Goal: Information Seeking & Learning: Check status

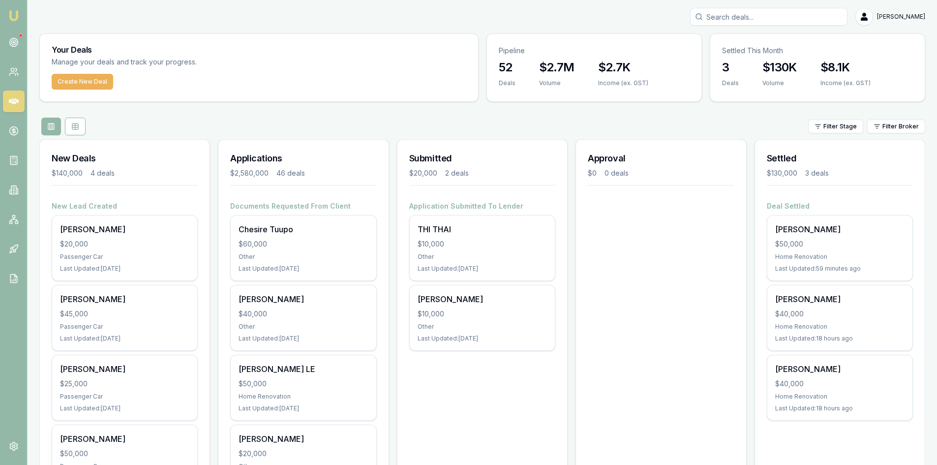
click at [770, 17] on input "Search deals" at bounding box center [768, 17] width 157 height 18
drag, startPoint x: 642, startPoint y: 378, endPoint x: 655, endPoint y: 339, distance: 41.2
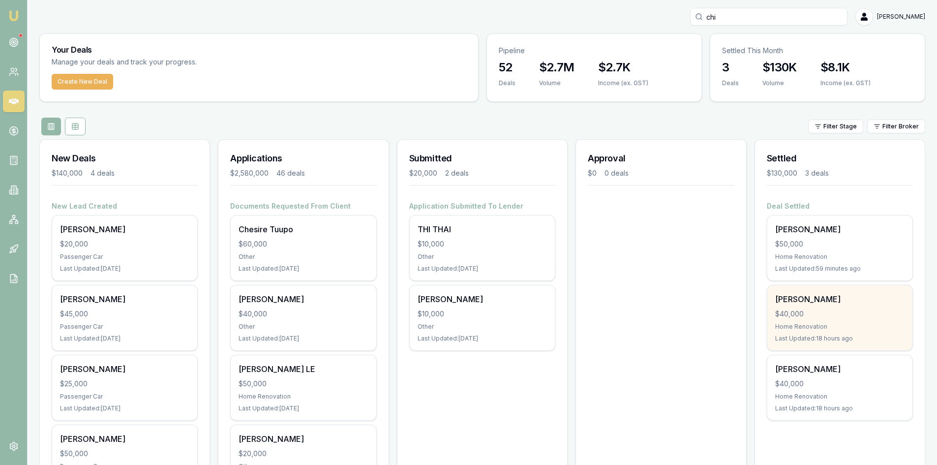
click at [801, 309] on div "$40,000" at bounding box center [839, 314] width 129 height 10
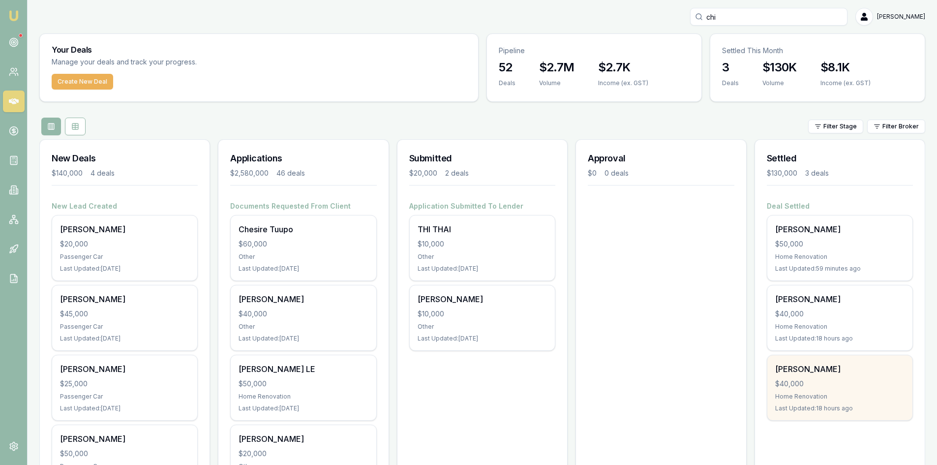
click at [814, 387] on div "$40,000" at bounding box center [839, 384] width 129 height 10
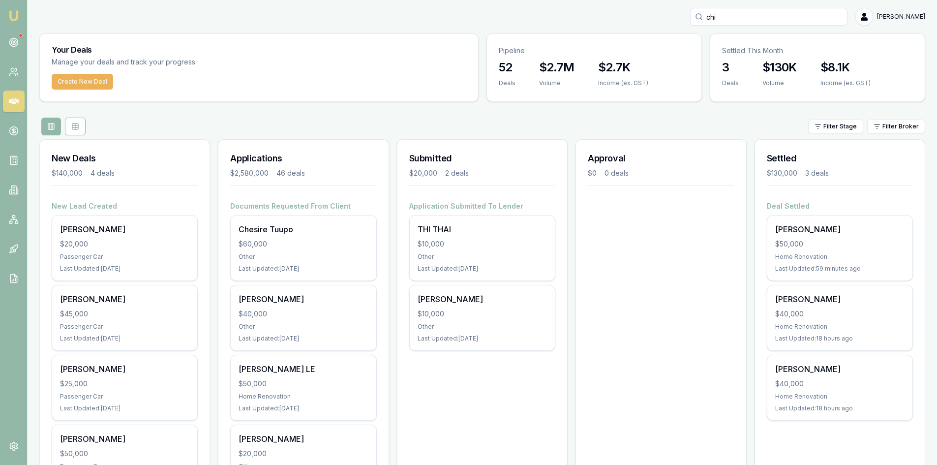
click at [795, 18] on input "chi" at bounding box center [768, 17] width 157 height 18
type input "c"
paste input "hitreka Prasad 0423363434"
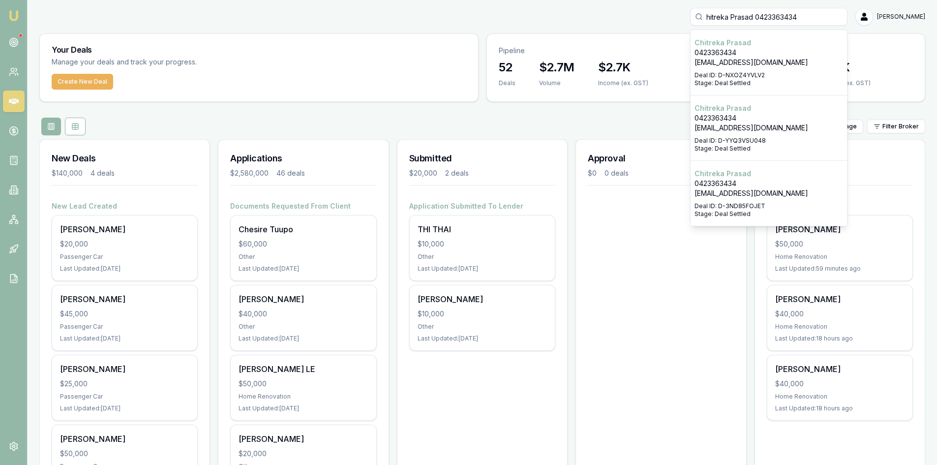
type input "hitreka Prasad 0423363434"
click at [730, 201] on div "Select deal for Chitreka Prasad" at bounding box center [769, 200] width 149 height 4
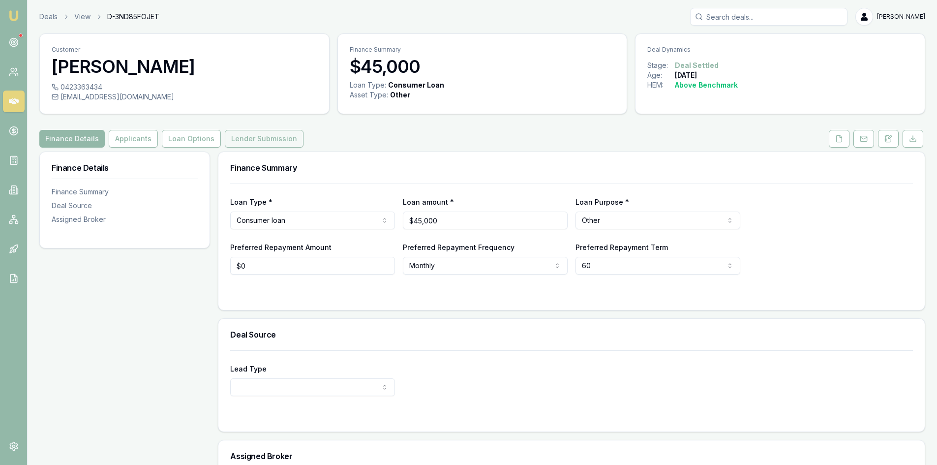
click at [268, 136] on button "Lender Submission" at bounding box center [264, 139] width 79 height 18
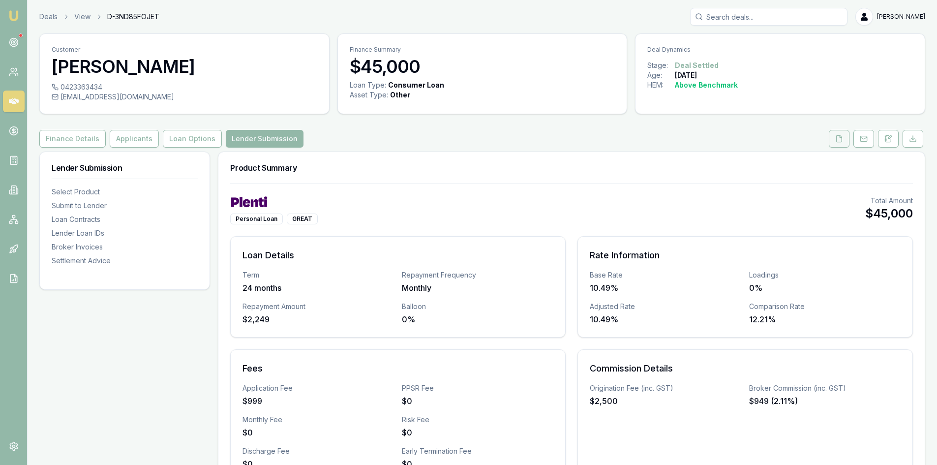
click at [835, 139] on button at bounding box center [839, 139] width 21 height 18
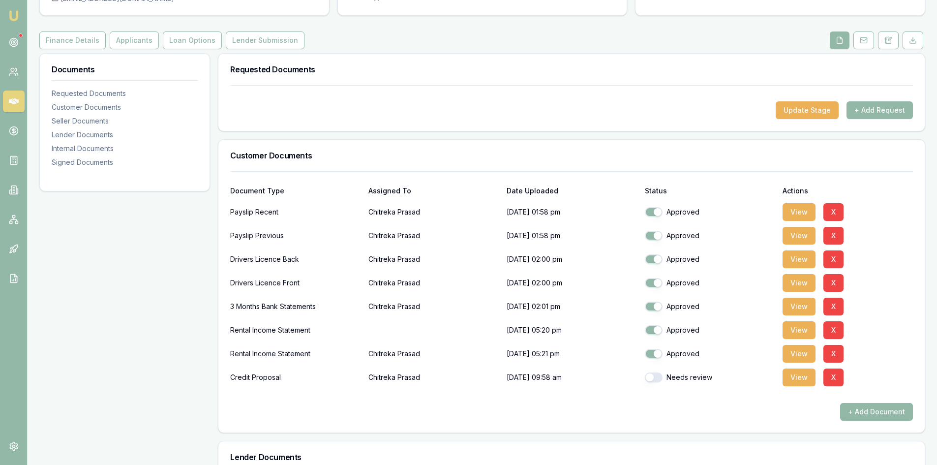
scroll to position [49, 0]
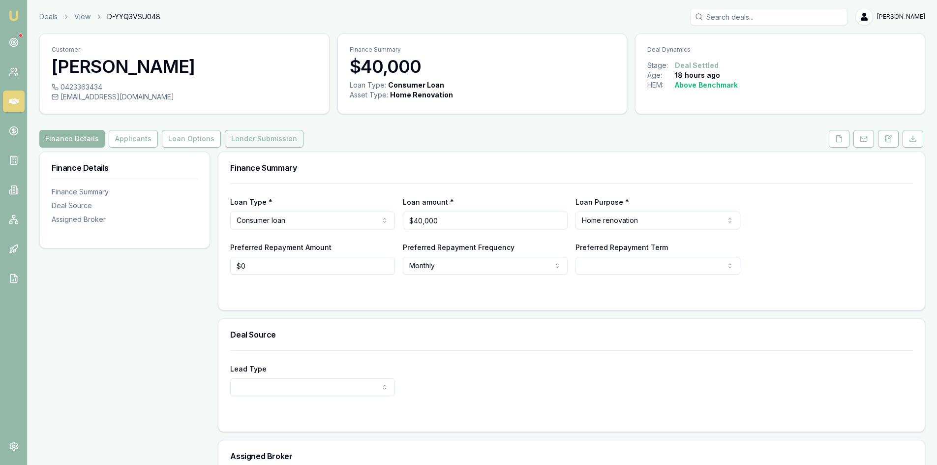
click at [255, 136] on button "Lender Submission" at bounding box center [264, 139] width 79 height 18
click at [246, 140] on button "Lender Submission" at bounding box center [264, 139] width 79 height 18
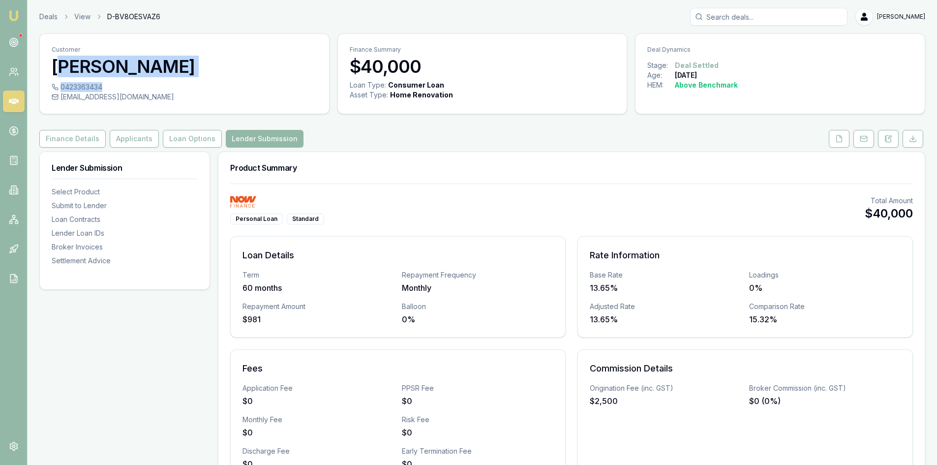
drag, startPoint x: 102, startPoint y: 87, endPoint x: 62, endPoint y: 81, distance: 40.7
click at [62, 81] on div "Customer Chitreka Prasad 0423363434 chitrekaprasad@gmail.com" at bounding box center [184, 73] width 290 height 81
copy div "hitreka Prasad 0423363434"
click at [19, 100] on link at bounding box center [14, 102] width 22 height 22
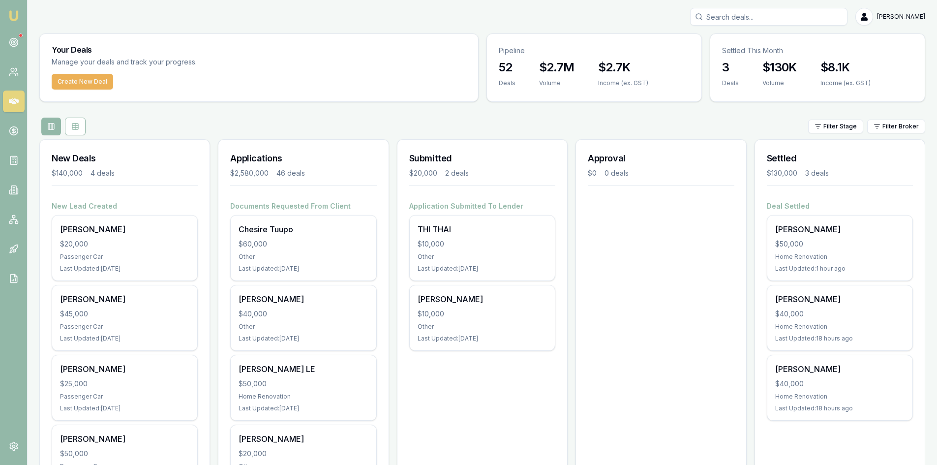
click at [753, 14] on input "Search deals" at bounding box center [768, 17] width 157 height 18
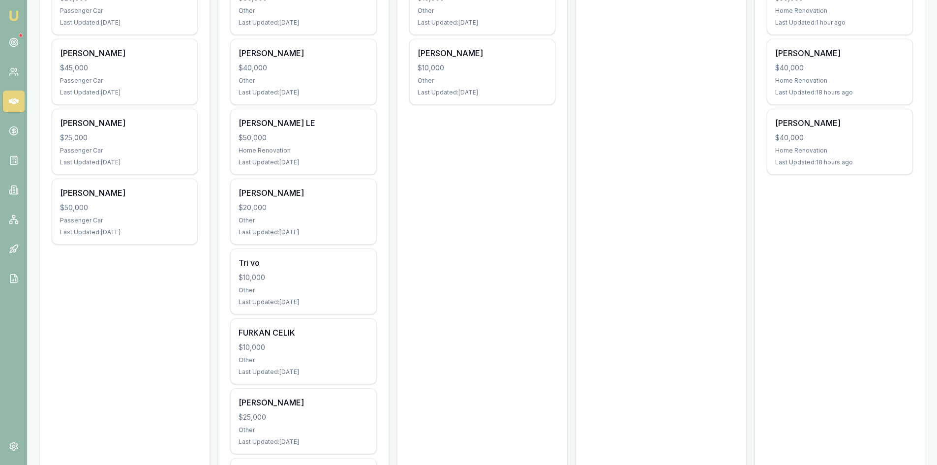
scroll to position [148, 0]
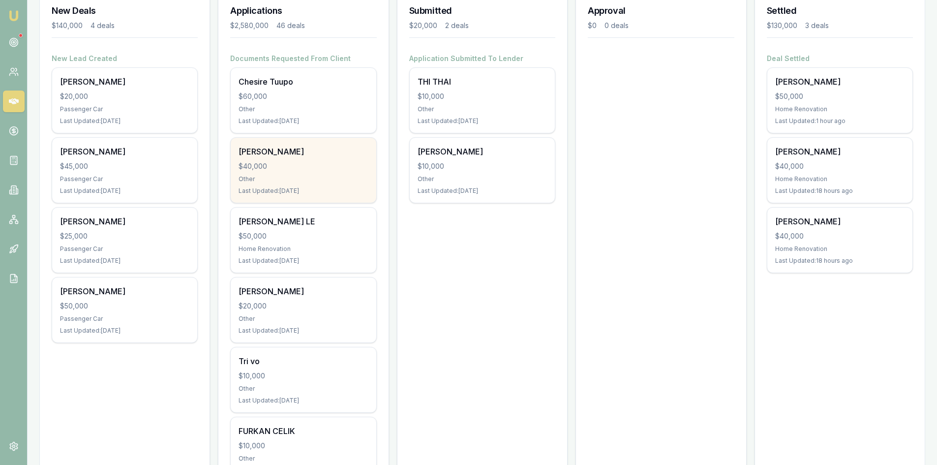
click at [298, 163] on div "$40,000" at bounding box center [303, 166] width 129 height 10
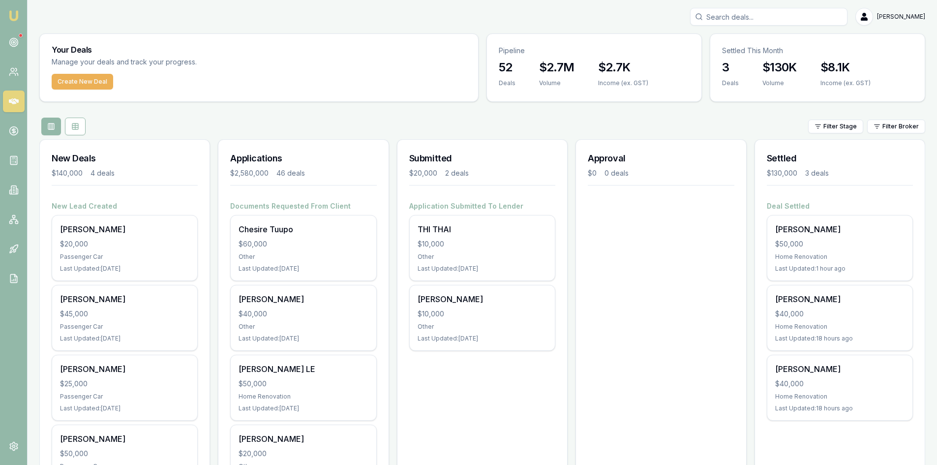
click at [736, 20] on input "Search deals" at bounding box center [768, 17] width 157 height 18
paste input "hitreka Prasad 0423363434"
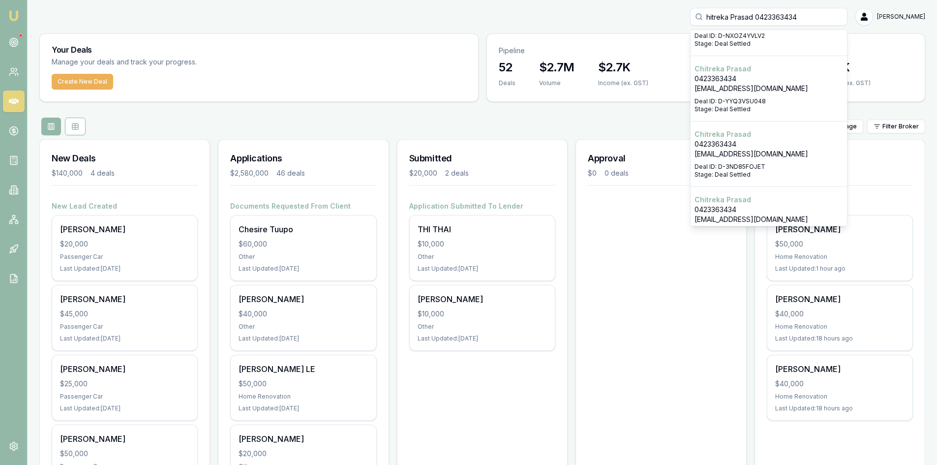
scroll to position [59, 0]
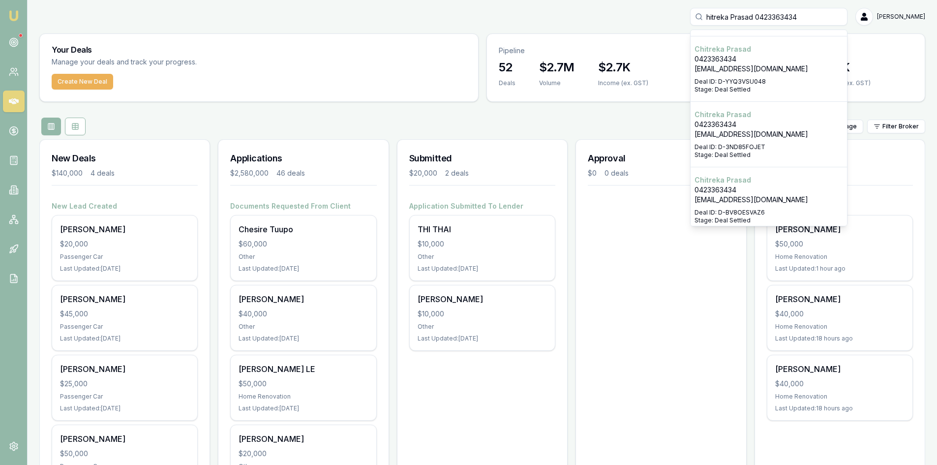
type input "hitreka Prasad 0423363434"
click at [760, 211] on p "Deal ID: D-BV8OESVAZ6" at bounding box center [769, 213] width 149 height 8
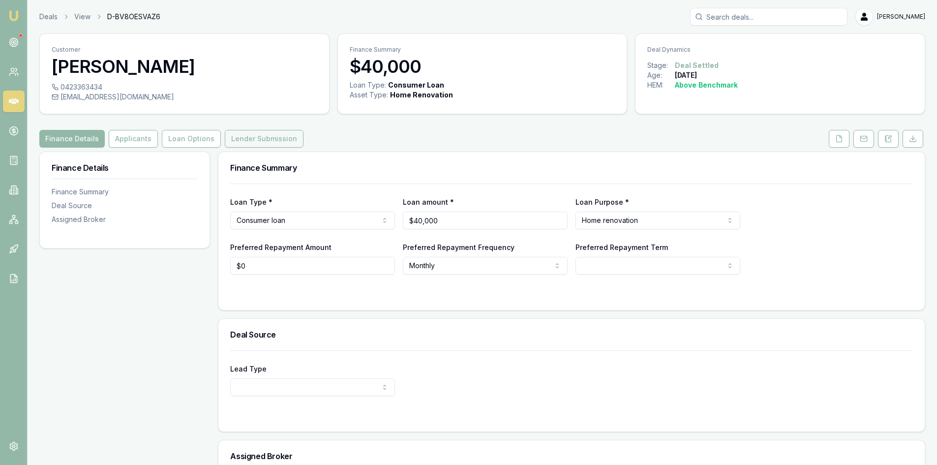
click at [254, 143] on button "Lender Submission" at bounding box center [264, 139] width 79 height 18
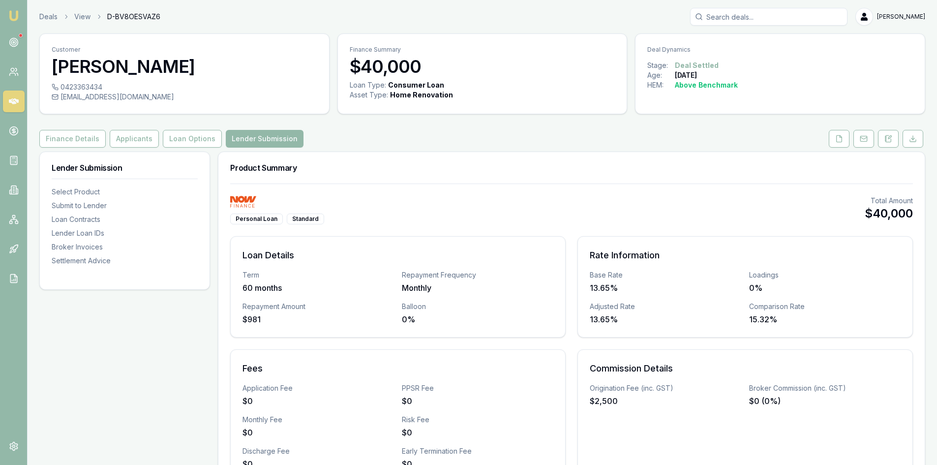
click at [789, 18] on input "Search deals" at bounding box center [768, 17] width 157 height 18
paste input "hitreka Prasad 0423363434"
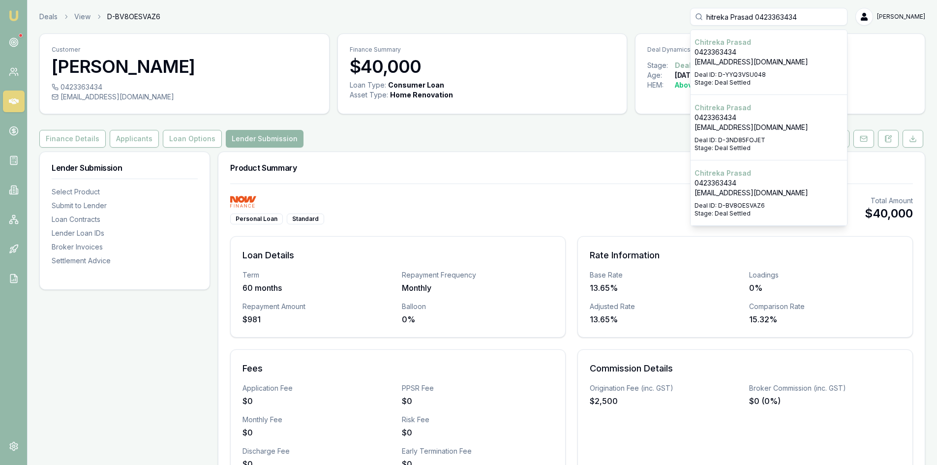
scroll to position [17, 0]
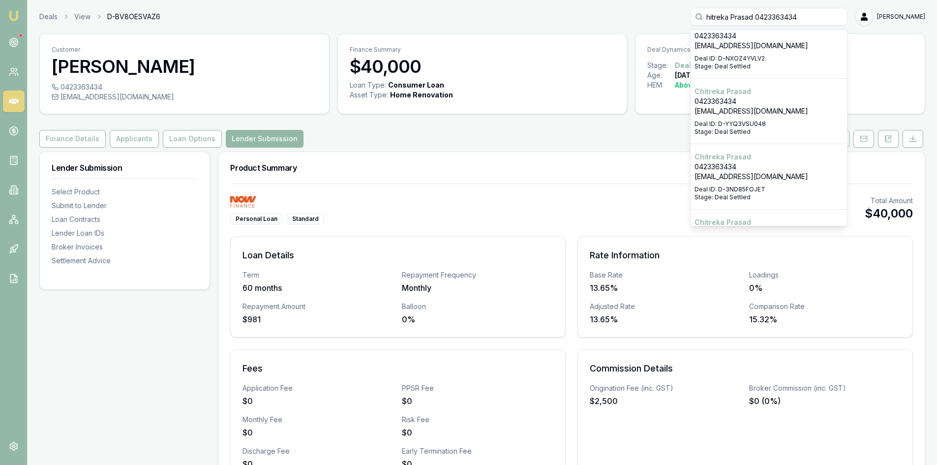
type input "hitreka Prasad 0423363434"
click at [756, 62] on p "Stage: Deal Settled" at bounding box center [769, 66] width 149 height 8
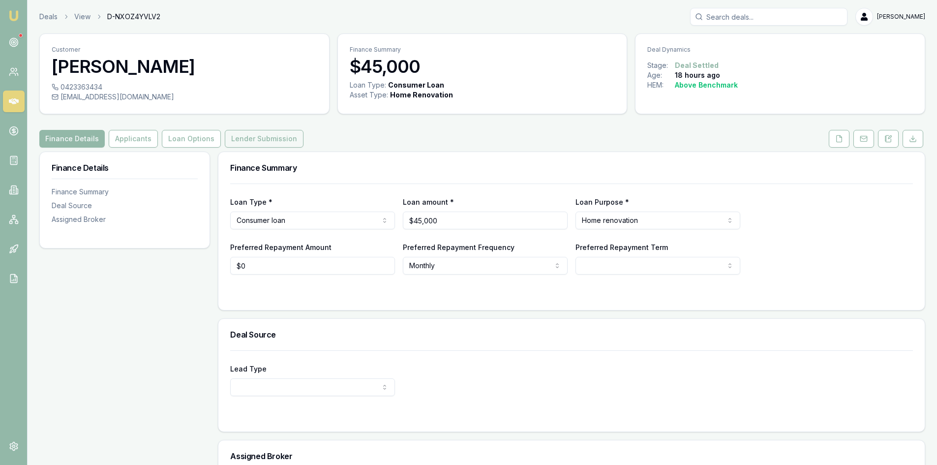
click at [257, 136] on button "Lender Submission" at bounding box center [264, 139] width 79 height 18
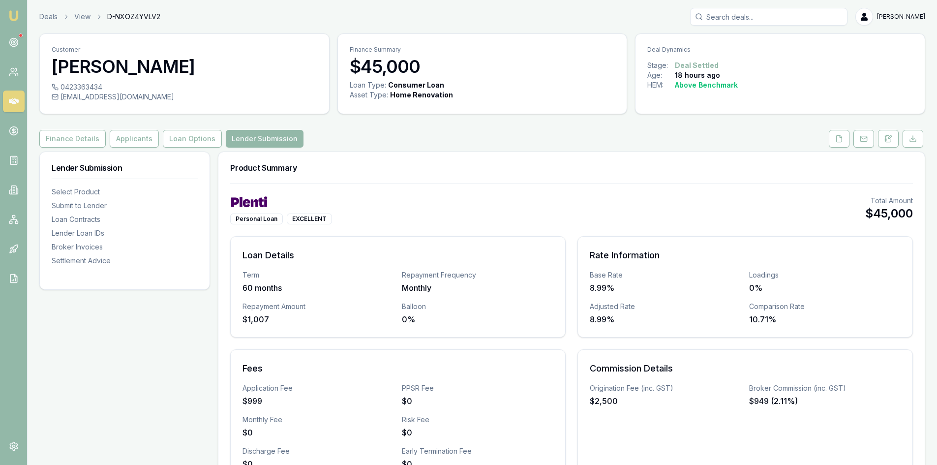
scroll to position [49, 0]
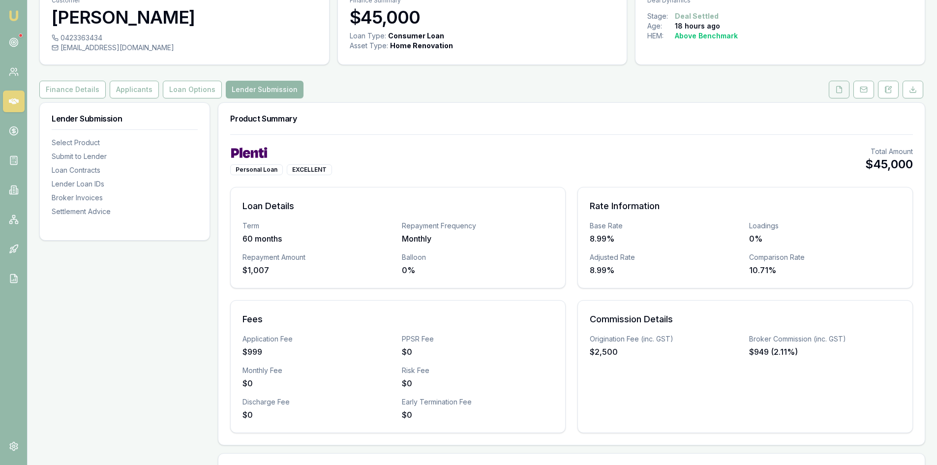
click at [842, 89] on icon at bounding box center [839, 89] width 5 height 6
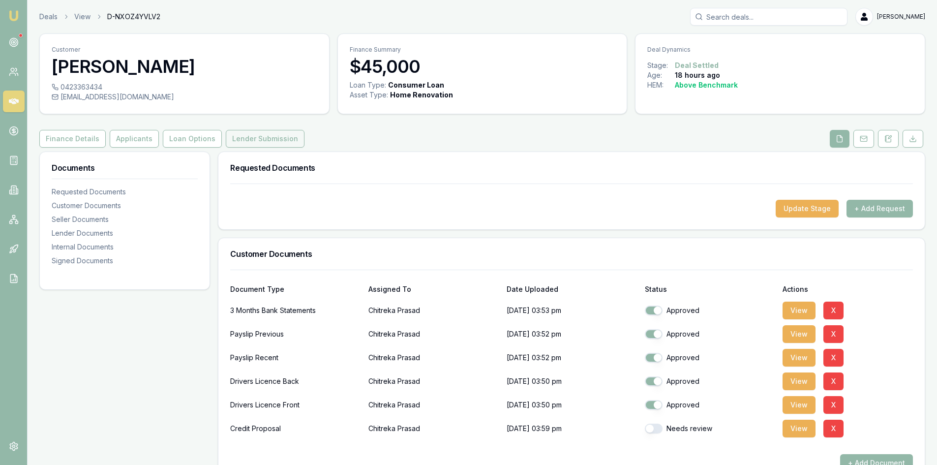
click at [265, 141] on button "Lender Submission" at bounding box center [265, 139] width 79 height 18
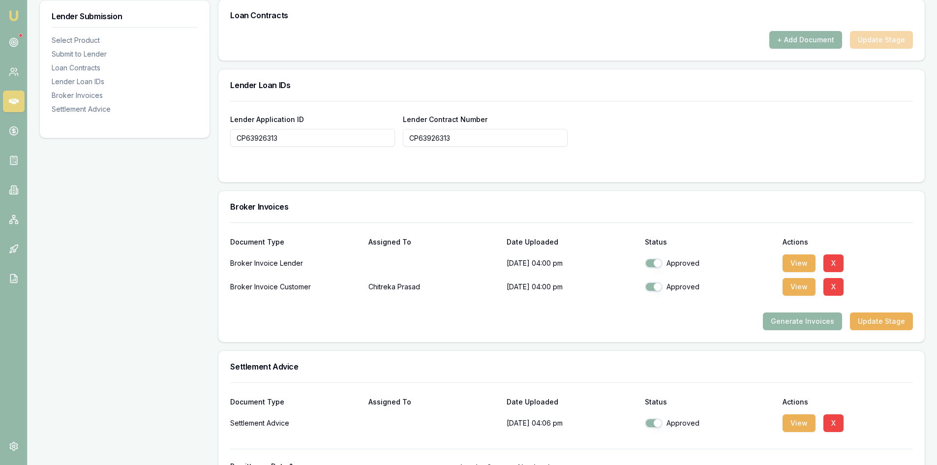
scroll to position [732, 0]
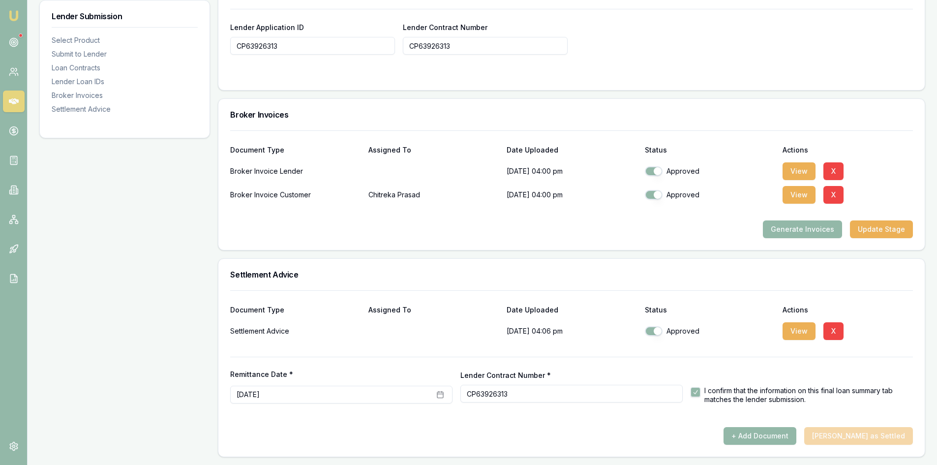
click at [695, 391] on button "button" at bounding box center [696, 392] width 10 height 10
checkbox input "false"
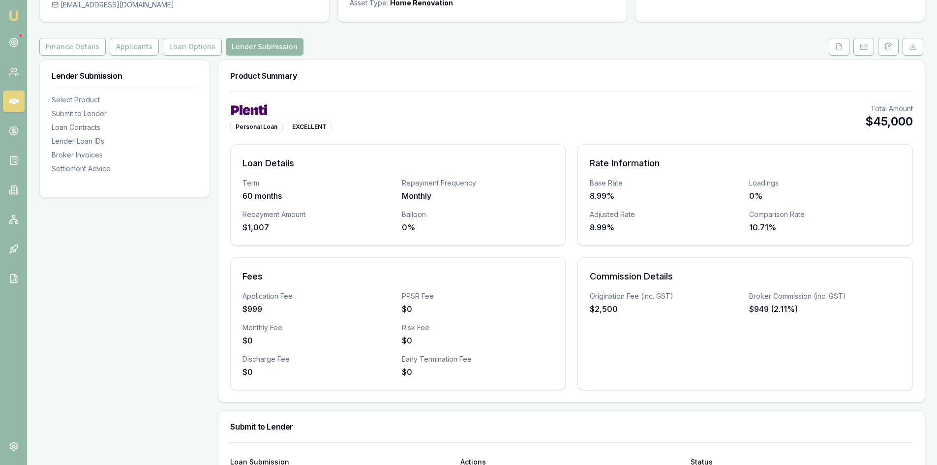
scroll to position [240, 0]
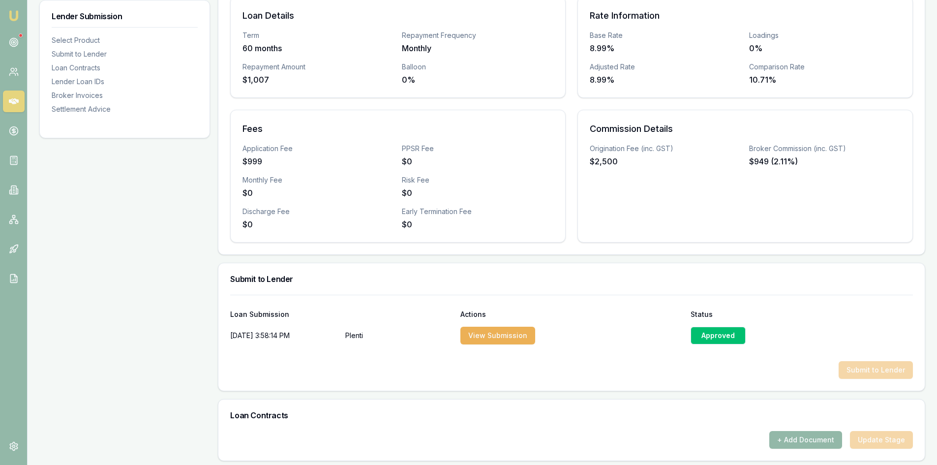
click at [713, 341] on div "Approved" at bounding box center [718, 336] width 55 height 18
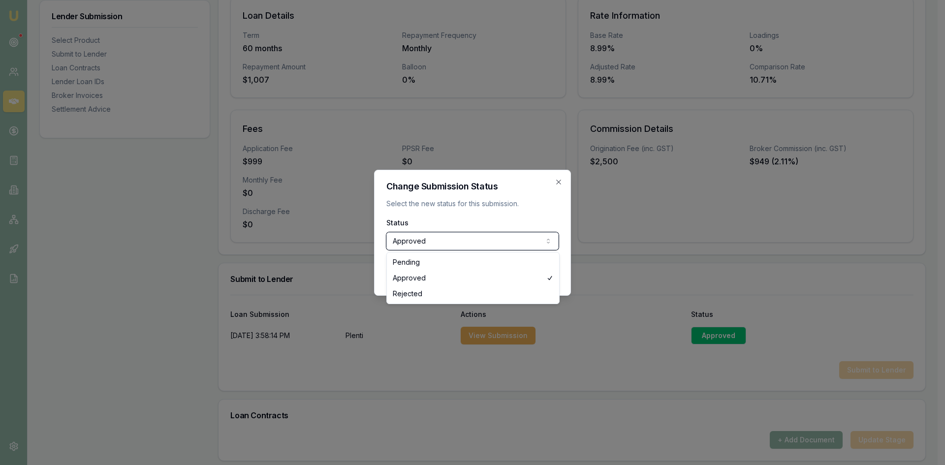
click at [555, 366] on div at bounding box center [472, 232] width 945 height 465
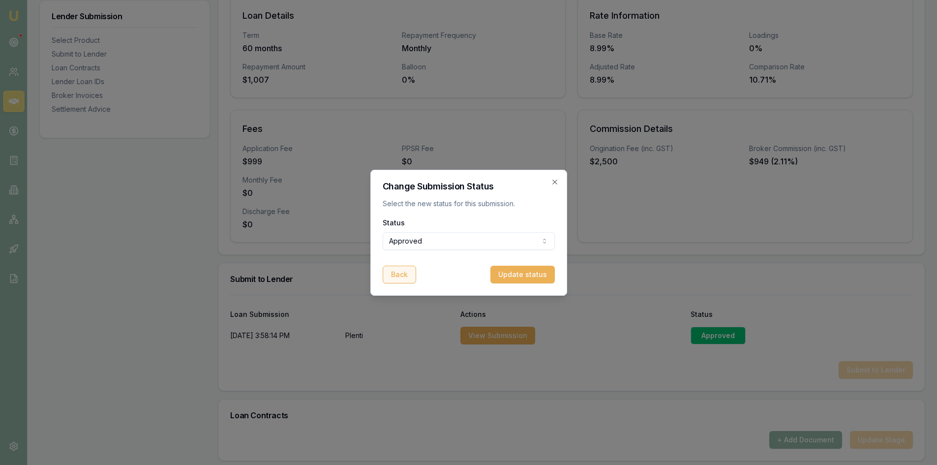
click at [410, 277] on button "Back" at bounding box center [399, 275] width 33 height 18
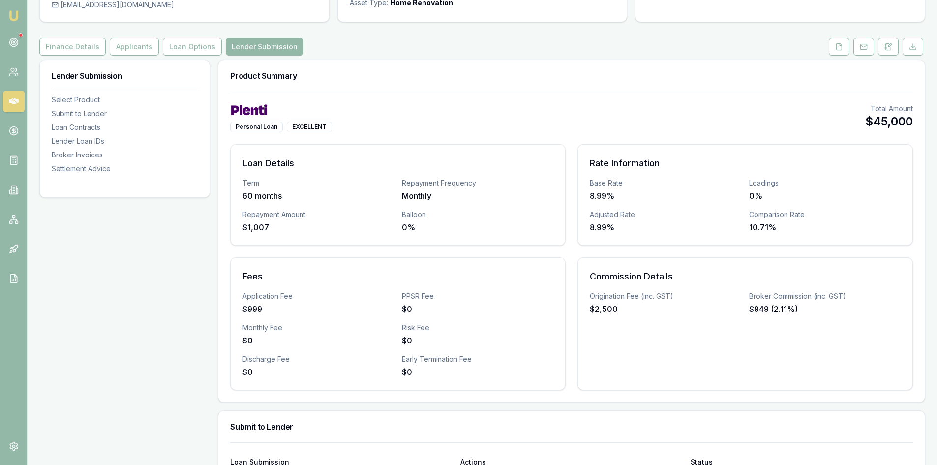
scroll to position [0, 0]
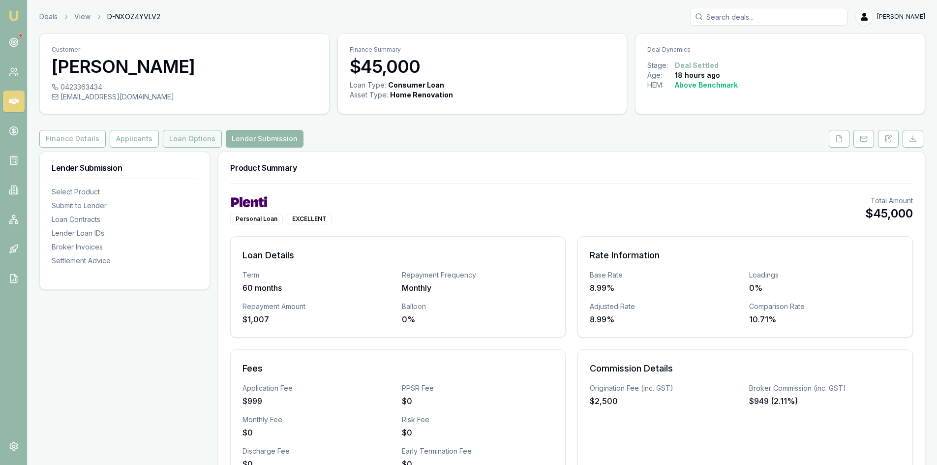
click at [185, 138] on button "Loan Options" at bounding box center [192, 139] width 59 height 18
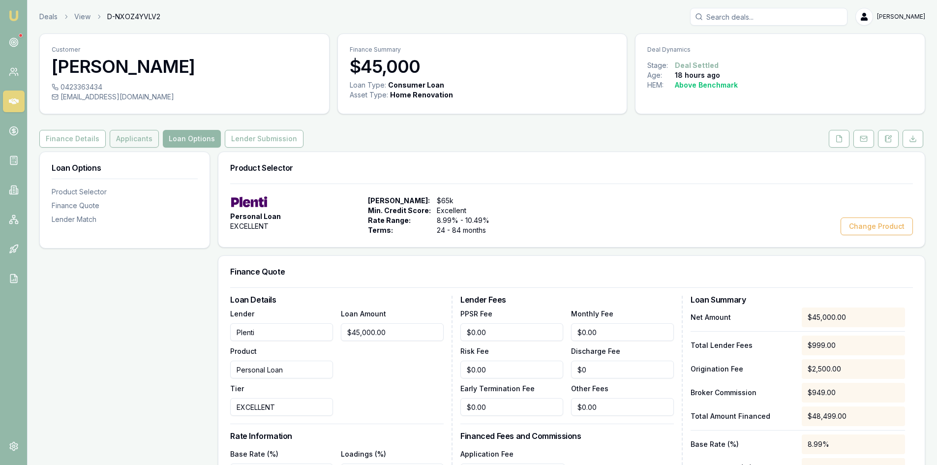
click at [143, 138] on button "Applicants" at bounding box center [134, 139] width 49 height 18
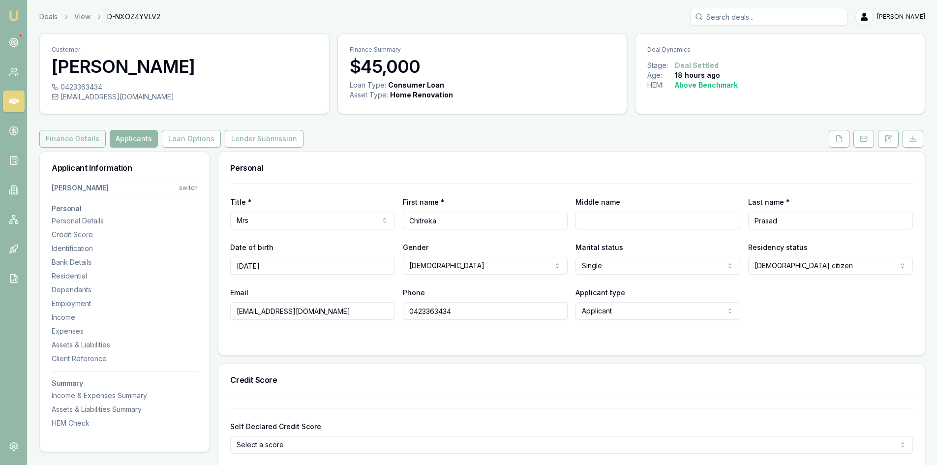
click at [68, 136] on button "Finance Details" at bounding box center [72, 139] width 66 height 18
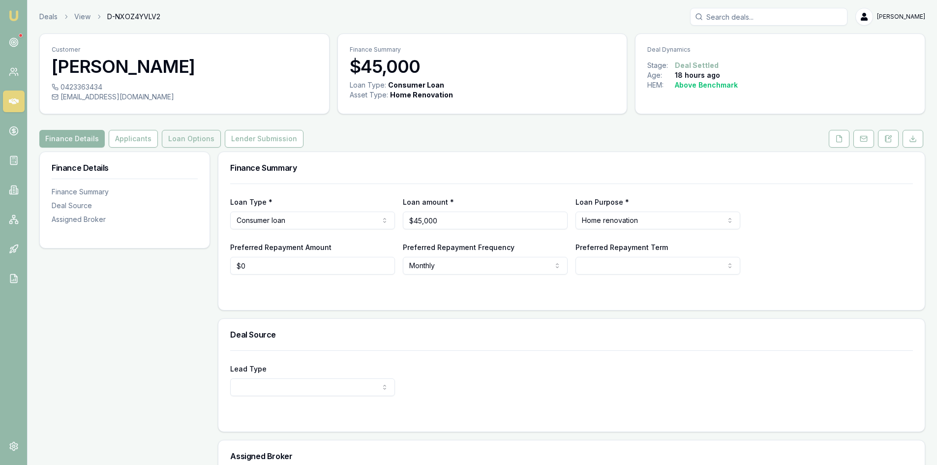
click at [162, 139] on button "Loan Options" at bounding box center [191, 139] width 59 height 18
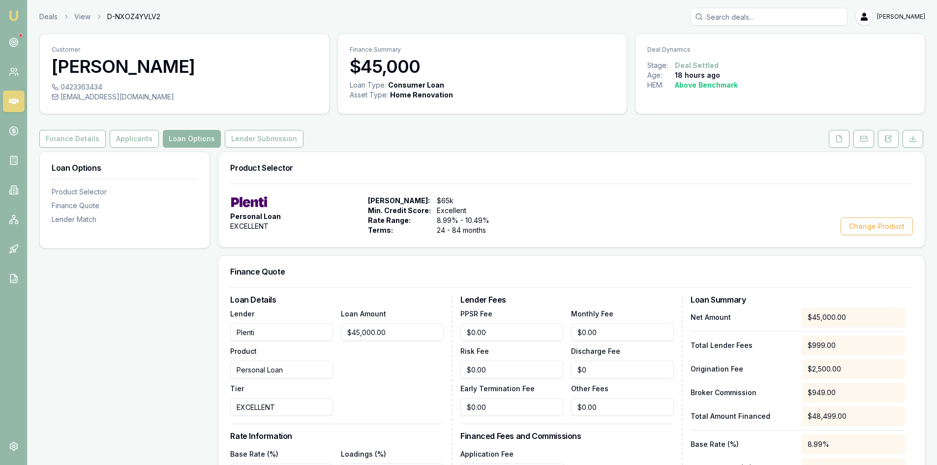
click at [278, 148] on div "Customer Chitreka Prasad 0423363434 chitrekaprasad@gmail.com Finance Summary $4…" at bounding box center [482, 454] width 886 height 843
click at [276, 138] on button "Lender Submission" at bounding box center [264, 139] width 79 height 18
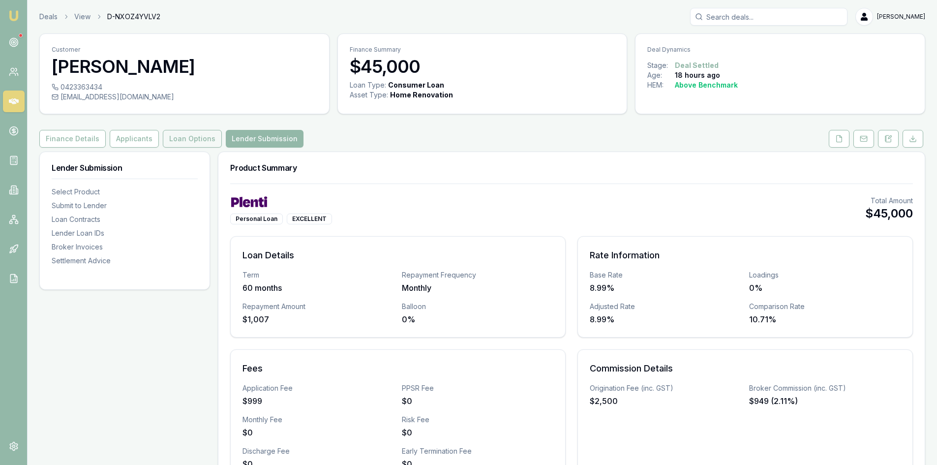
click at [190, 140] on button "Loan Options" at bounding box center [192, 139] width 59 height 18
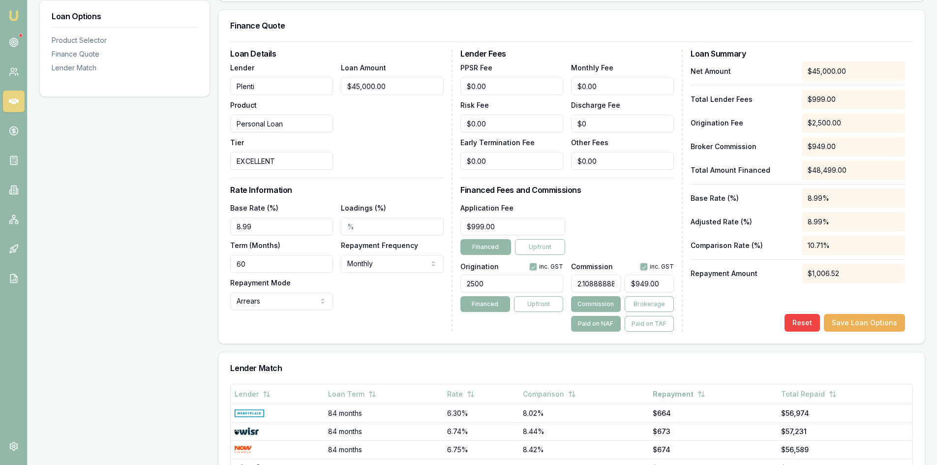
scroll to position [197, 0]
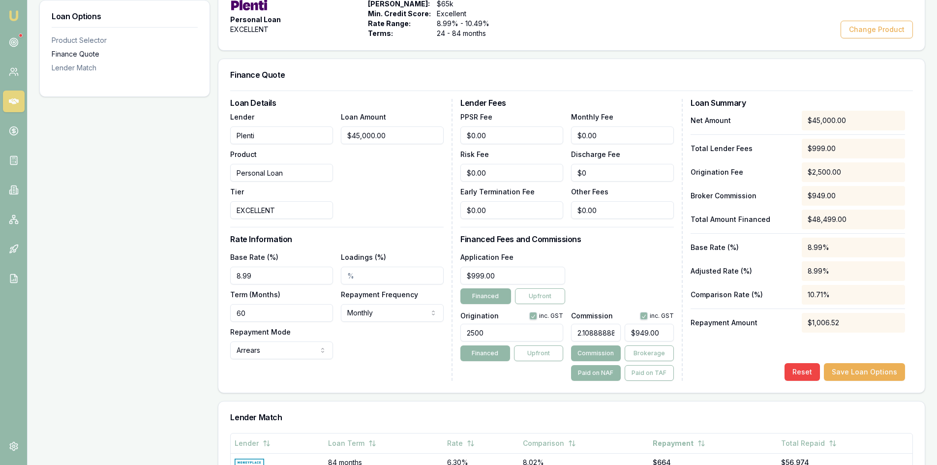
click at [81, 55] on div "Finance Quote" at bounding box center [125, 54] width 146 height 10
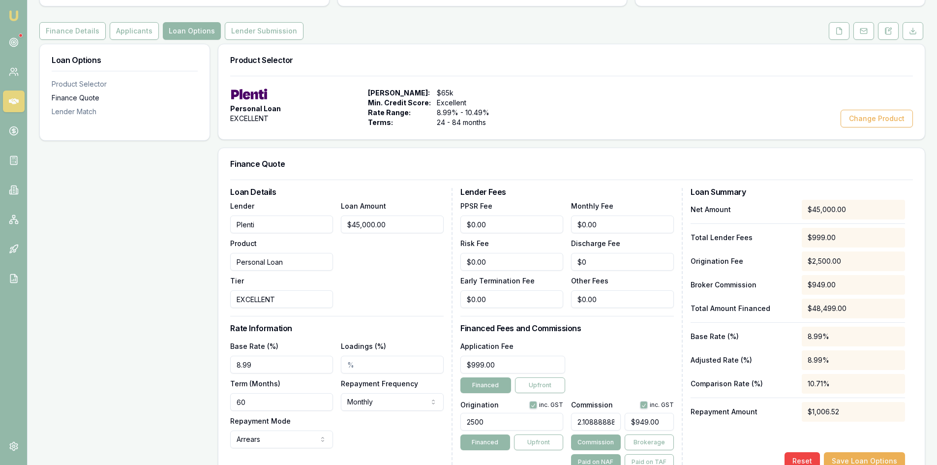
scroll to position [59, 0]
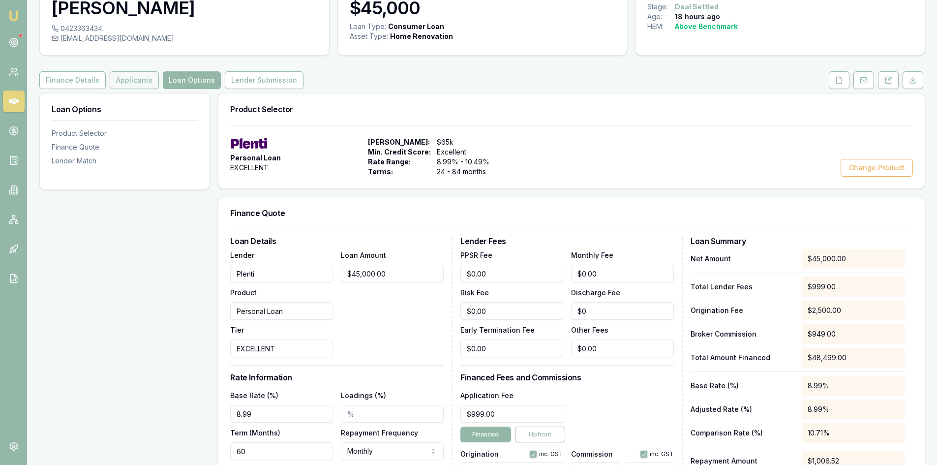
click at [134, 83] on button "Applicants" at bounding box center [134, 80] width 49 height 18
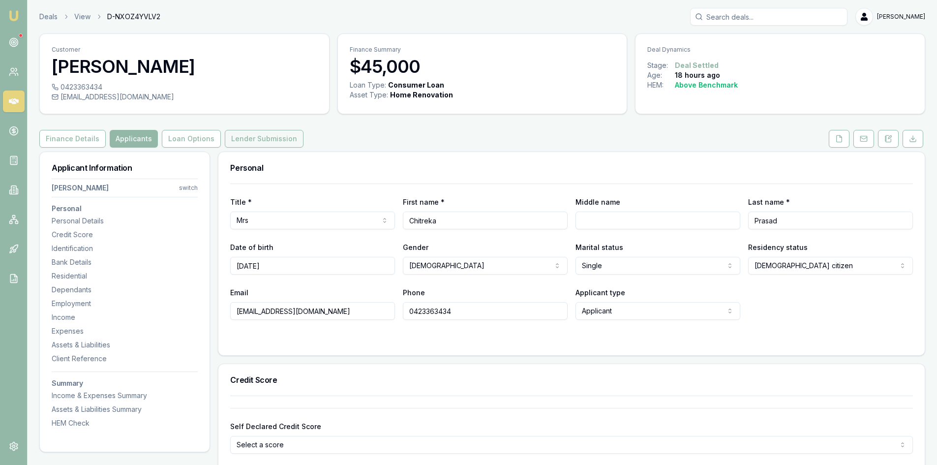
click at [264, 135] on button "Lender Submission" at bounding box center [264, 139] width 79 height 18
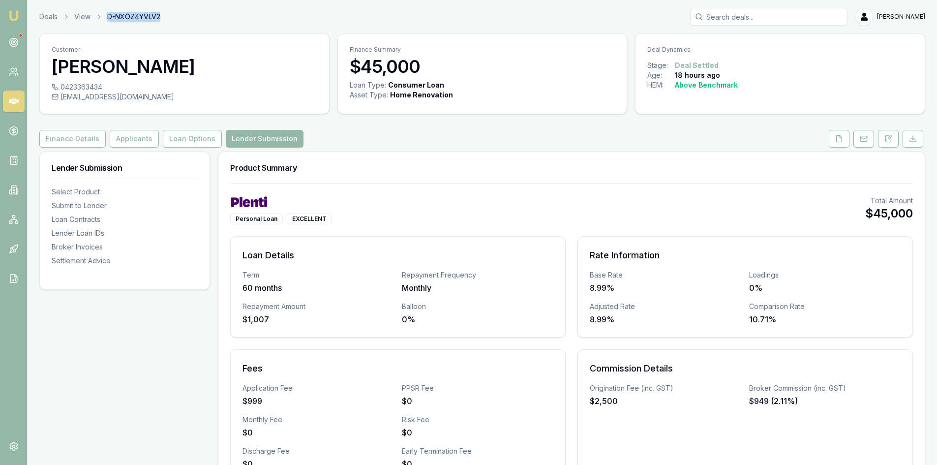
drag, startPoint x: 107, startPoint y: 17, endPoint x: 171, endPoint y: 17, distance: 64.0
click at [171, 17] on div "Deals View D-NXOZ4YVLV2 Steven Nguyen" at bounding box center [482, 17] width 886 height 18
copy span "D-NXOZ4YVLV2"
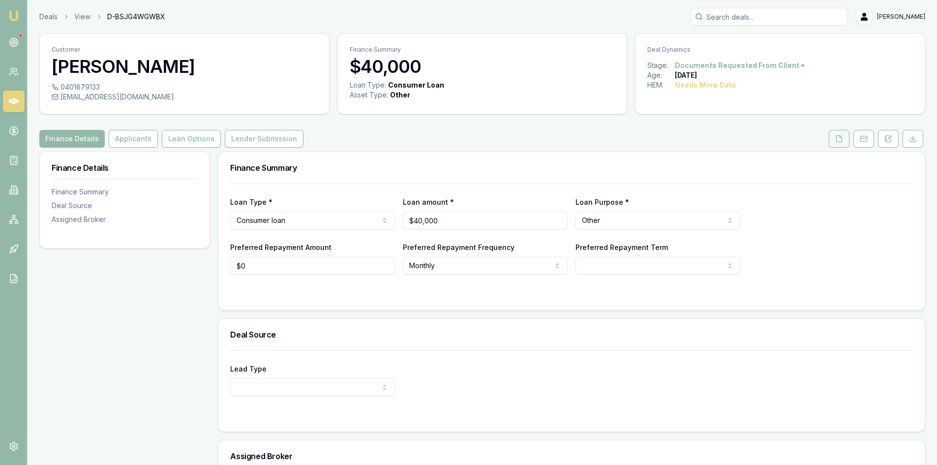
click at [839, 138] on icon at bounding box center [839, 139] width 8 height 8
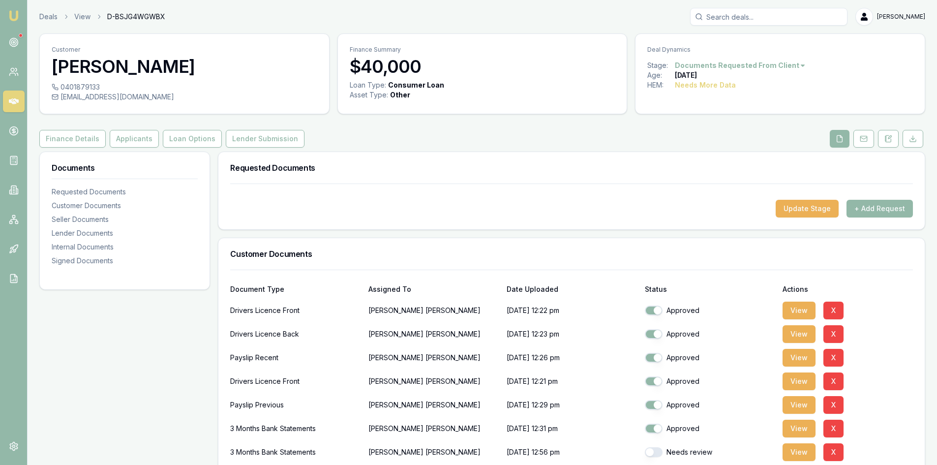
scroll to position [98, 0]
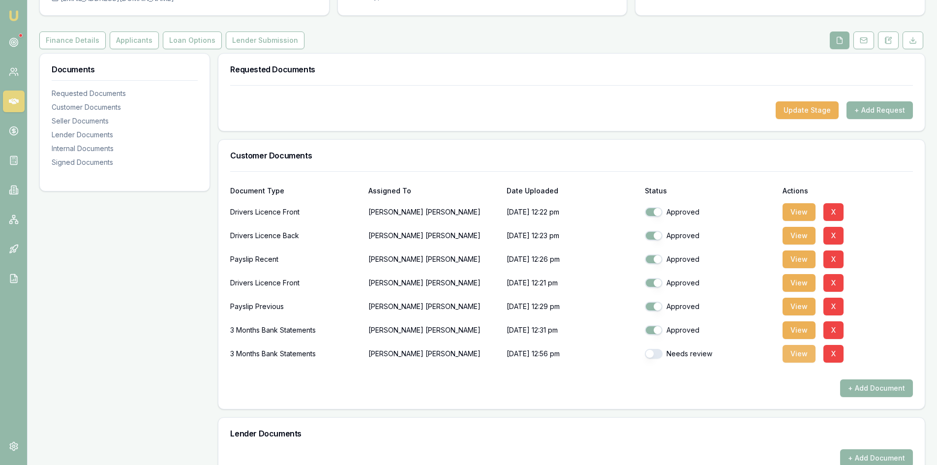
click at [803, 358] on button "View" at bounding box center [799, 354] width 33 height 18
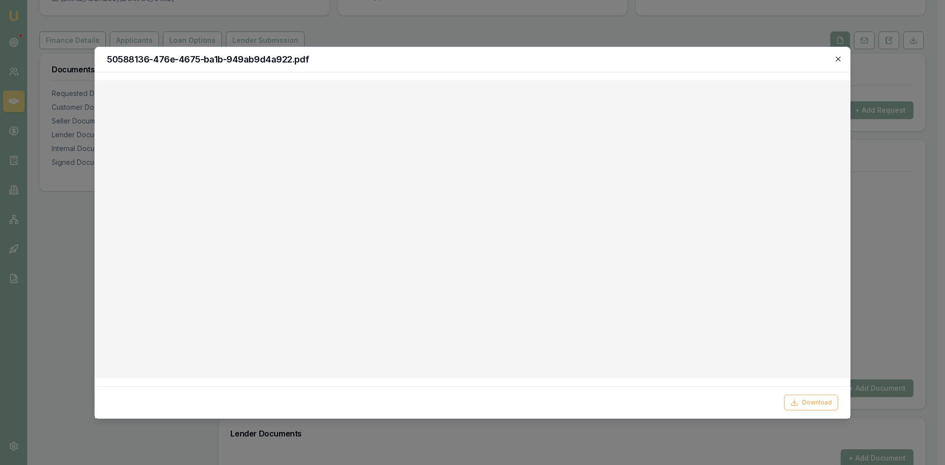
click at [840, 57] on icon "button" at bounding box center [837, 59] width 4 height 4
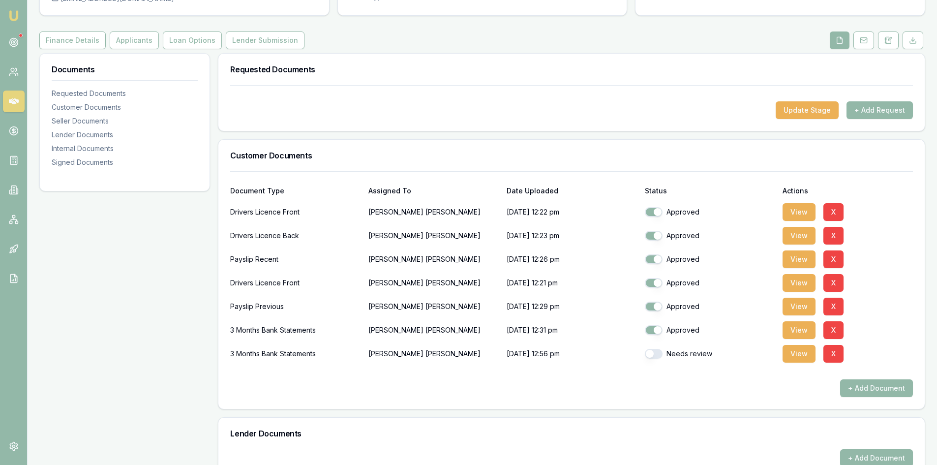
scroll to position [0, 0]
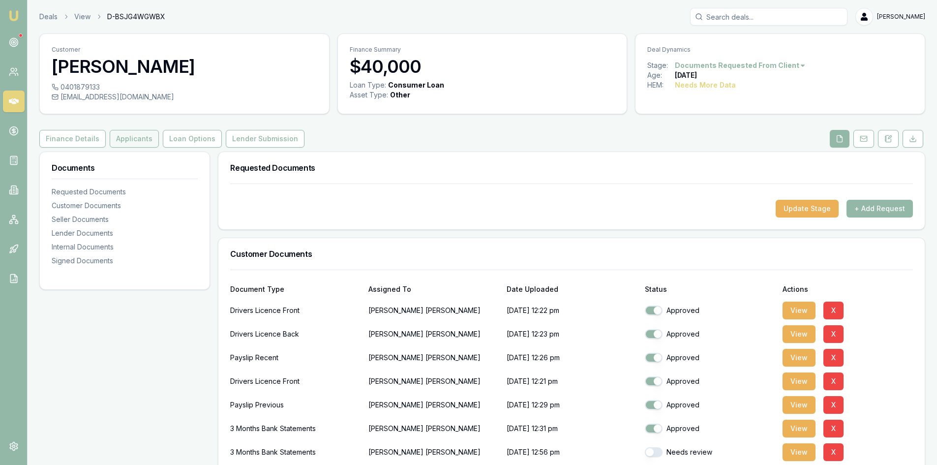
click at [148, 139] on button "Applicants" at bounding box center [134, 139] width 49 height 18
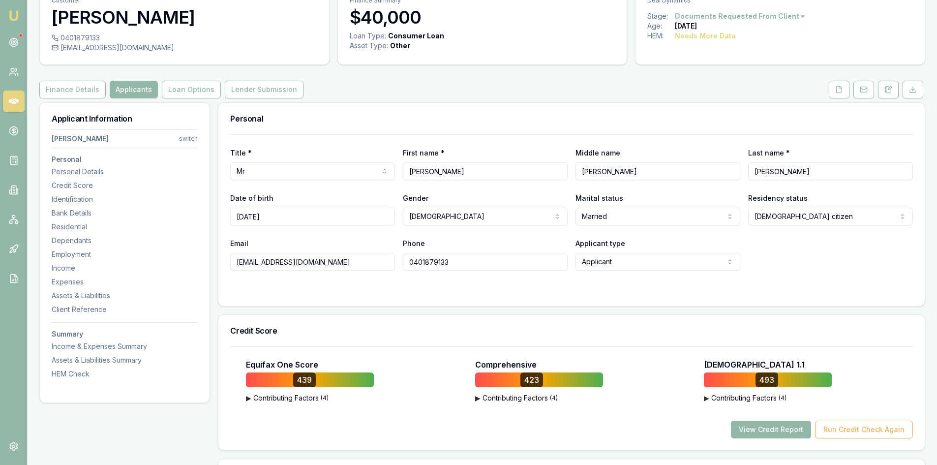
scroll to position [98, 0]
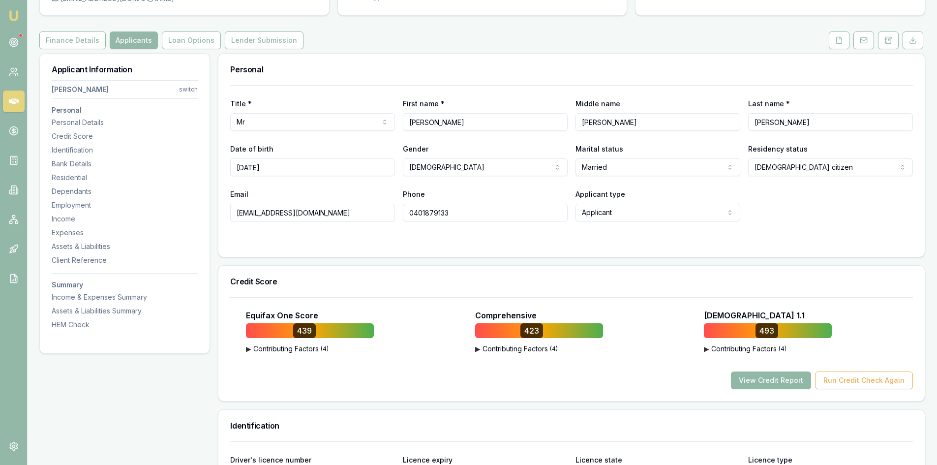
click at [799, 381] on button "View Credit Report" at bounding box center [771, 380] width 80 height 18
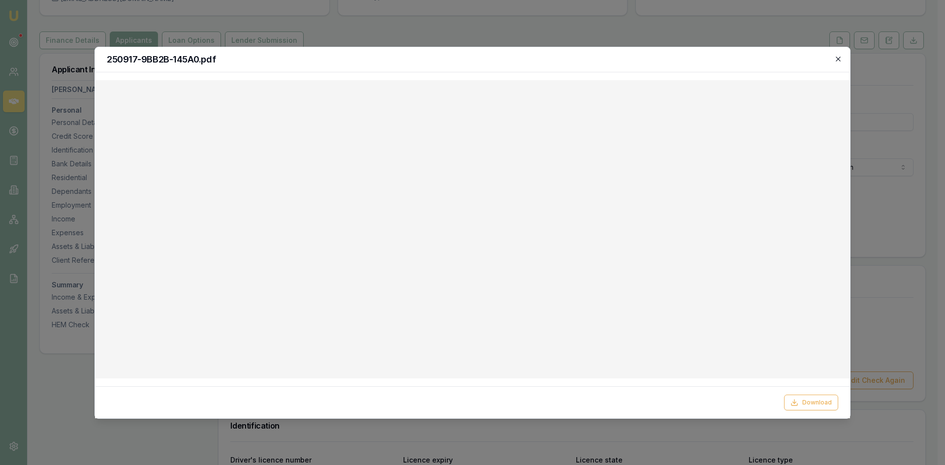
click at [836, 60] on icon "button" at bounding box center [838, 59] width 8 height 8
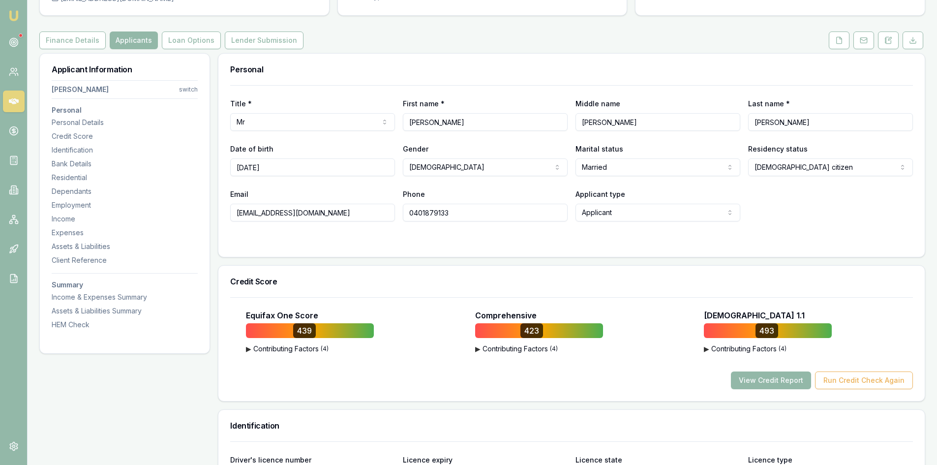
drag, startPoint x: 326, startPoint y: 214, endPoint x: 182, endPoint y: 214, distance: 144.2
click at [428, 213] on input "0401879133" at bounding box center [485, 213] width 165 height 18
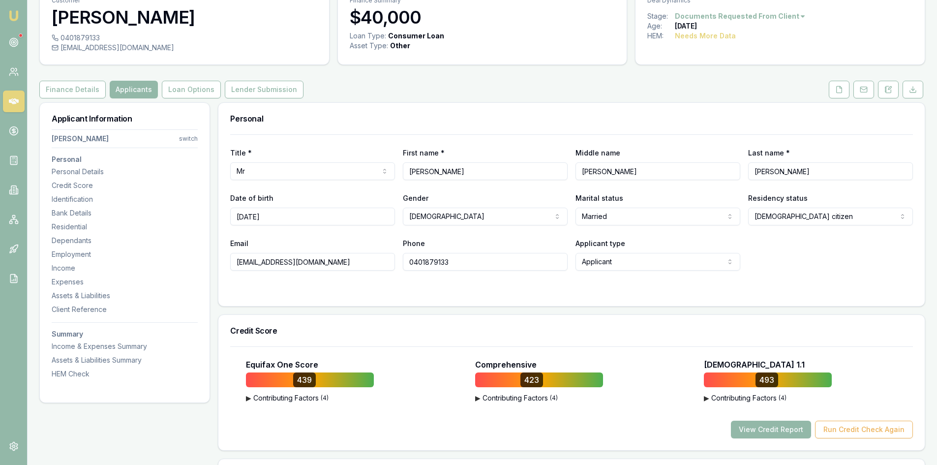
scroll to position [0, 0]
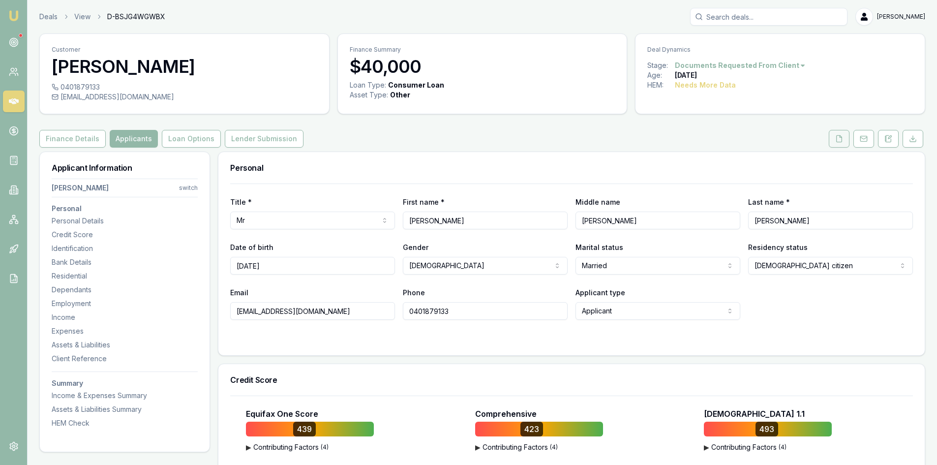
click at [843, 142] on icon at bounding box center [839, 139] width 8 height 8
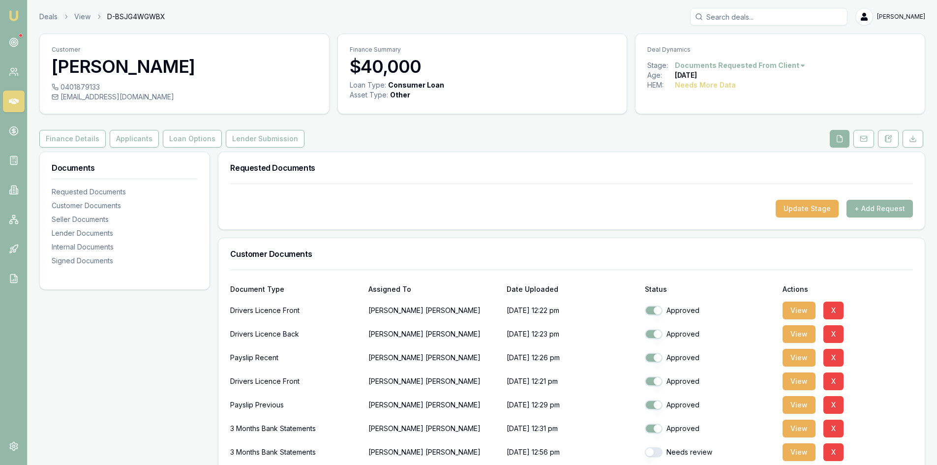
scroll to position [197, 0]
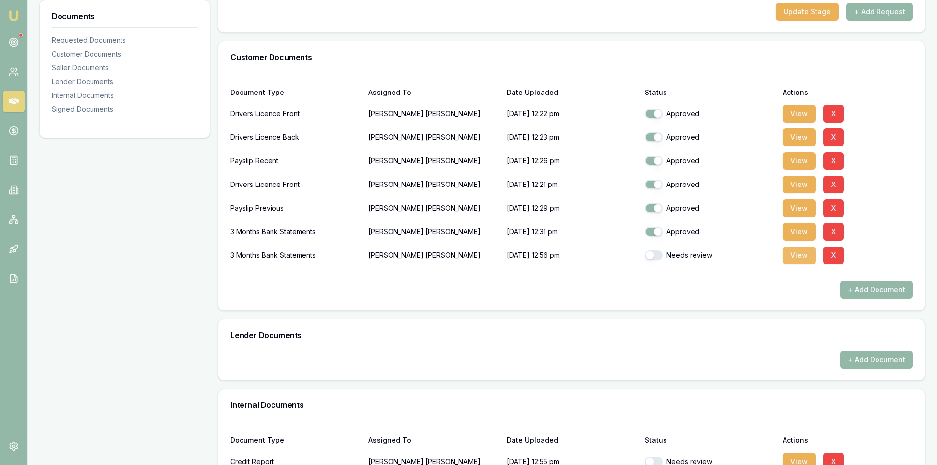
click at [799, 254] on button "View" at bounding box center [799, 256] width 33 height 18
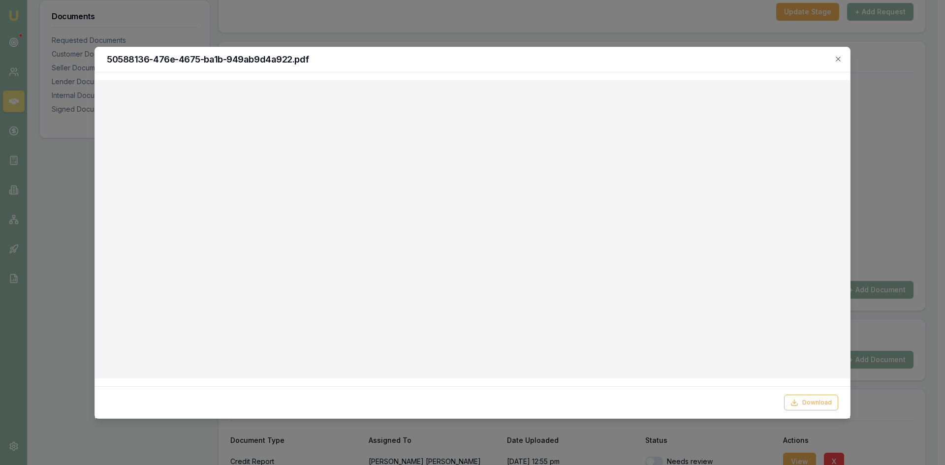
click at [898, 177] on div at bounding box center [472, 232] width 945 height 465
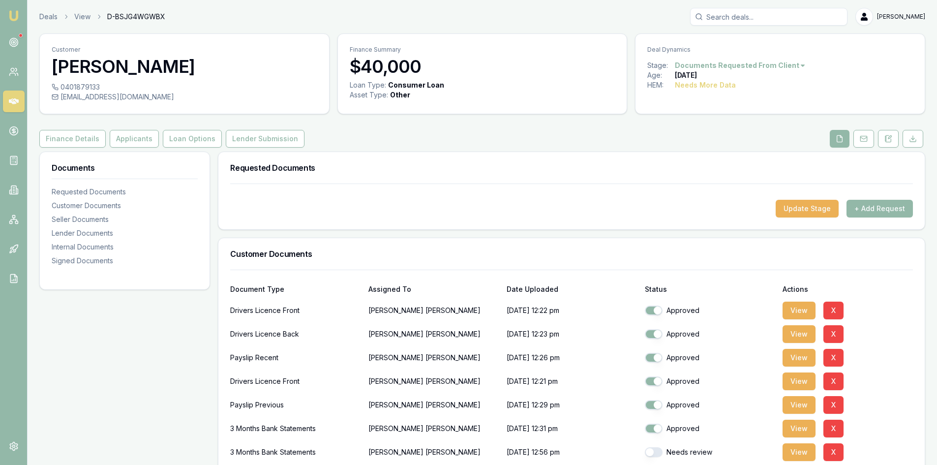
scroll to position [148, 0]
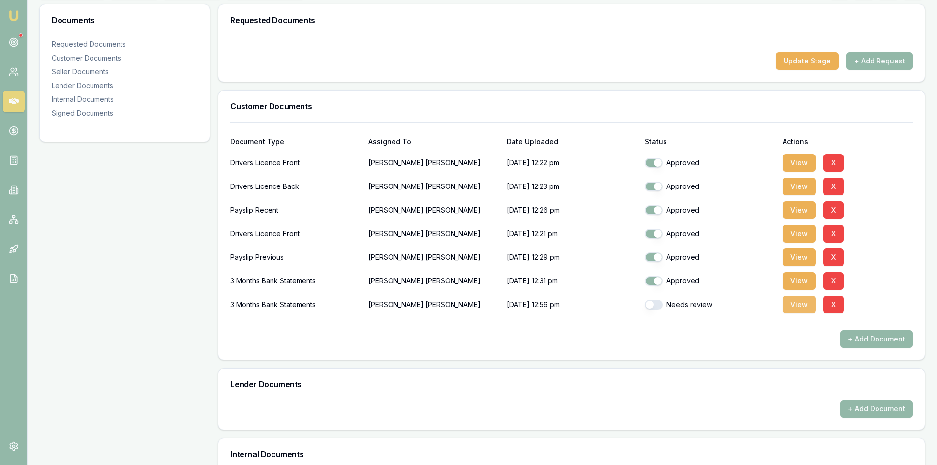
click at [802, 306] on button "View" at bounding box center [799, 305] width 33 height 18
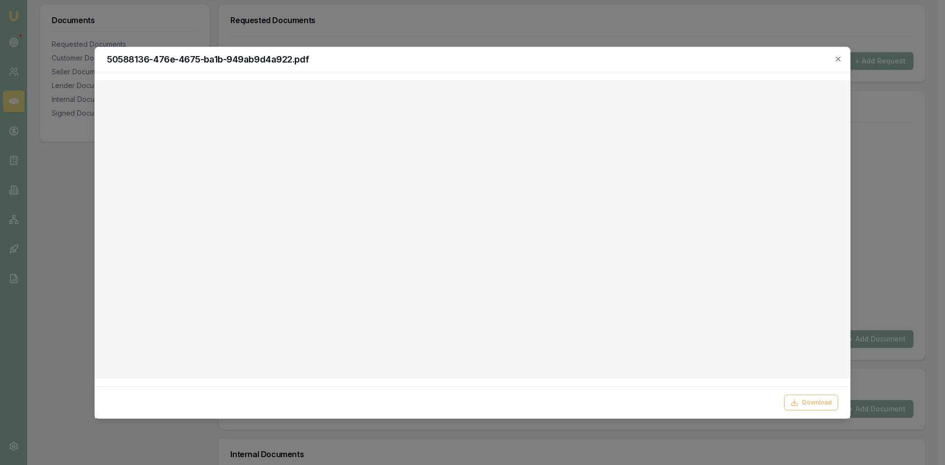
click at [892, 159] on div at bounding box center [472, 232] width 945 height 465
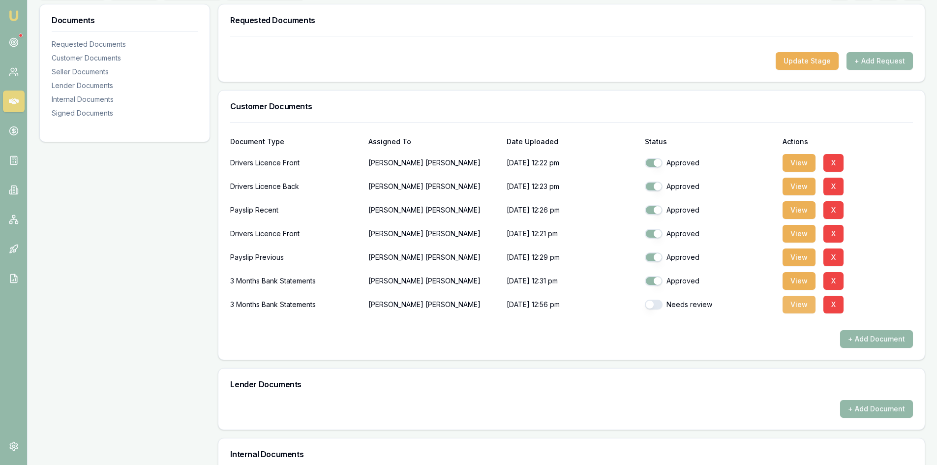
click at [792, 306] on button "View" at bounding box center [799, 305] width 33 height 18
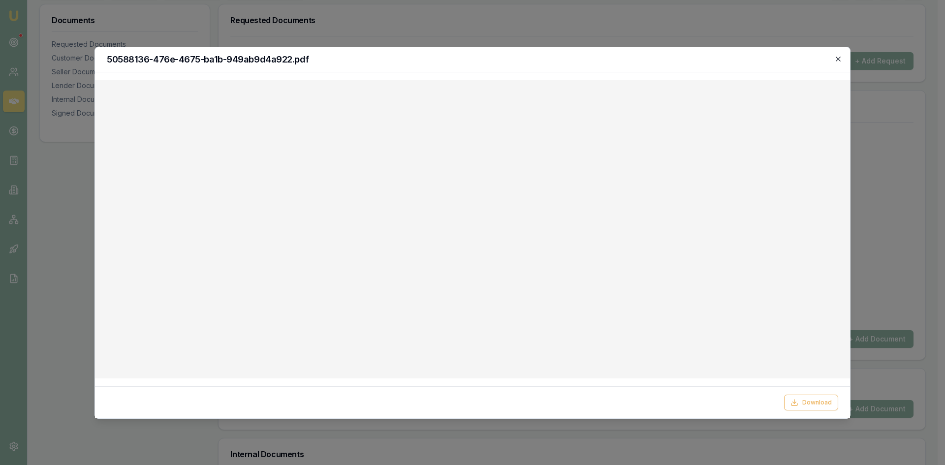
click at [839, 57] on icon "button" at bounding box center [838, 59] width 8 height 8
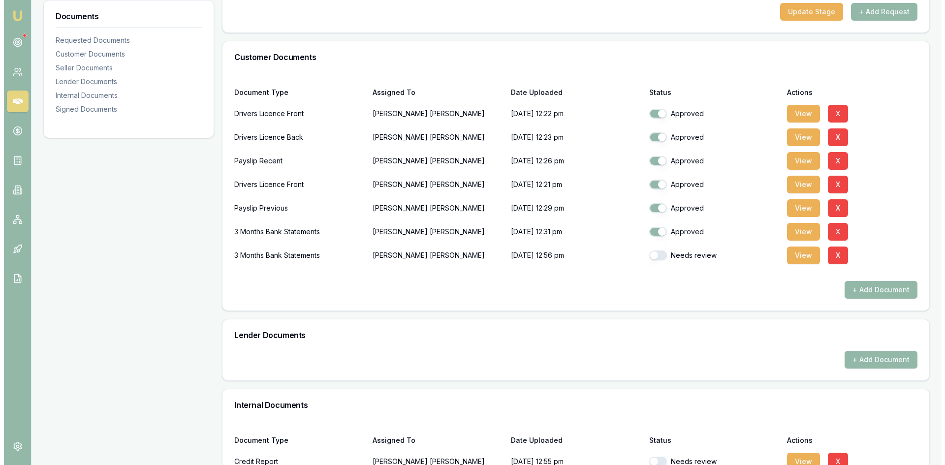
scroll to position [98, 0]
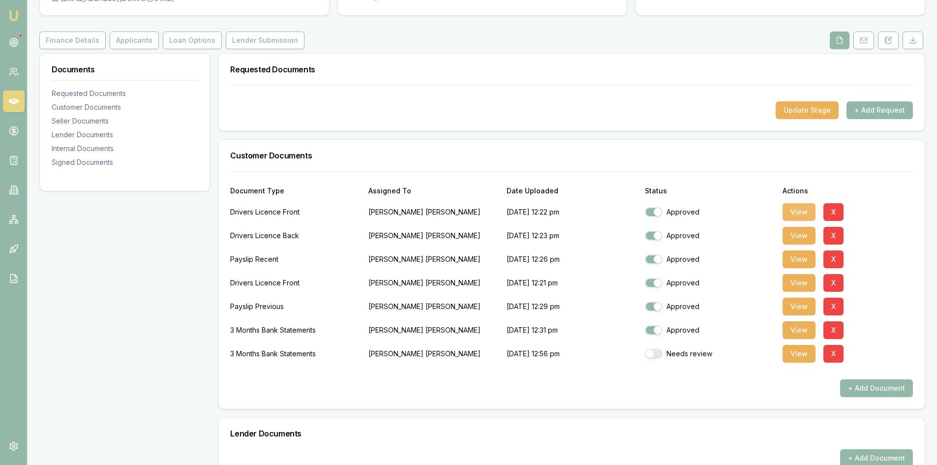
click at [793, 214] on button "View" at bounding box center [799, 212] width 33 height 18
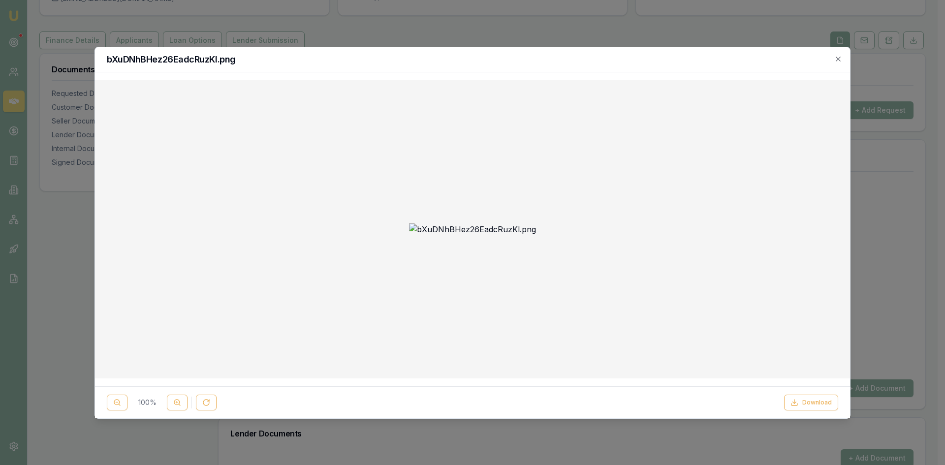
click at [601, 69] on div "bXuDNhBHez26EadcRuzKl.png" at bounding box center [472, 59] width 755 height 25
click at [835, 60] on icon "button" at bounding box center [838, 59] width 8 height 8
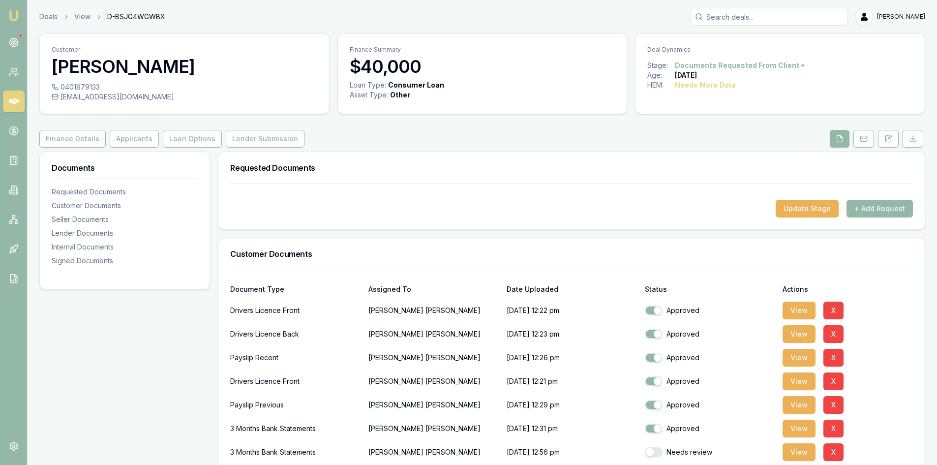
scroll to position [49, 0]
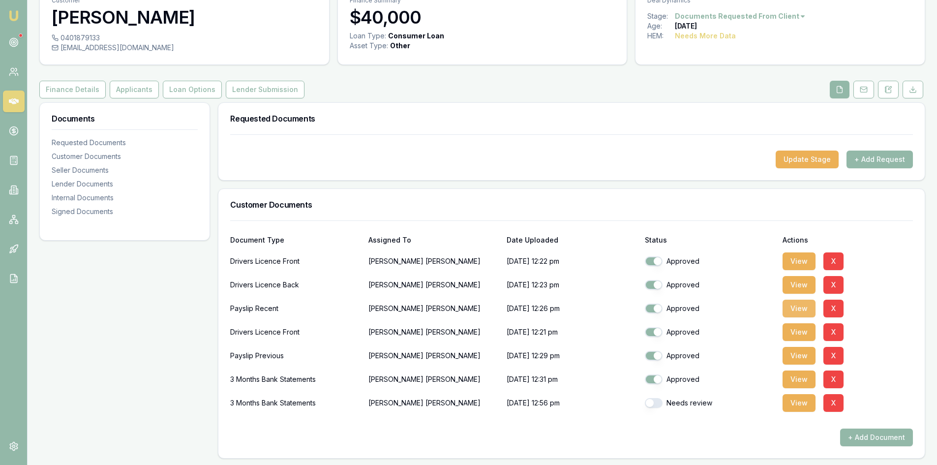
click at [788, 310] on button "View" at bounding box center [799, 309] width 33 height 18
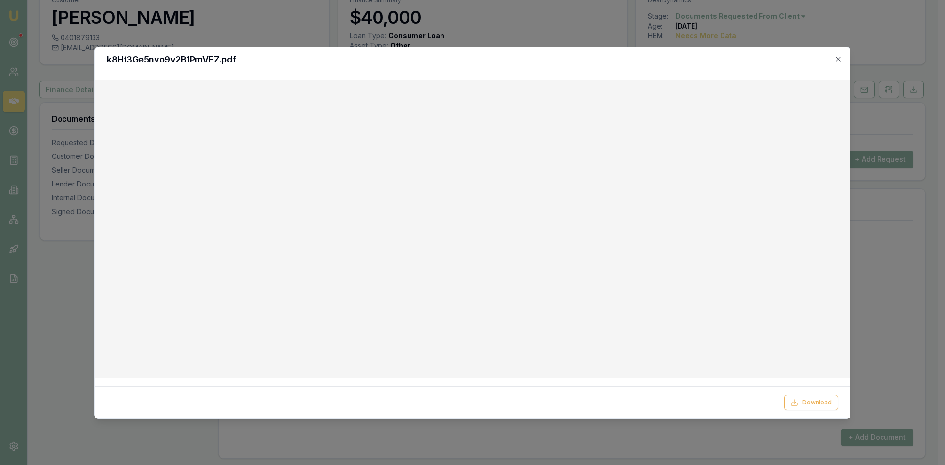
drag, startPoint x: 813, startPoint y: 402, endPoint x: 811, endPoint y: 383, distance: 19.3
click at [813, 401] on button "Download" at bounding box center [811, 403] width 54 height 16
click at [885, 216] on div at bounding box center [472, 232] width 945 height 465
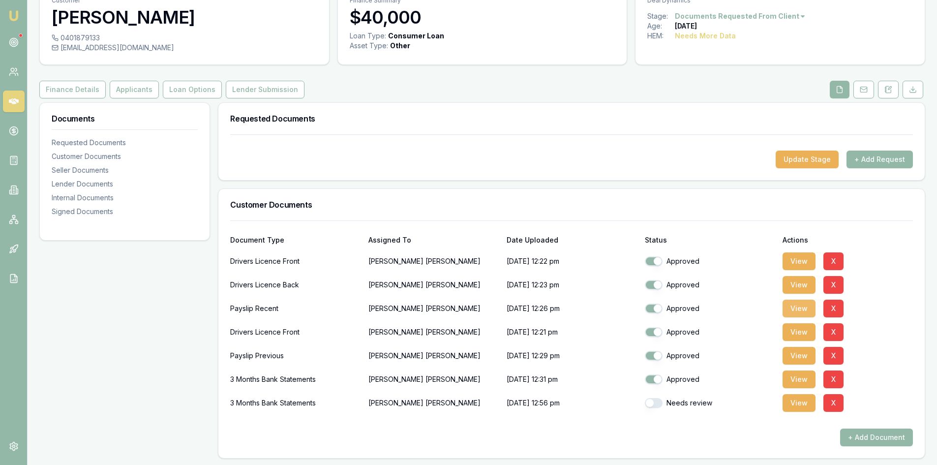
click at [799, 311] on button "View" at bounding box center [799, 309] width 33 height 18
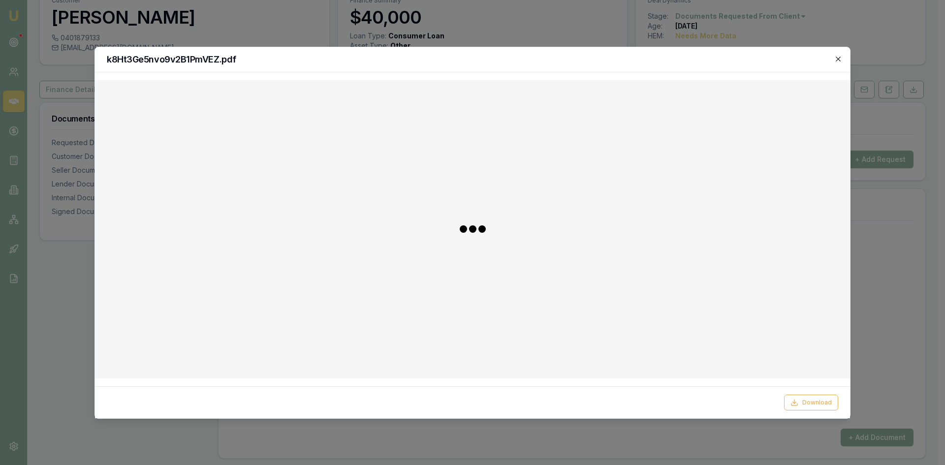
click at [839, 59] on icon "button" at bounding box center [838, 59] width 8 height 8
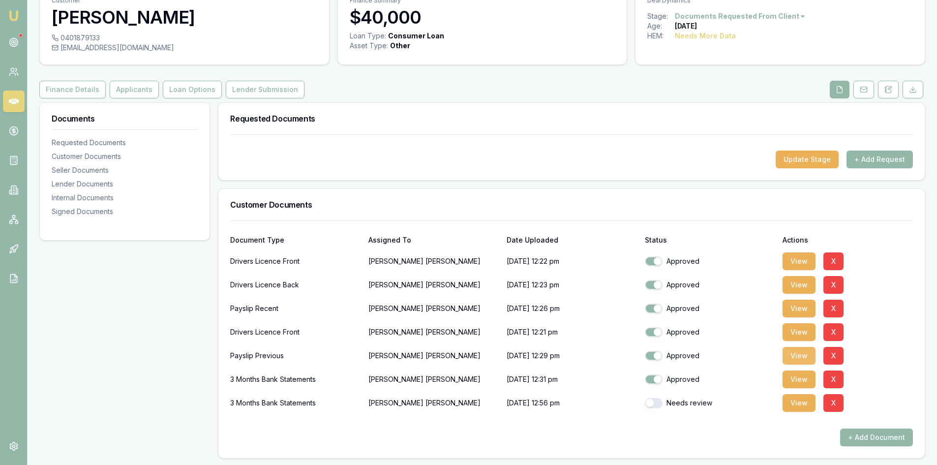
click at [811, 360] on button "View" at bounding box center [799, 356] width 33 height 18
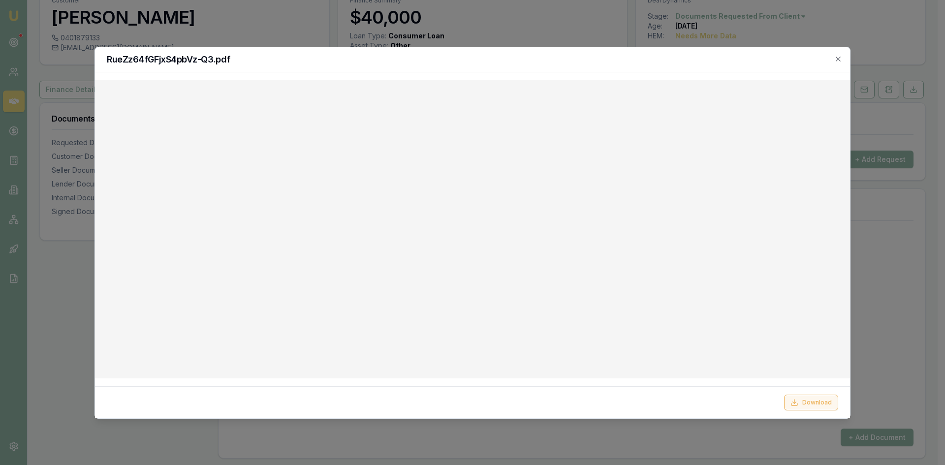
click at [808, 405] on button "Download" at bounding box center [811, 403] width 54 height 16
click at [897, 234] on div at bounding box center [472, 232] width 945 height 465
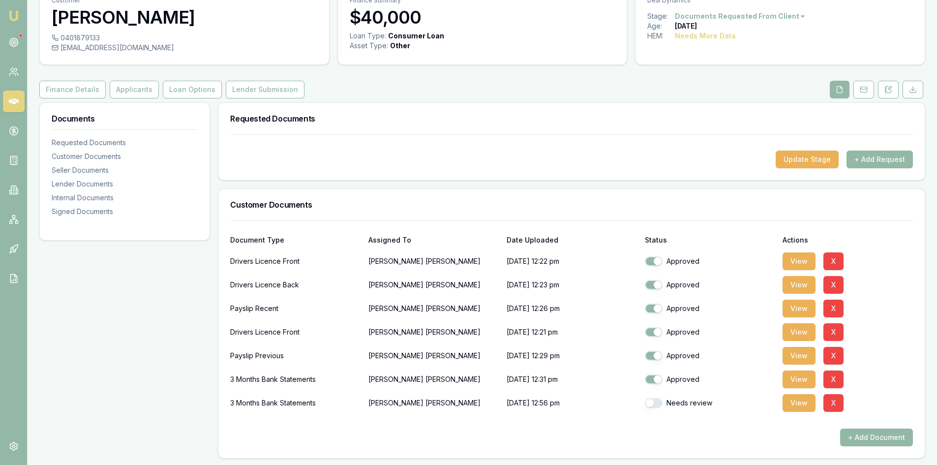
scroll to position [148, 0]
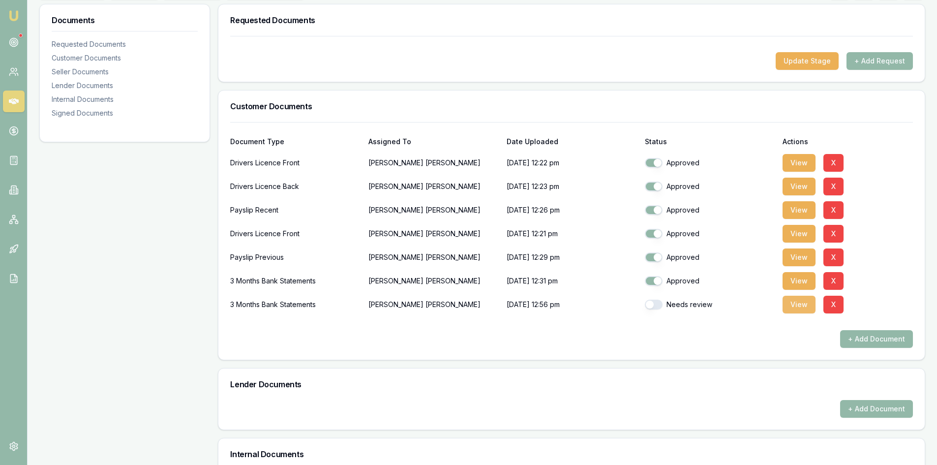
click at [803, 310] on button "View" at bounding box center [799, 305] width 33 height 18
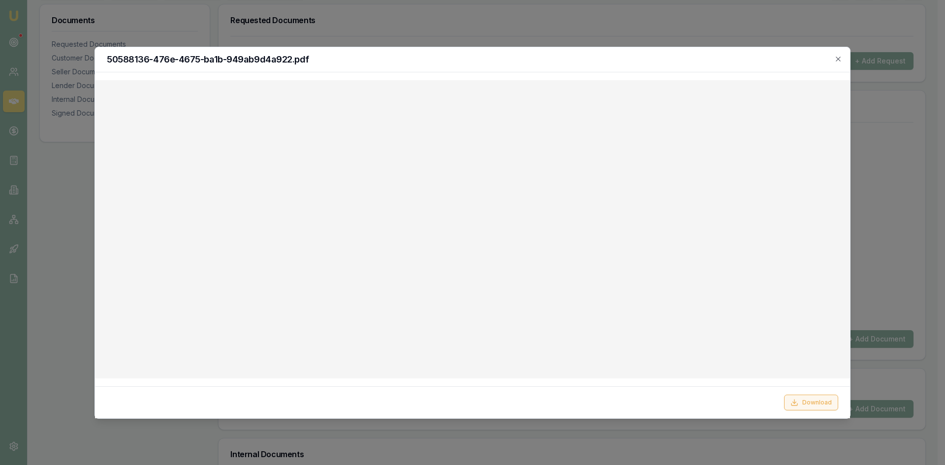
click at [813, 403] on button "Download" at bounding box center [811, 403] width 54 height 16
click at [901, 240] on div at bounding box center [472, 232] width 945 height 465
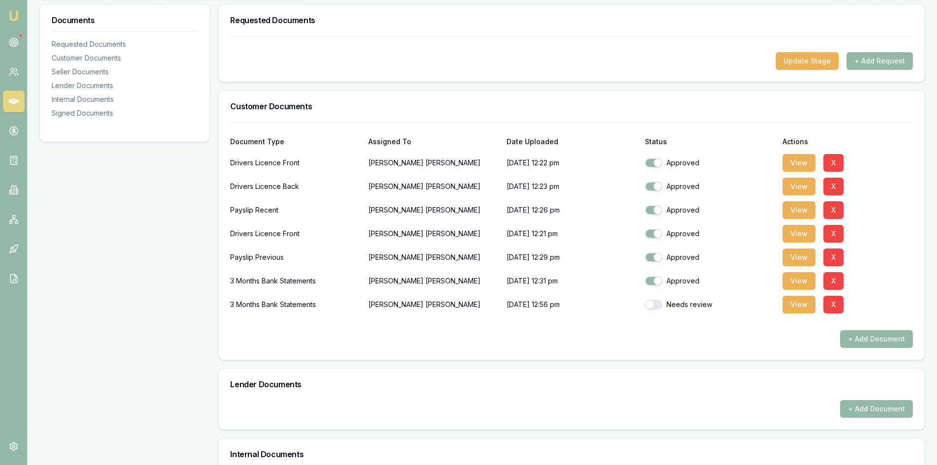
scroll to position [98, 0]
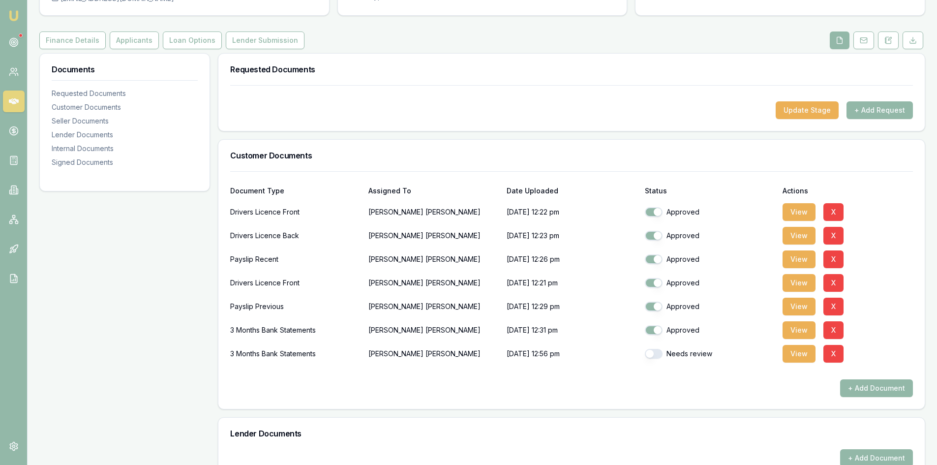
click at [656, 356] on button "button" at bounding box center [654, 354] width 18 height 10
checkbox input "true"
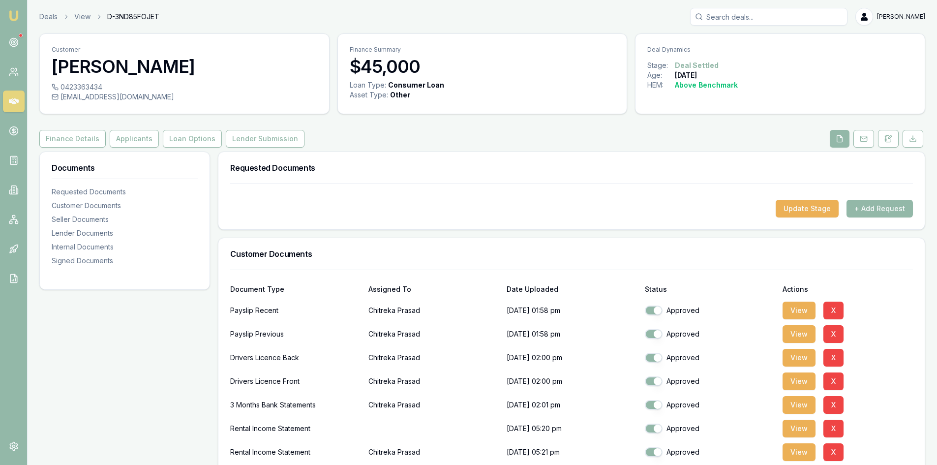
click at [13, 101] on icon at bounding box center [14, 101] width 10 height 6
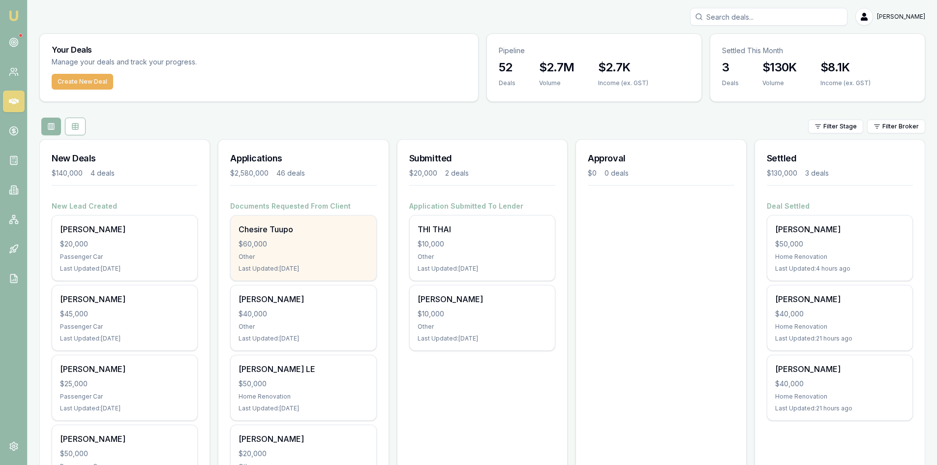
click at [292, 236] on div "Chesire Tuupo $60,000 Other Last Updated: 2 days ago" at bounding box center [303, 248] width 145 height 65
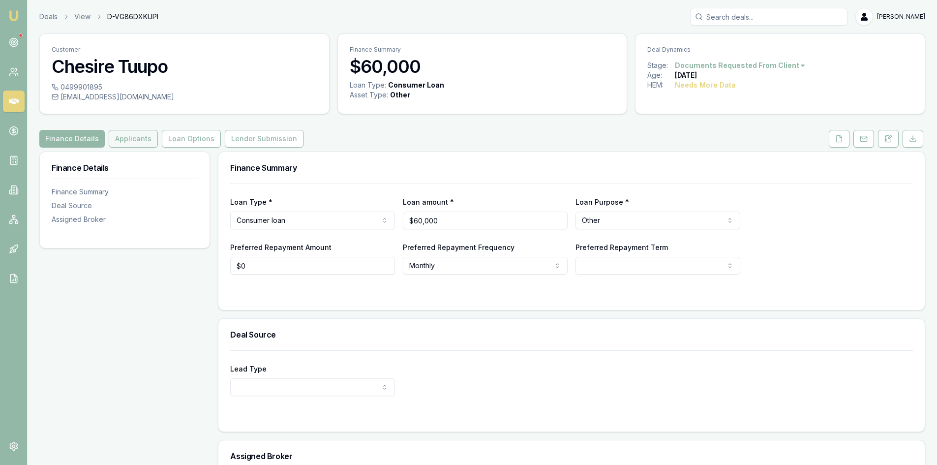
click at [146, 140] on button "Applicants" at bounding box center [133, 139] width 49 height 18
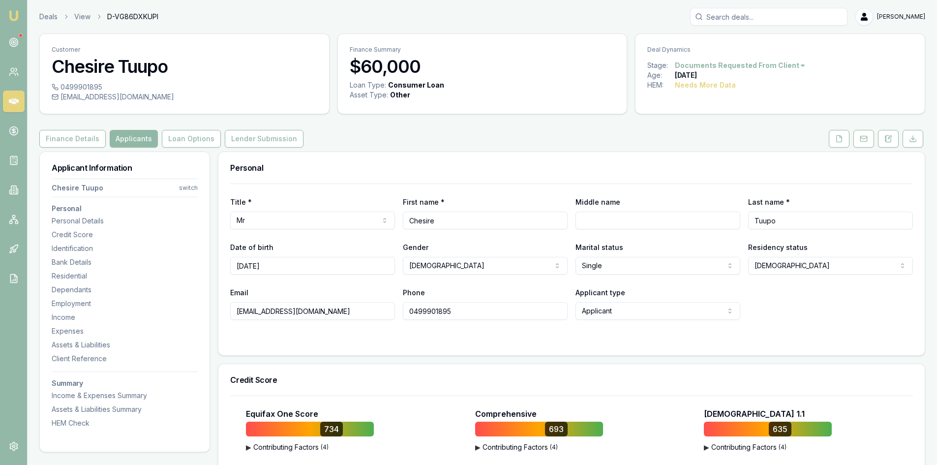
click at [128, 137] on button "Applicants" at bounding box center [134, 139] width 48 height 18
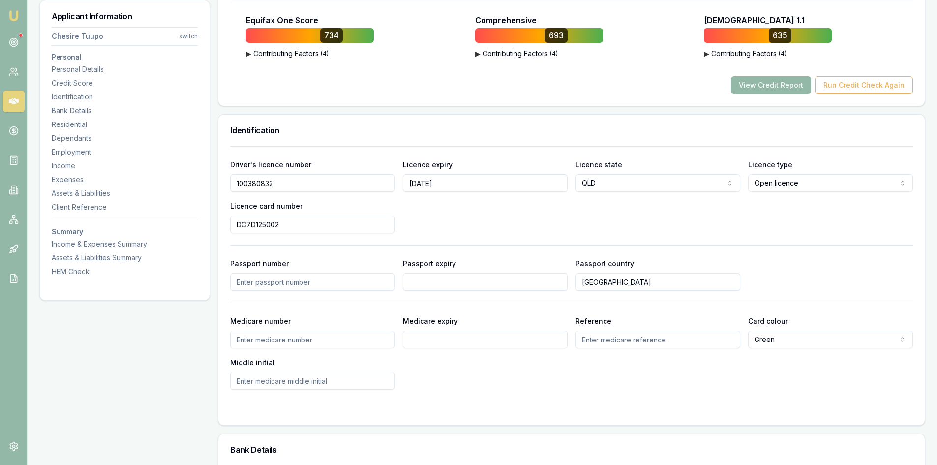
scroll to position [295, 0]
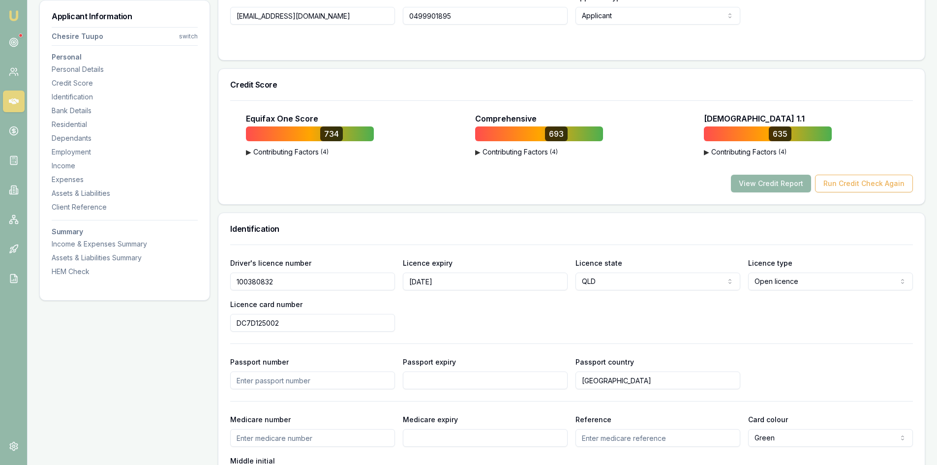
drag, startPoint x: 786, startPoint y: 183, endPoint x: 627, endPoint y: 184, distance: 158.4
click at [786, 183] on button "View Credit Report" at bounding box center [771, 184] width 80 height 18
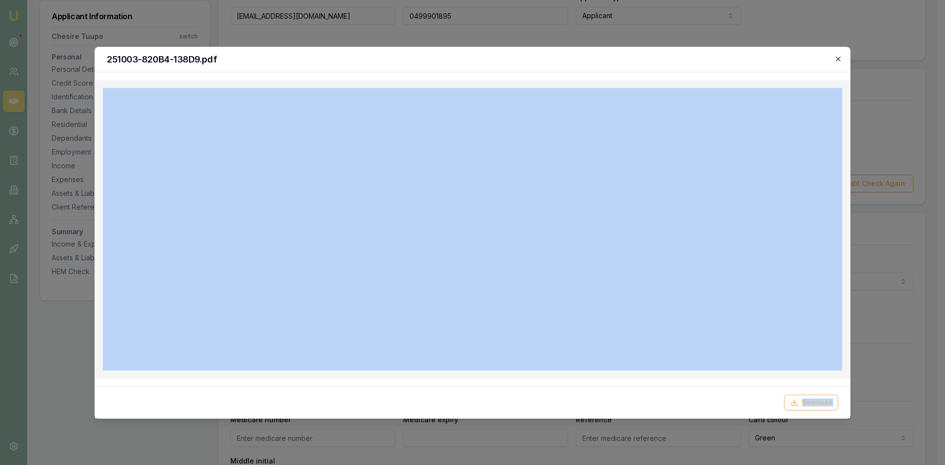
click at [841, 60] on div "251003-820B4-138D9.pdf Download Close" at bounding box center [472, 233] width 756 height 372
click at [837, 58] on icon "button" at bounding box center [837, 59] width 4 height 4
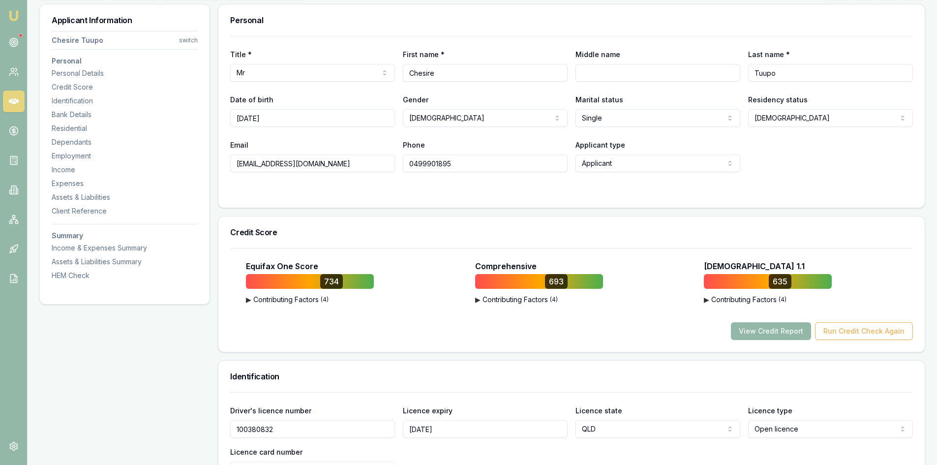
scroll to position [0, 0]
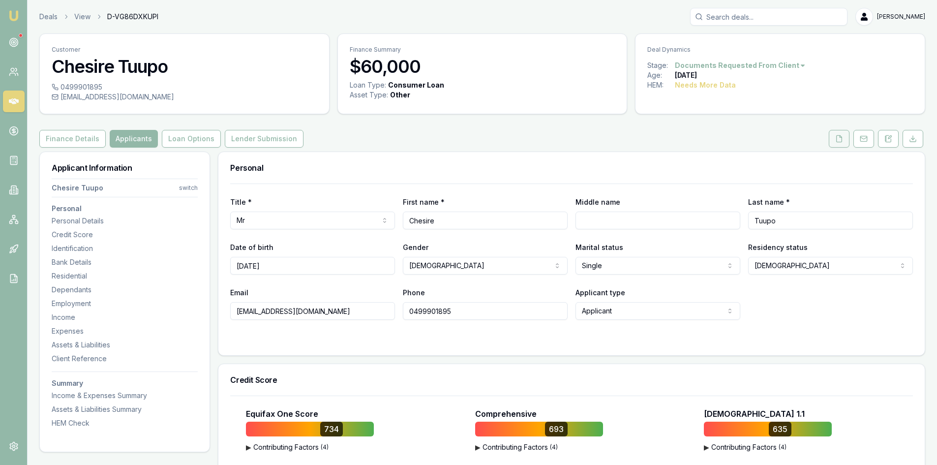
click at [848, 142] on button at bounding box center [839, 139] width 21 height 18
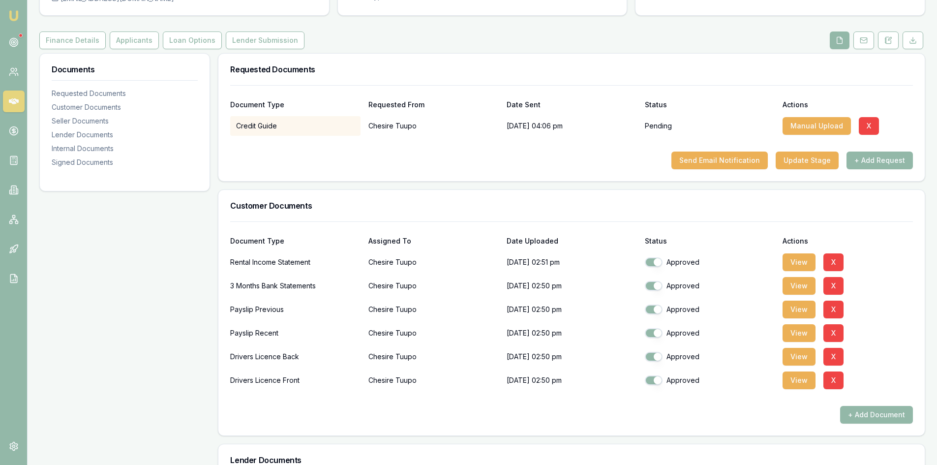
scroll to position [148, 0]
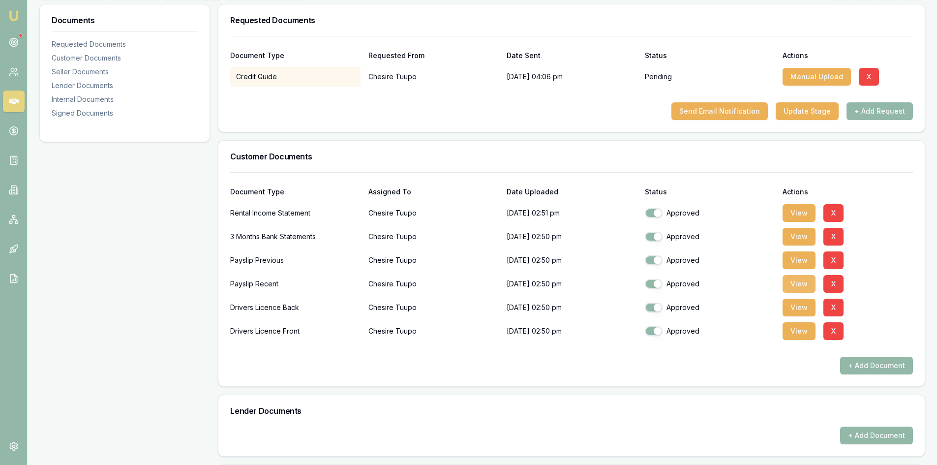
click at [790, 287] on button "View" at bounding box center [799, 284] width 33 height 18
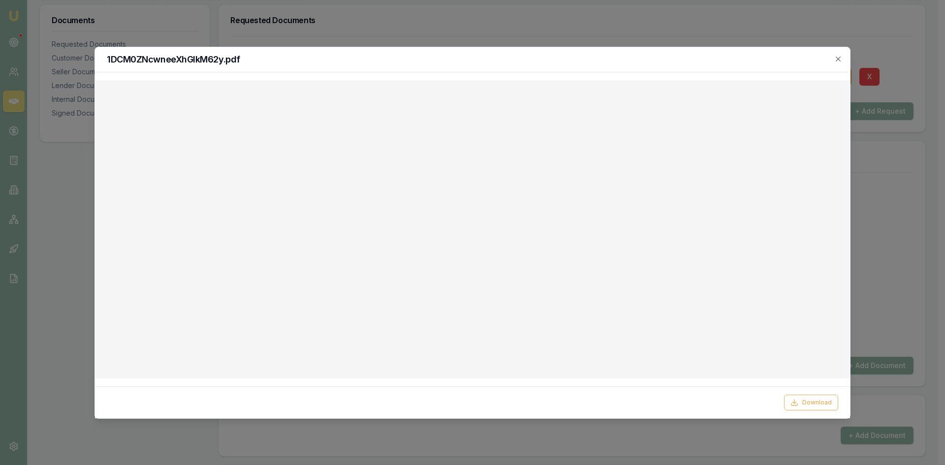
drag, startPoint x: 835, startPoint y: 60, endPoint x: 829, endPoint y: 64, distance: 7.9
click at [835, 60] on icon "button" at bounding box center [838, 59] width 8 height 8
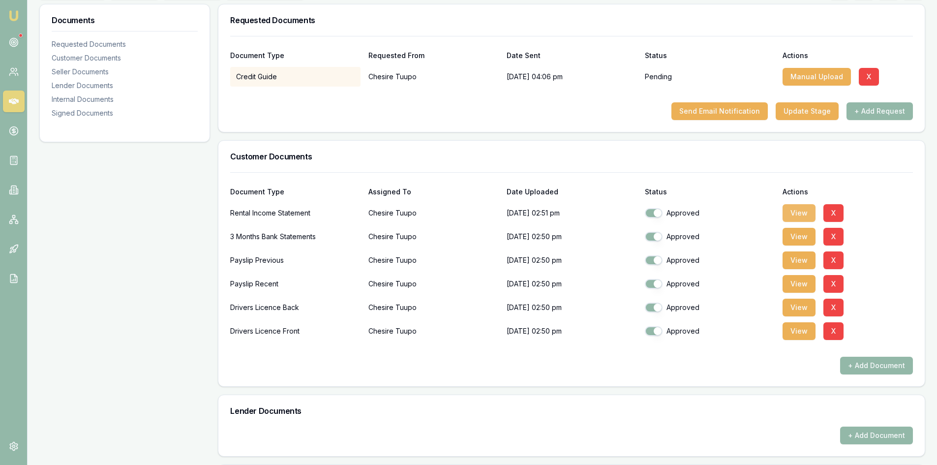
click at [796, 215] on button "View" at bounding box center [799, 213] width 33 height 18
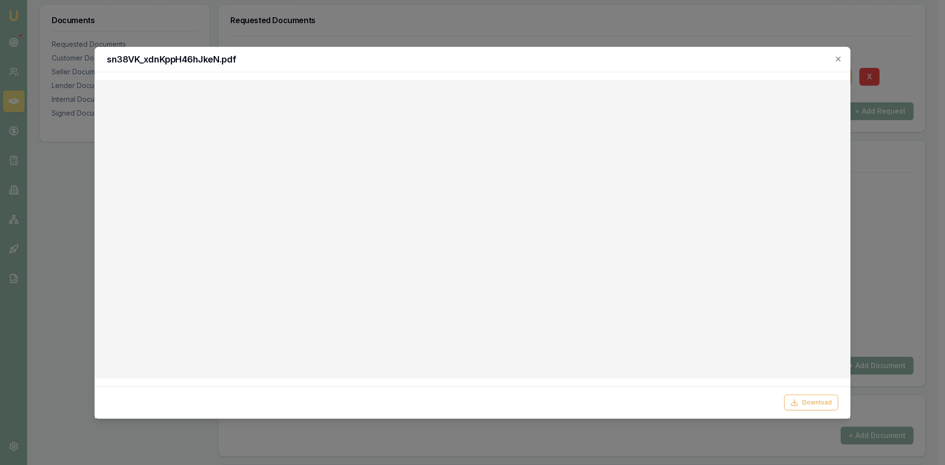
drag, startPoint x: 838, startPoint y: 57, endPoint x: 822, endPoint y: 57, distance: 16.7
click at [838, 57] on icon "button" at bounding box center [838, 59] width 8 height 8
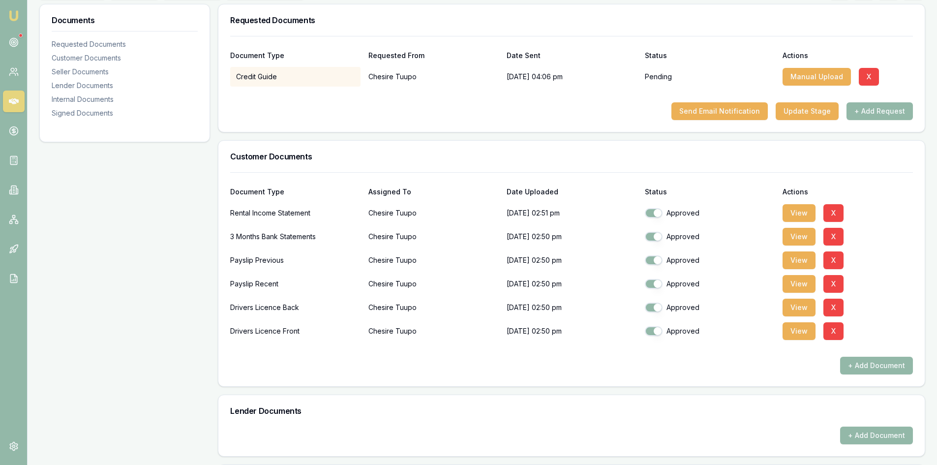
scroll to position [49, 0]
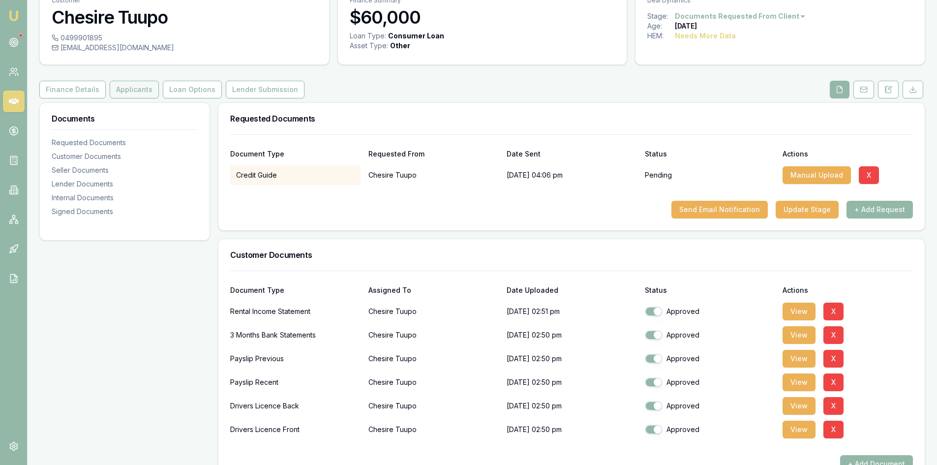
click at [122, 94] on button "Applicants" at bounding box center [134, 90] width 49 height 18
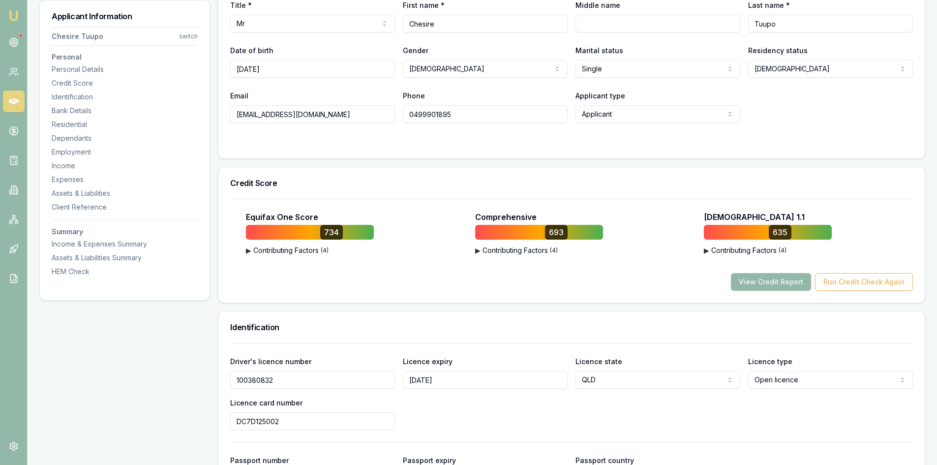
scroll to position [394, 0]
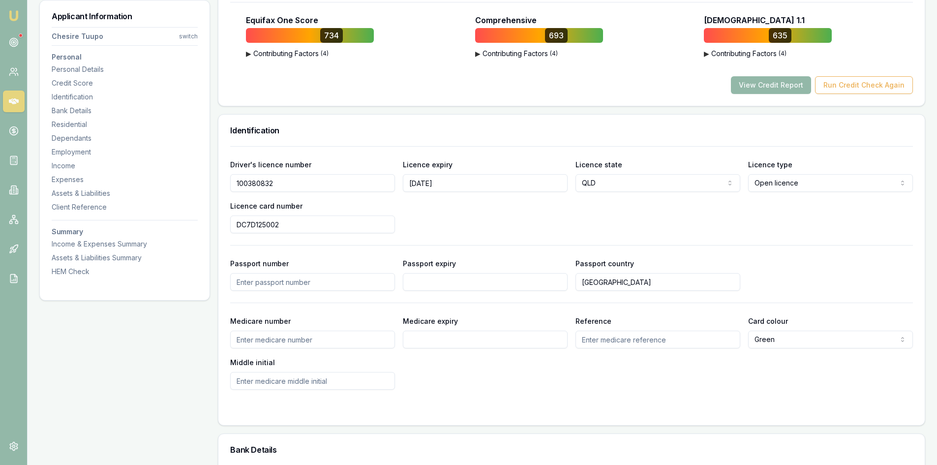
click at [253, 182] on input "100380832" at bounding box center [312, 183] width 165 height 18
click at [261, 228] on input "DC7D125002" at bounding box center [312, 225] width 165 height 18
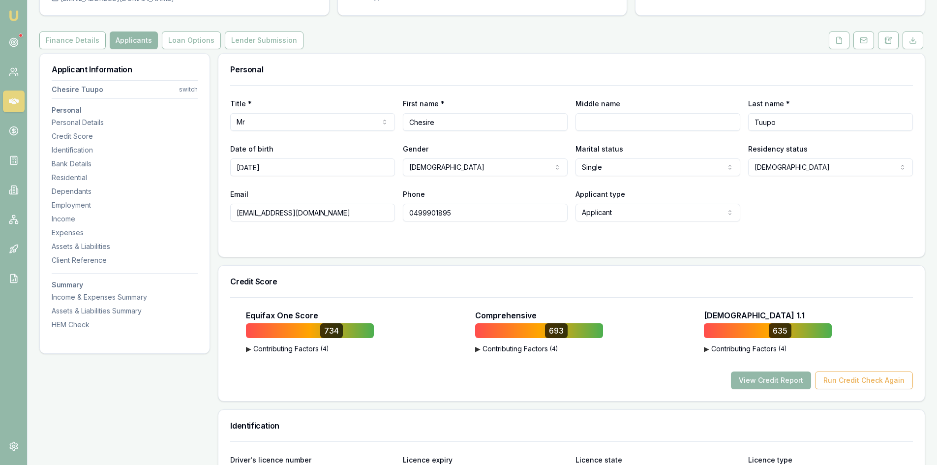
scroll to position [49, 0]
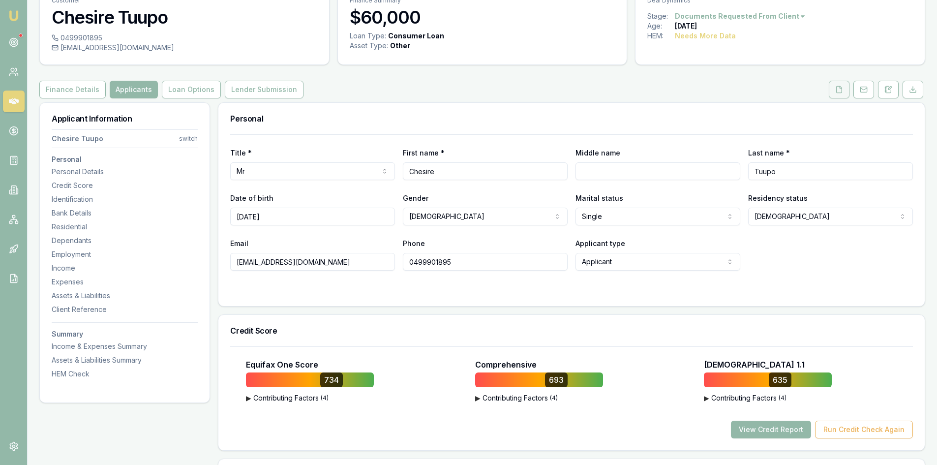
click at [842, 92] on icon at bounding box center [839, 89] width 5 height 6
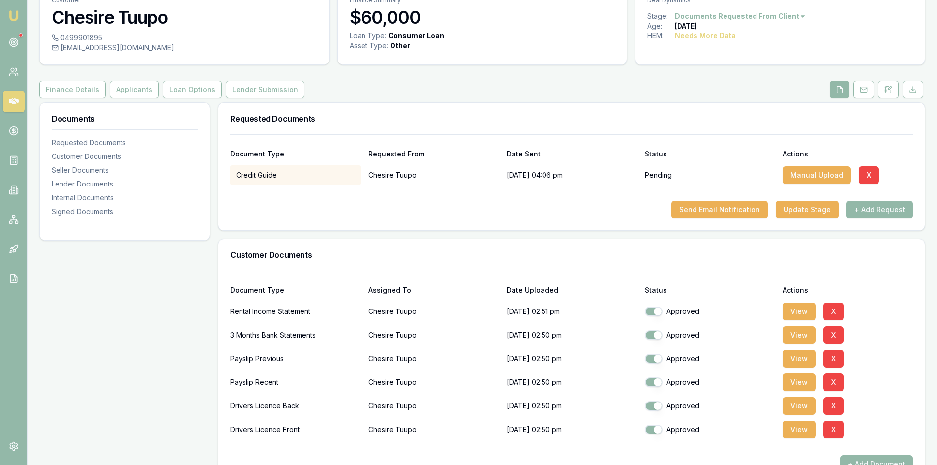
scroll to position [98, 0]
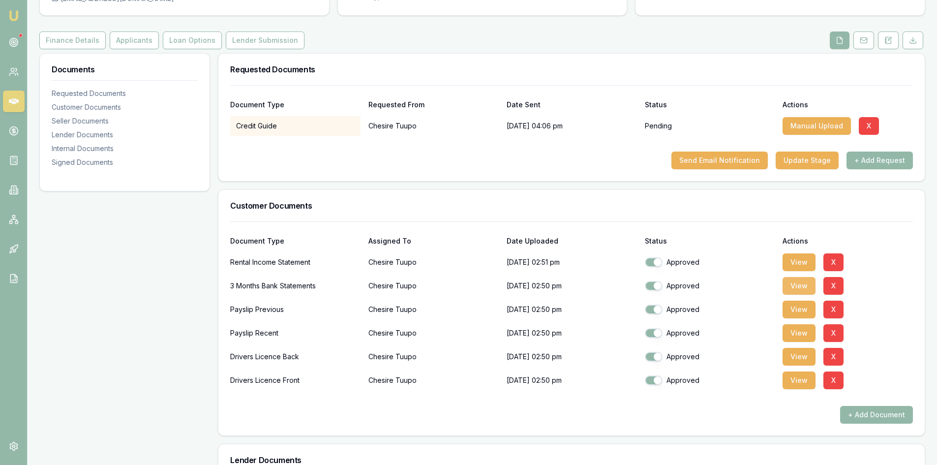
click at [791, 290] on button "View" at bounding box center [799, 286] width 33 height 18
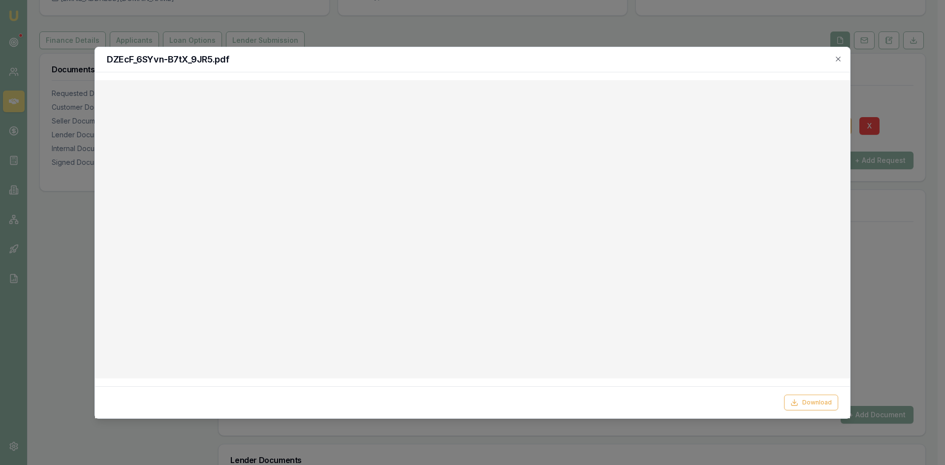
click at [838, 63] on div "DZEcF_6SYvn-B7tX_9JR5.pdf" at bounding box center [472, 59] width 755 height 25
click at [838, 62] on icon "button" at bounding box center [838, 59] width 8 height 8
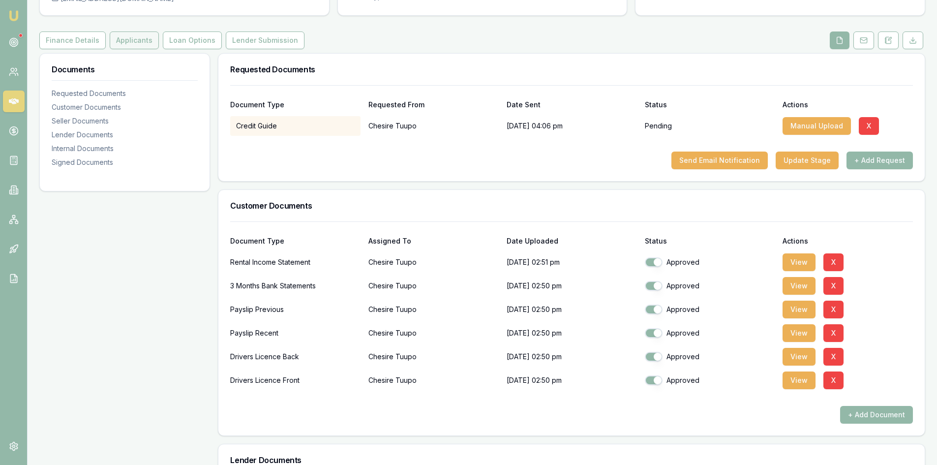
click at [135, 45] on button "Applicants" at bounding box center [134, 40] width 49 height 18
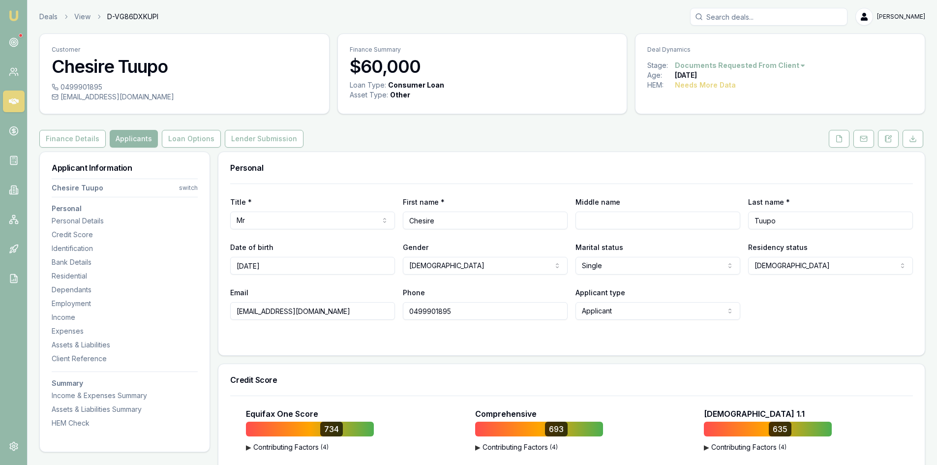
click at [432, 312] on input "0499901895" at bounding box center [485, 311] width 165 height 18
drag, startPoint x: 315, startPoint y: 311, endPoint x: 204, endPoint y: 313, distance: 111.2
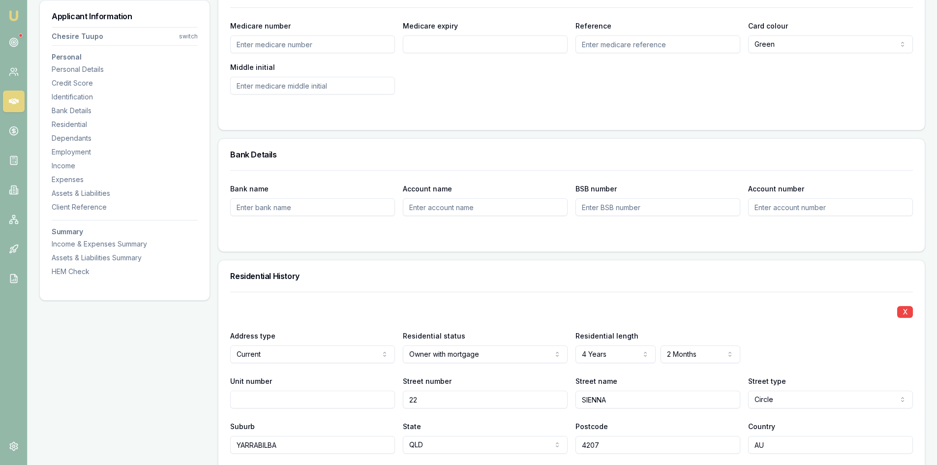
scroll to position [541, 0]
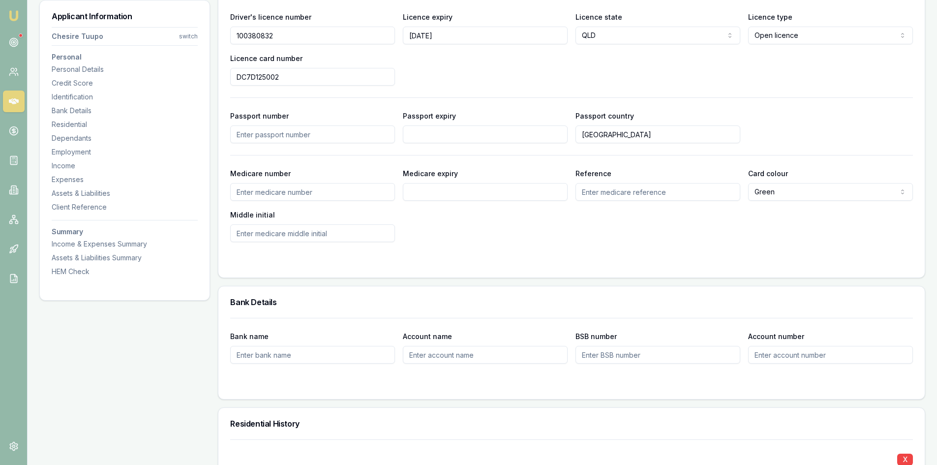
click at [247, 34] on input "100380832" at bounding box center [312, 36] width 165 height 18
click at [251, 78] on input "DC7D125002" at bounding box center [312, 77] width 165 height 18
click at [577, 240] on div "Medicare number Medicare expiry Reference Card colour Green Green Blue Yellow M…" at bounding box center [571, 204] width 683 height 75
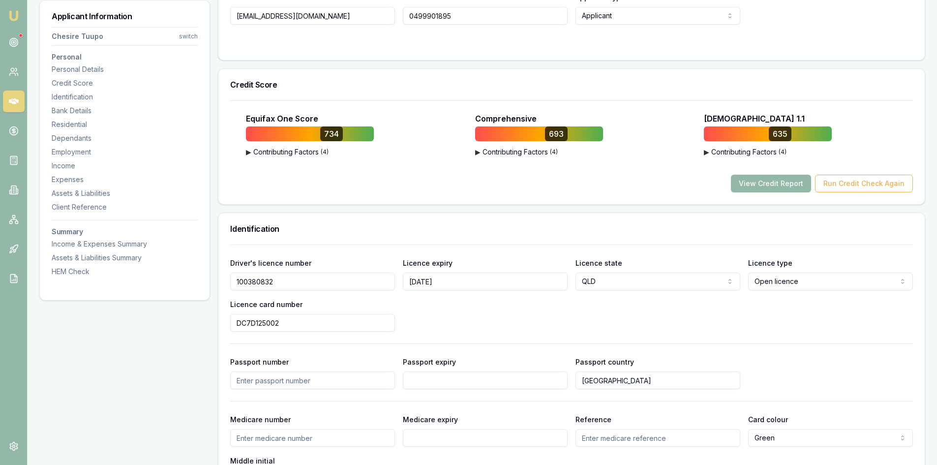
scroll to position [98, 0]
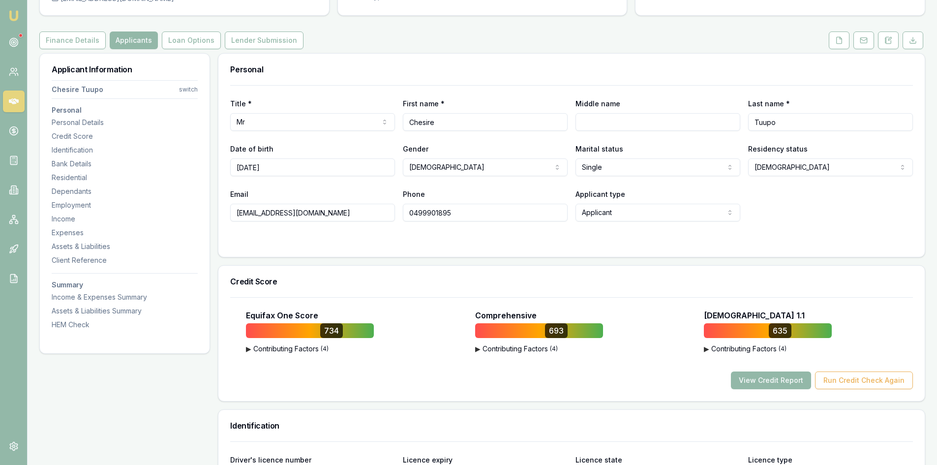
drag, startPoint x: 312, startPoint y: 214, endPoint x: 221, endPoint y: 213, distance: 91.0
click at [221, 213] on div "Title * Mr Mr Mrs Miss Ms Dr Prof First name * Chesire Middle name Last name * …" at bounding box center [571, 171] width 707 height 172
click at [433, 214] on input "0499901895" at bounding box center [485, 213] width 165 height 18
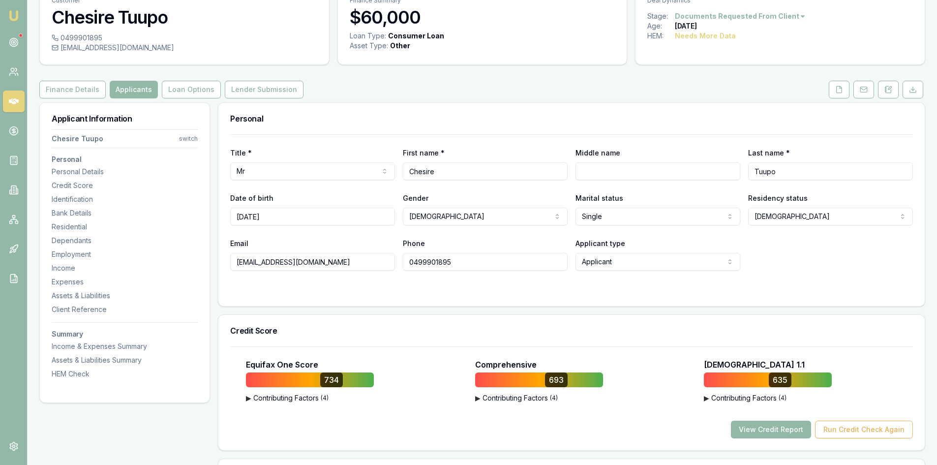
scroll to position [0, 0]
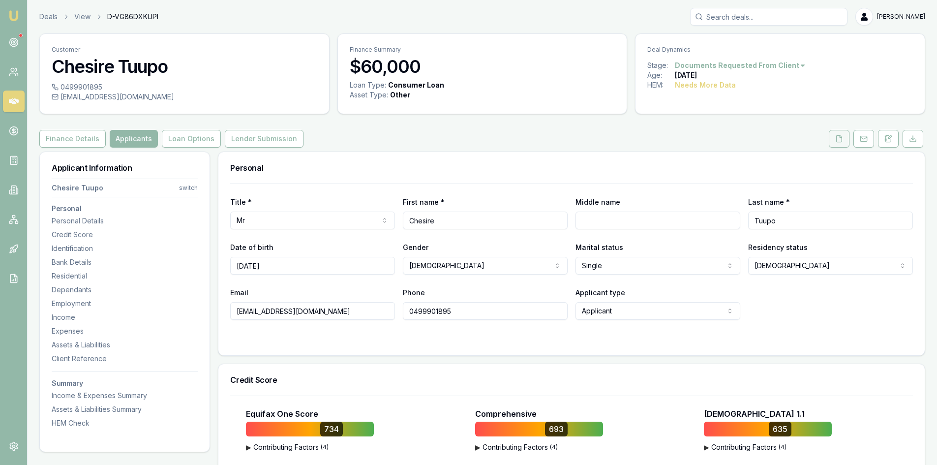
click at [839, 139] on icon at bounding box center [839, 139] width 8 height 8
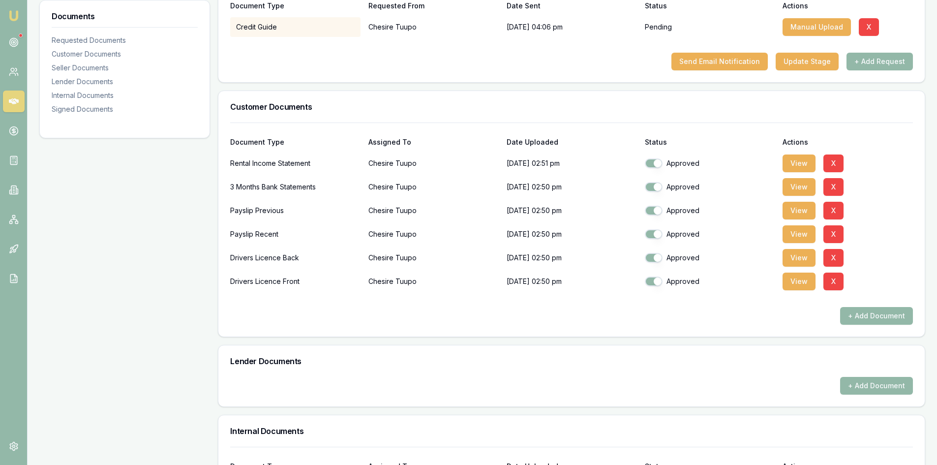
scroll to position [50, 0]
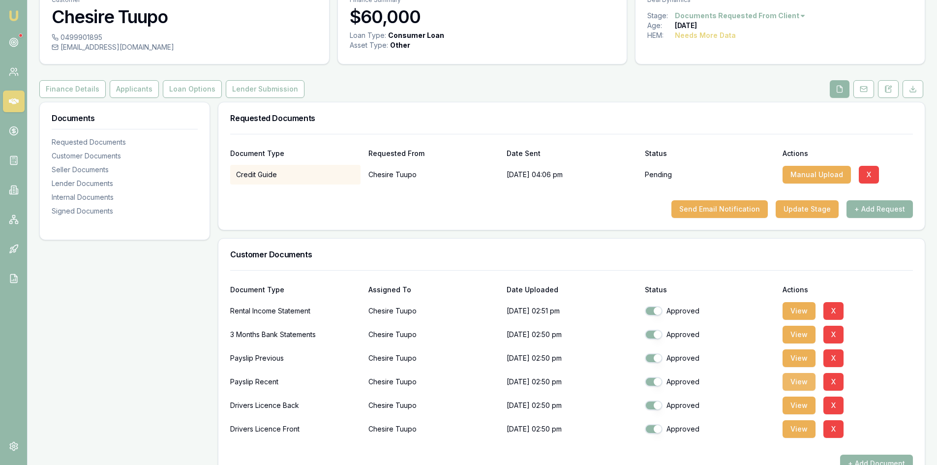
click at [797, 383] on button "View" at bounding box center [799, 382] width 33 height 18
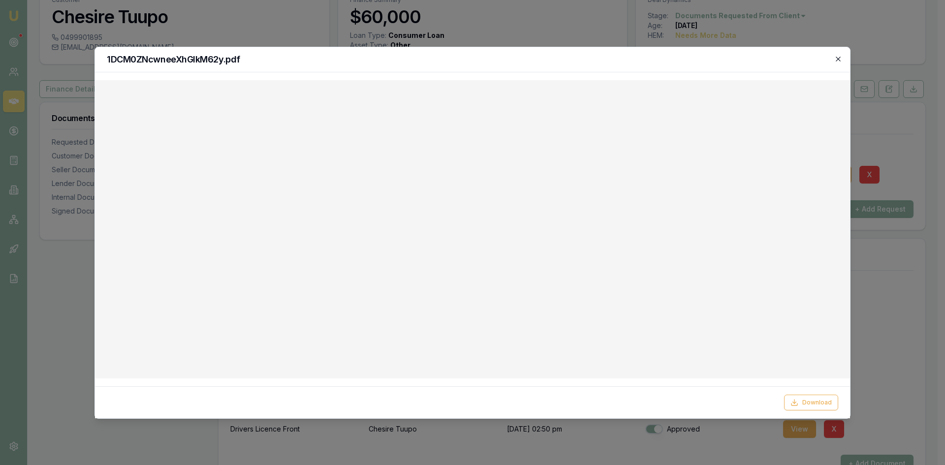
click at [836, 61] on icon "button" at bounding box center [837, 59] width 4 height 4
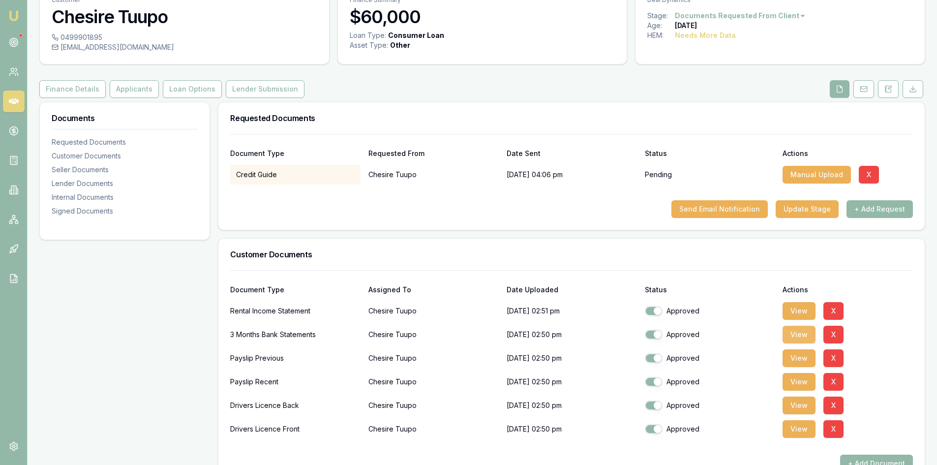
click at [801, 337] on button "View" at bounding box center [799, 335] width 33 height 18
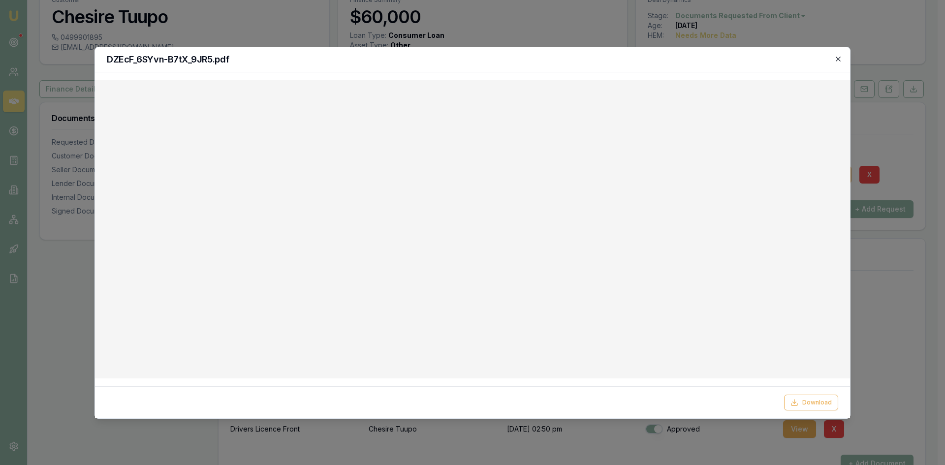
click at [841, 61] on icon "button" at bounding box center [838, 59] width 8 height 8
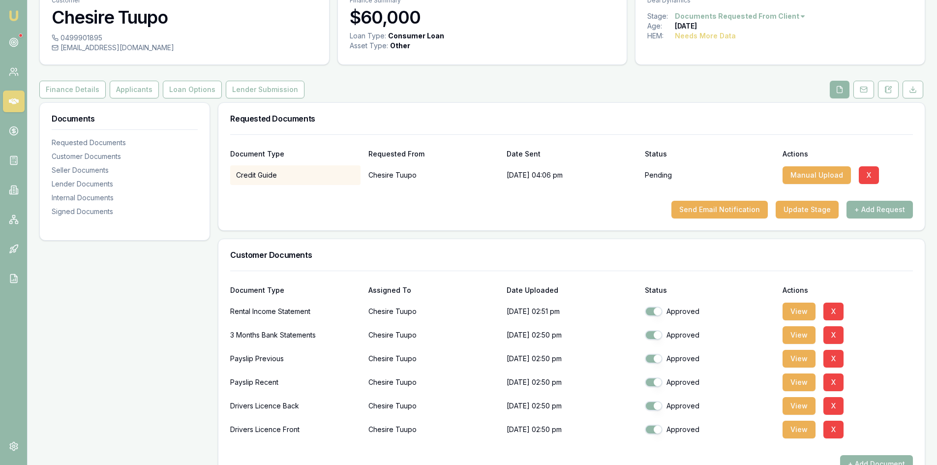
scroll to position [0, 0]
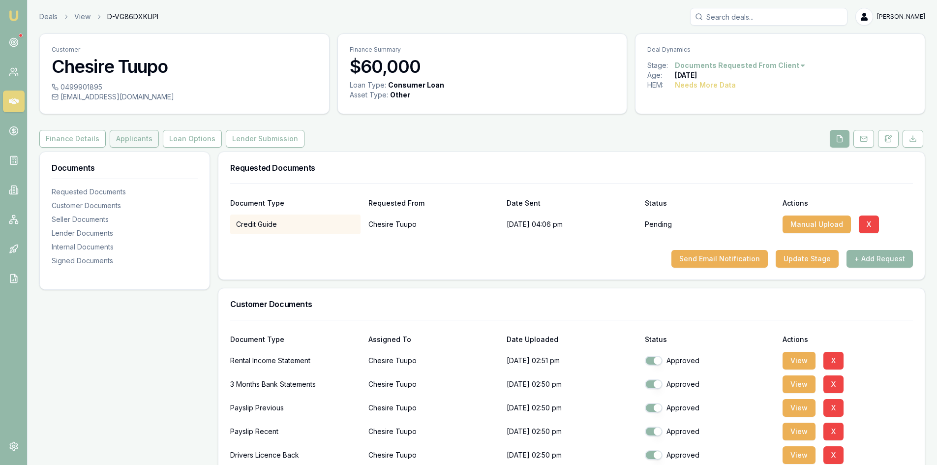
click at [146, 141] on button "Applicants" at bounding box center [134, 139] width 49 height 18
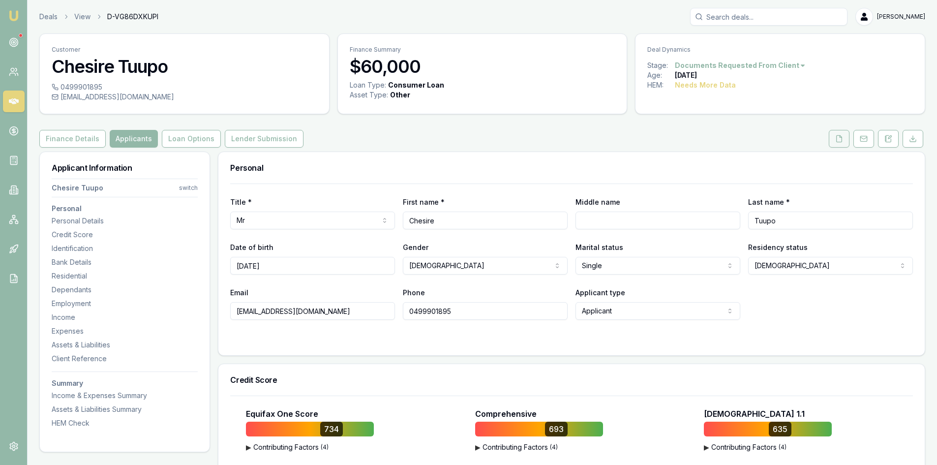
click at [847, 133] on button at bounding box center [839, 139] width 21 height 18
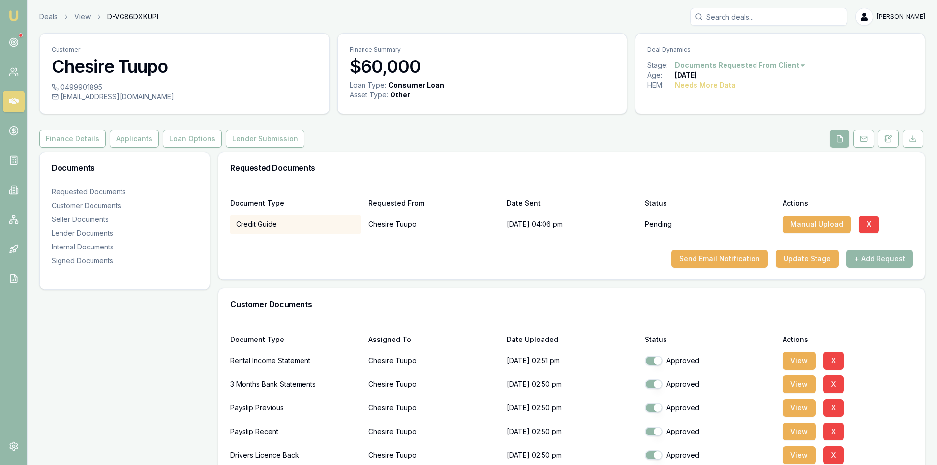
click at [746, 18] on input "Search deals" at bounding box center [768, 17] width 157 height 18
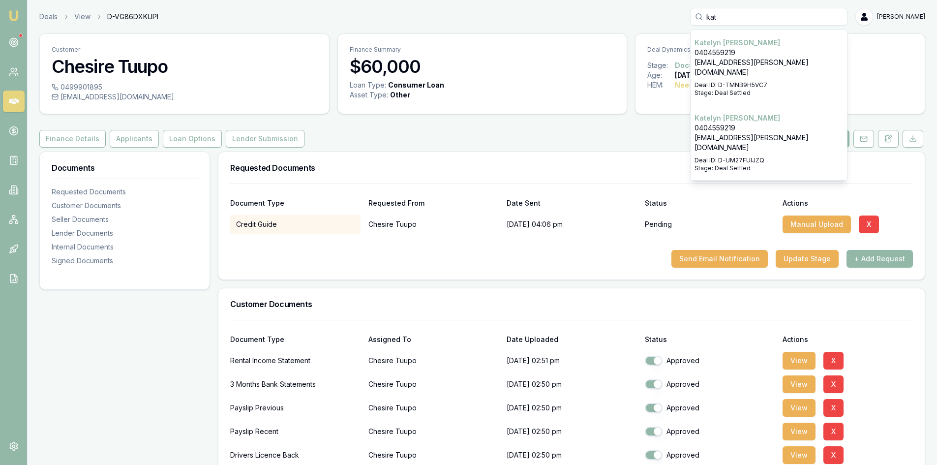
type input "kat"
click at [751, 56] on p "0404559219" at bounding box center [769, 53] width 149 height 10
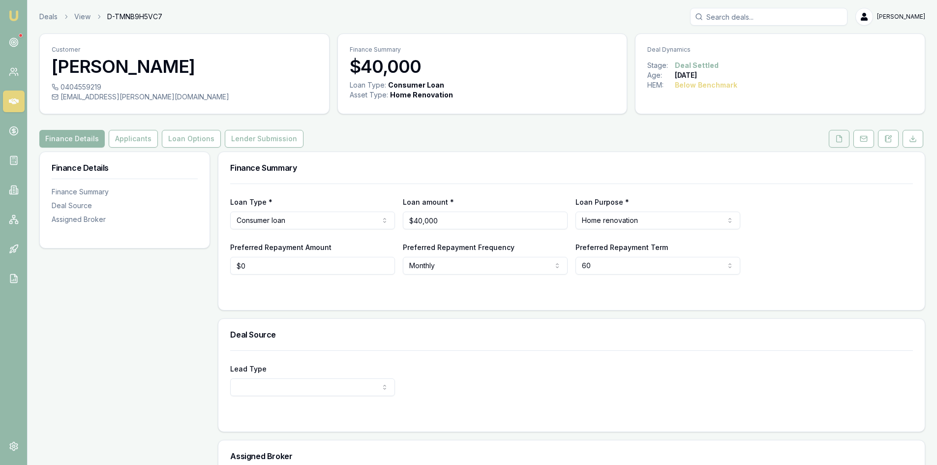
click at [834, 139] on button at bounding box center [839, 139] width 21 height 18
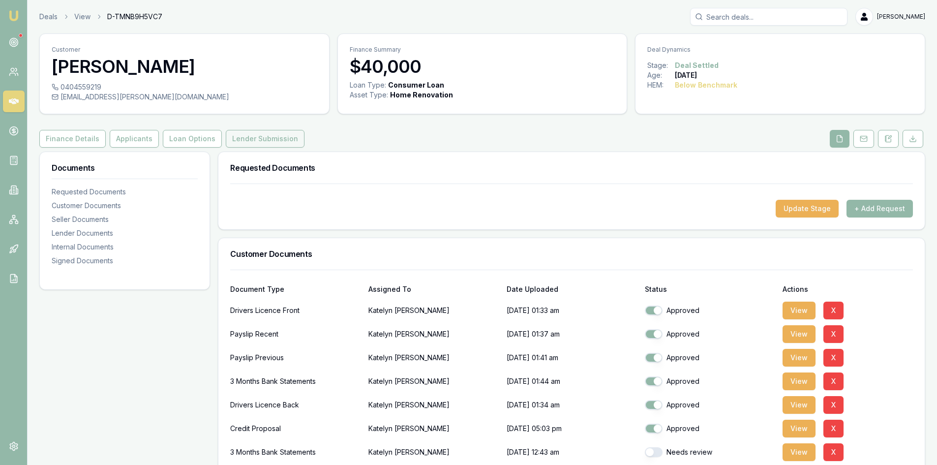
click at [253, 139] on button "Lender Submission" at bounding box center [265, 139] width 79 height 18
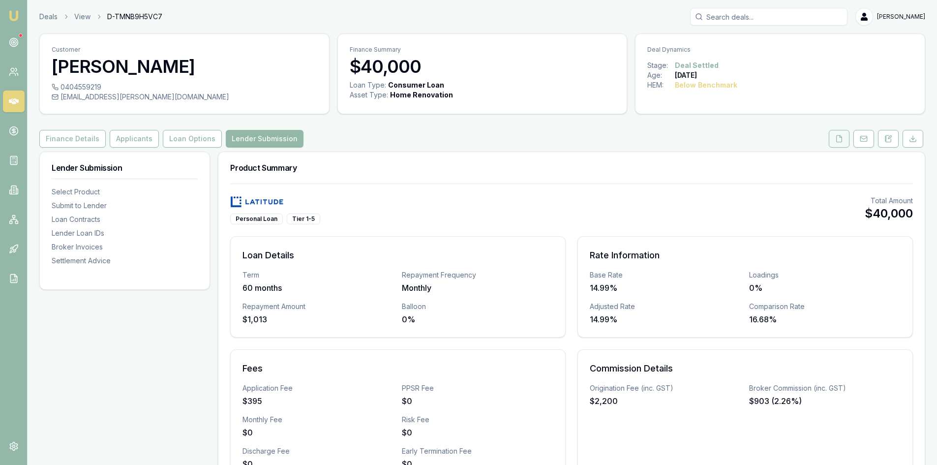
click at [836, 135] on icon at bounding box center [839, 139] width 8 height 8
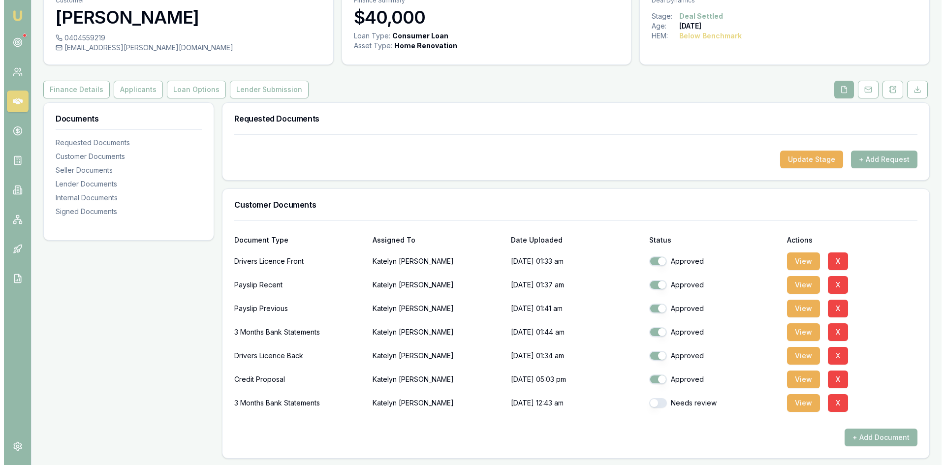
scroll to position [98, 0]
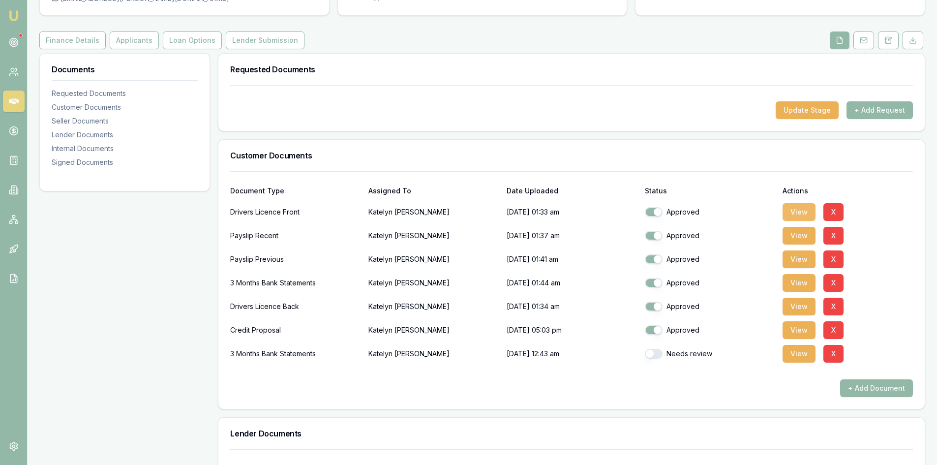
click at [801, 208] on button "View" at bounding box center [799, 212] width 33 height 18
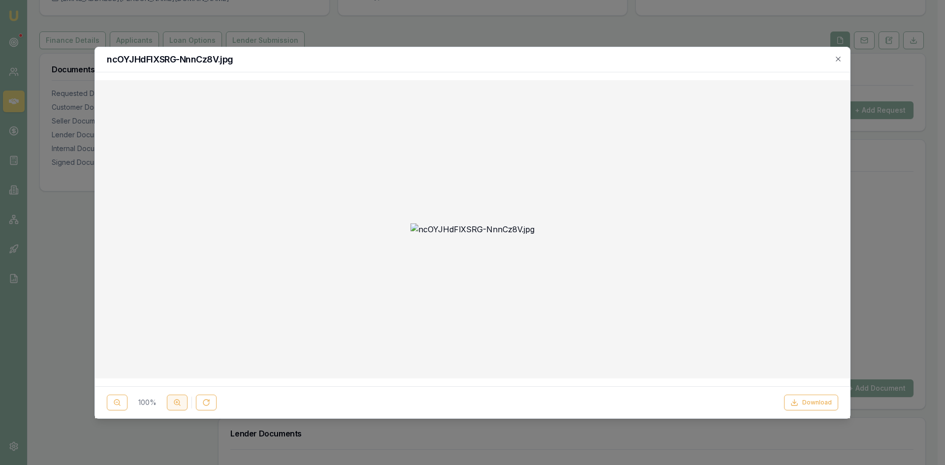
click at [178, 405] on icon at bounding box center [177, 403] width 8 height 8
click at [837, 62] on icon "button" at bounding box center [838, 59] width 8 height 8
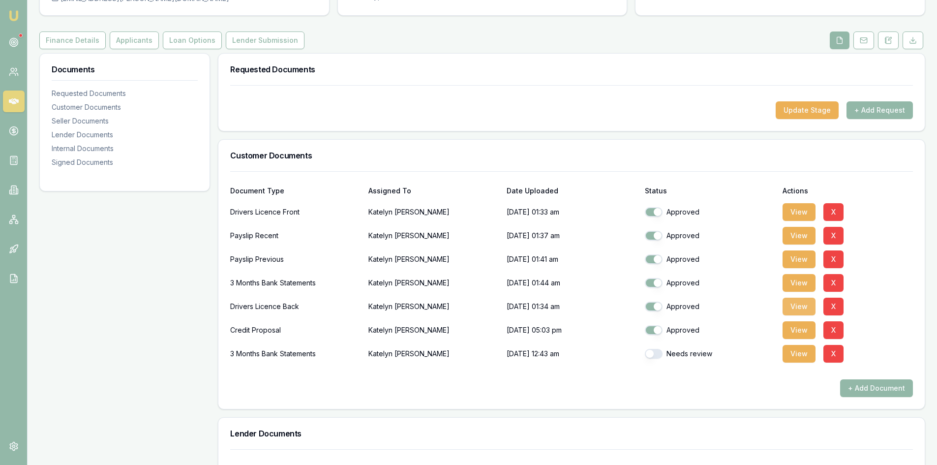
click at [793, 309] on button "View" at bounding box center [799, 307] width 33 height 18
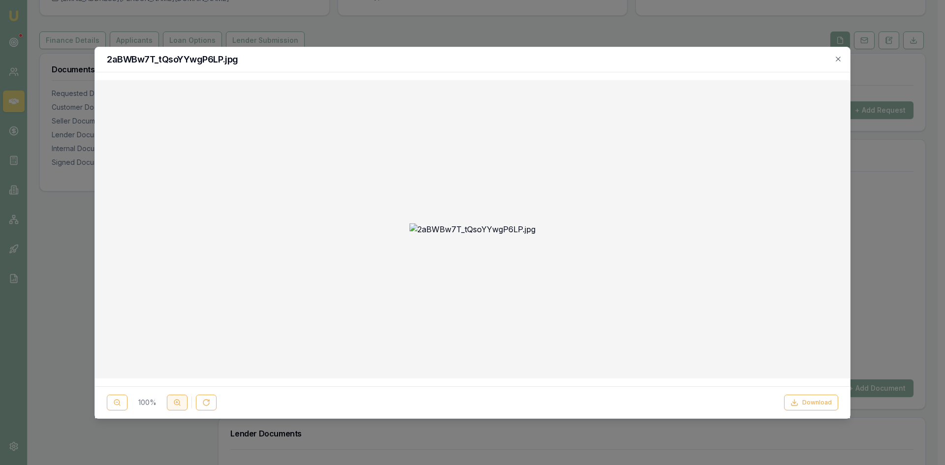
click at [176, 402] on icon at bounding box center [177, 403] width 8 height 8
click at [837, 59] on icon "button" at bounding box center [837, 59] width 4 height 4
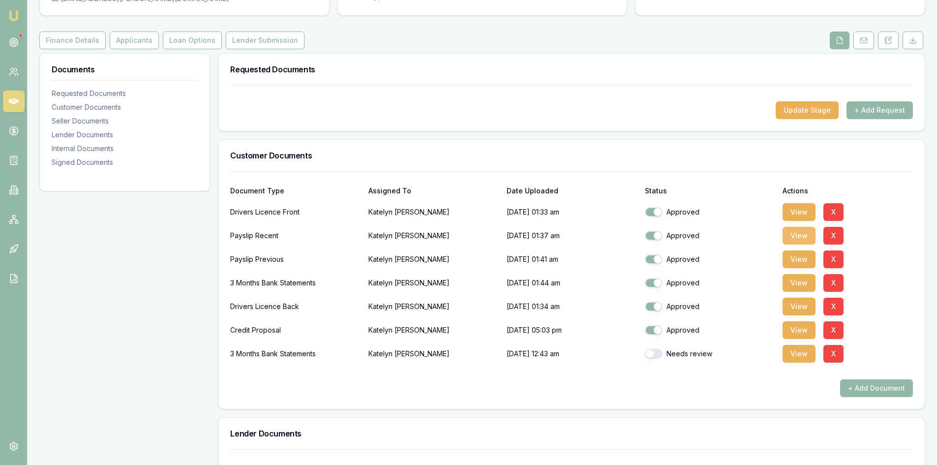
click at [803, 239] on button "View" at bounding box center [799, 236] width 33 height 18
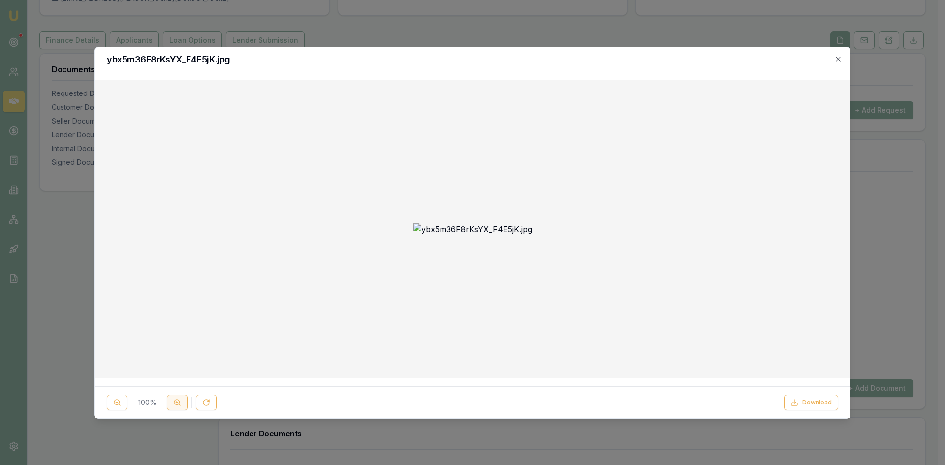
click at [175, 405] on icon at bounding box center [177, 403] width 8 height 8
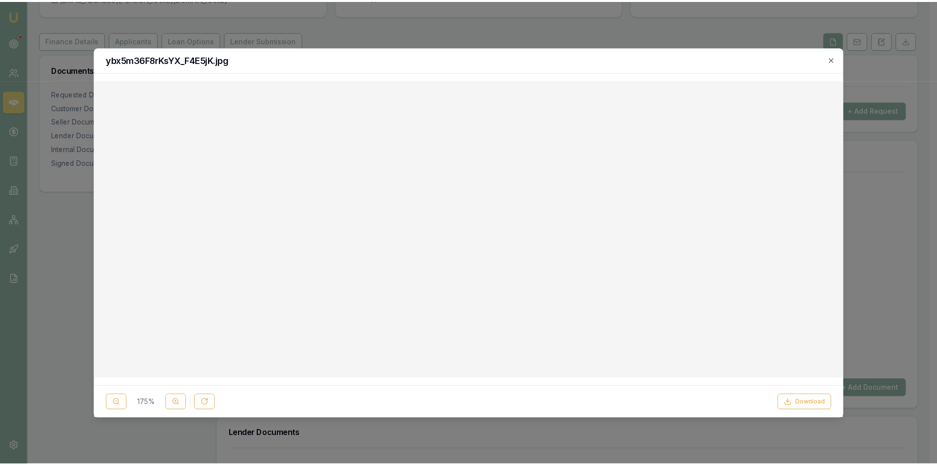
scroll to position [246, 0]
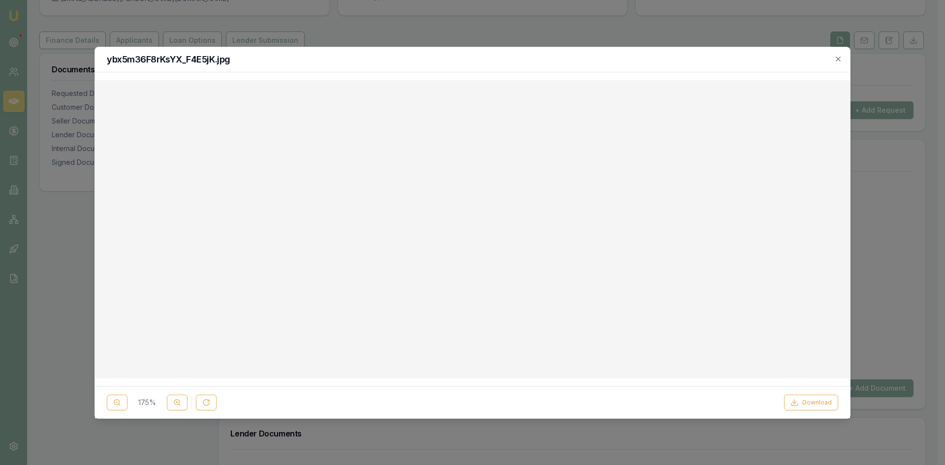
click at [840, 59] on icon "button" at bounding box center [838, 59] width 8 height 8
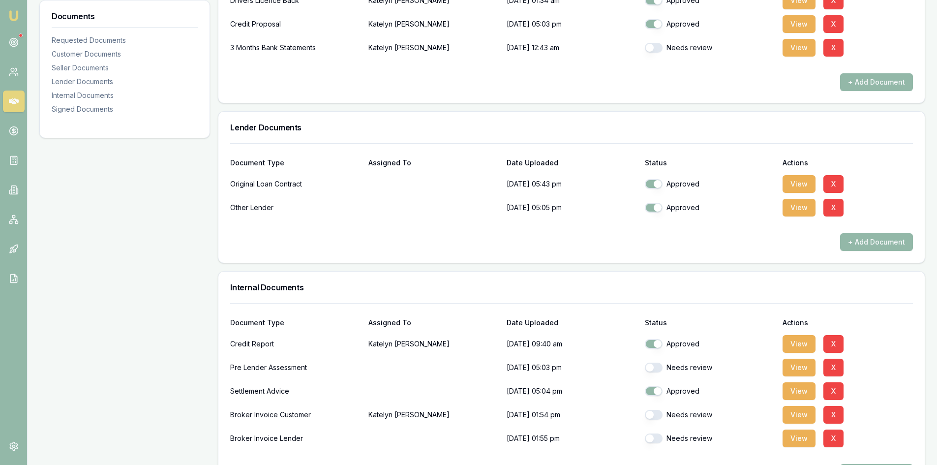
scroll to position [306, 0]
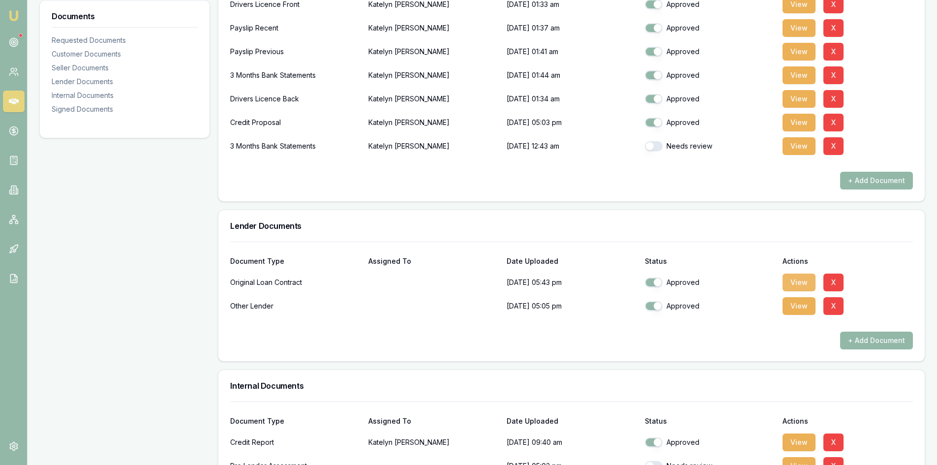
drag, startPoint x: 808, startPoint y: 283, endPoint x: 655, endPoint y: 281, distance: 152.5
click at [807, 283] on button "View" at bounding box center [799, 283] width 33 height 18
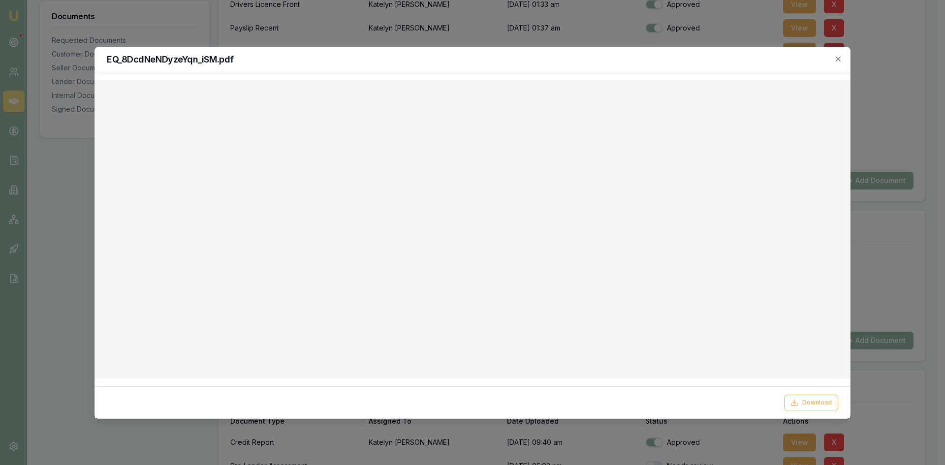
click at [842, 62] on div "EQ_8DcdNeNDyzeYqn_iSM.pdf" at bounding box center [472, 59] width 755 height 25
click at [833, 60] on h2 "EQ_8DcdNeNDyzeYqn_iSM.pdf" at bounding box center [472, 59] width 731 height 9
click at [841, 57] on icon "button" at bounding box center [838, 59] width 8 height 8
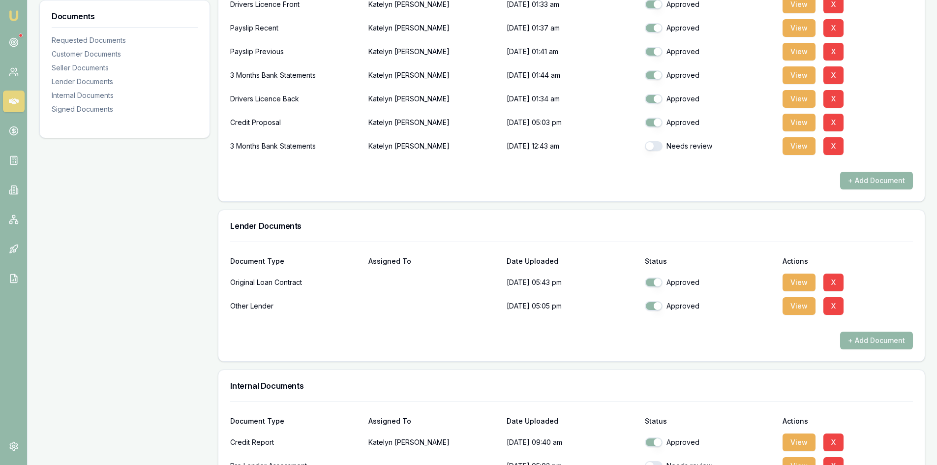
scroll to position [257, 0]
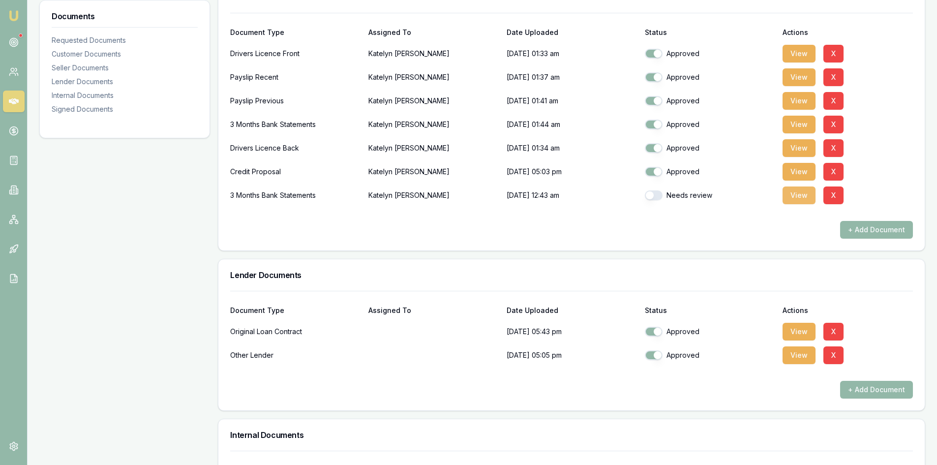
click at [808, 196] on button "View" at bounding box center [799, 195] width 33 height 18
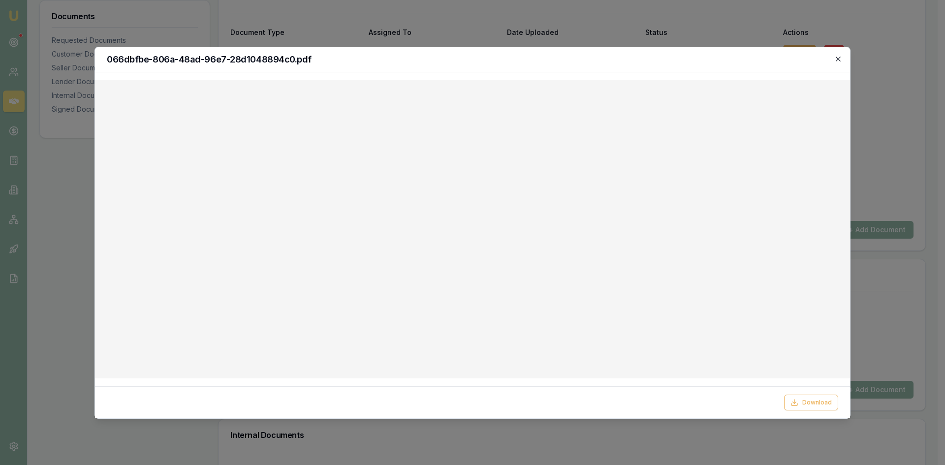
click at [837, 60] on icon "button" at bounding box center [837, 59] width 4 height 4
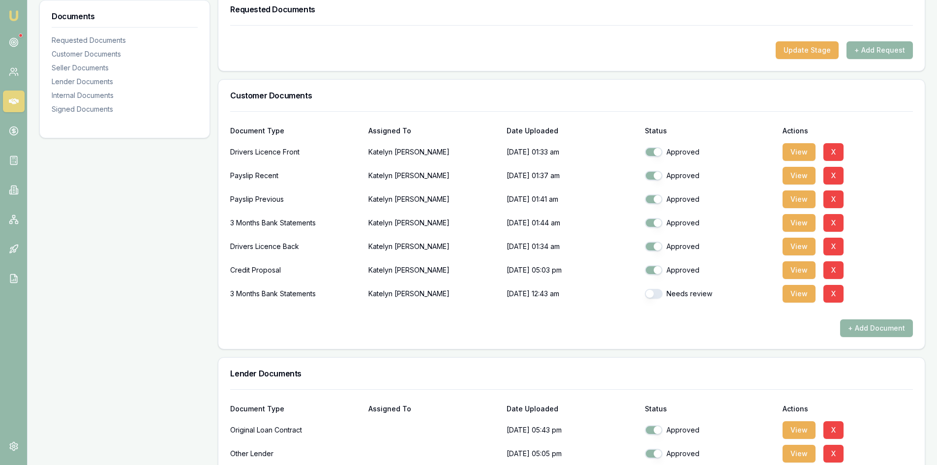
scroll to position [109, 0]
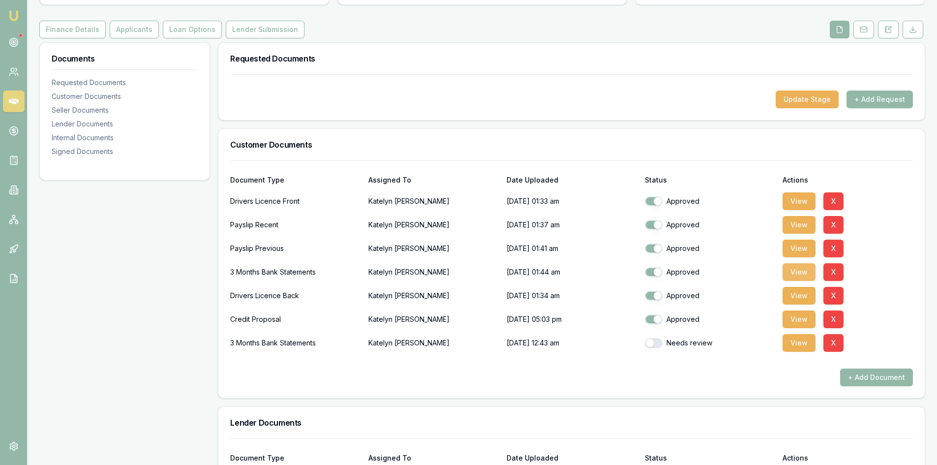
click at [793, 277] on button "View" at bounding box center [799, 272] width 33 height 18
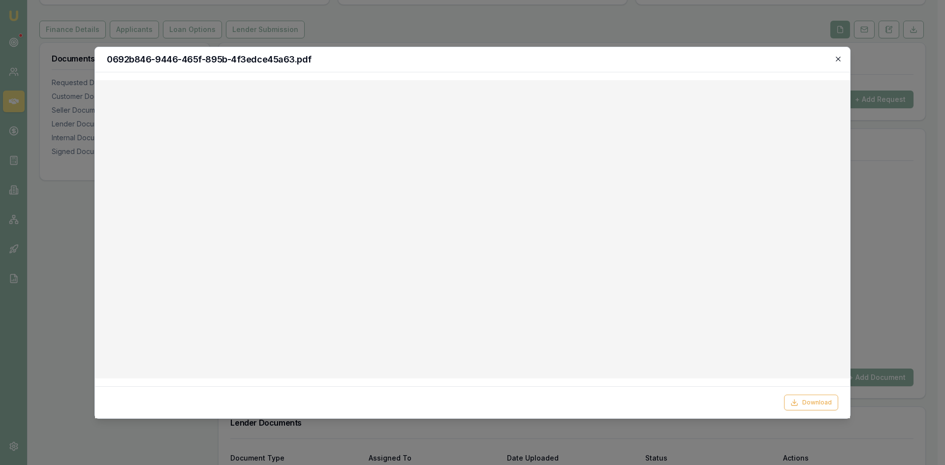
click at [836, 56] on icon "button" at bounding box center [838, 59] width 8 height 8
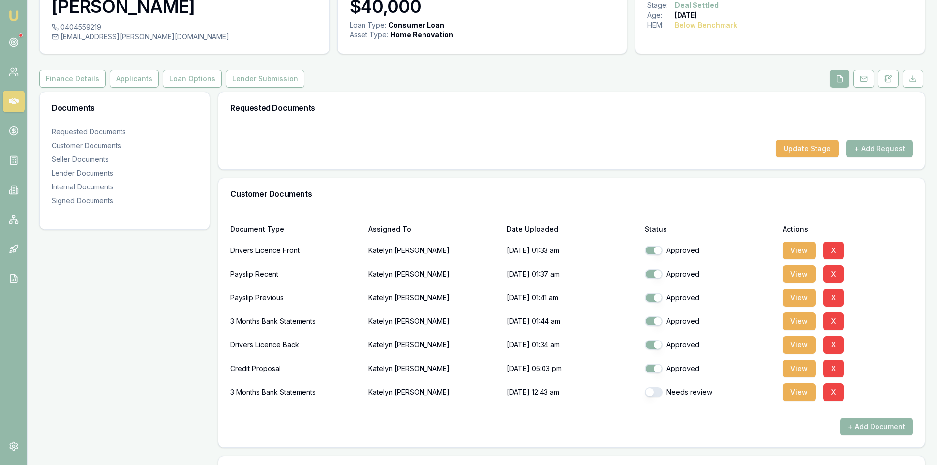
scroll to position [0, 0]
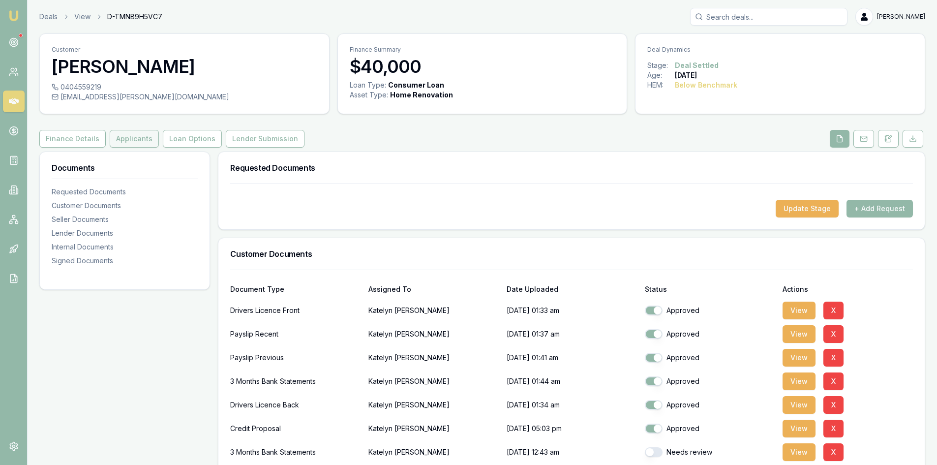
click at [127, 137] on button "Applicants" at bounding box center [134, 139] width 49 height 18
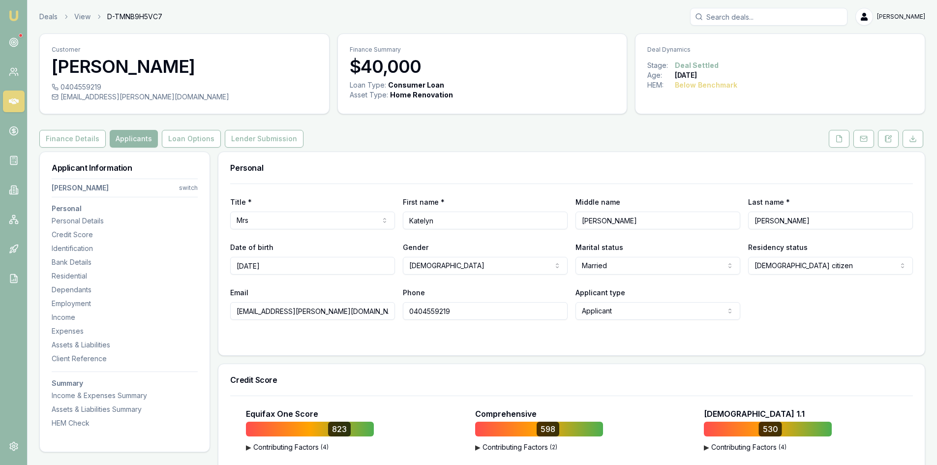
scroll to position [98, 0]
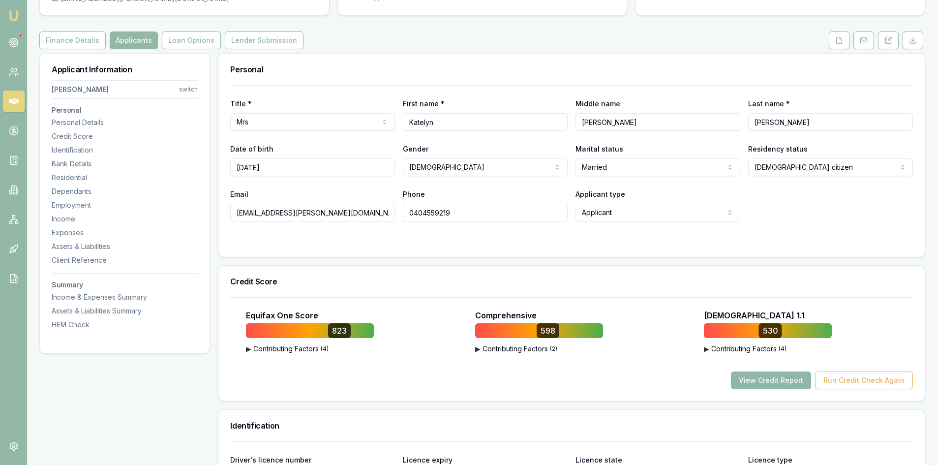
click at [771, 384] on button "View Credit Report" at bounding box center [771, 380] width 80 height 18
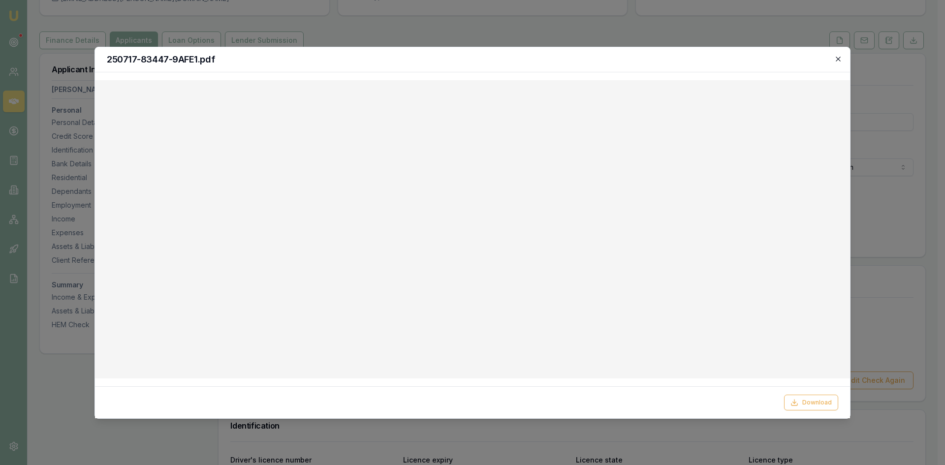
click at [835, 59] on icon "button" at bounding box center [838, 59] width 8 height 8
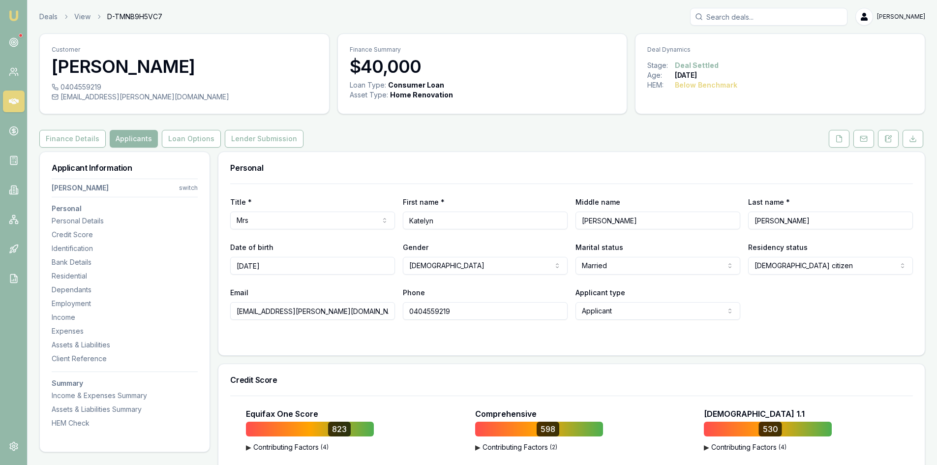
scroll to position [49, 0]
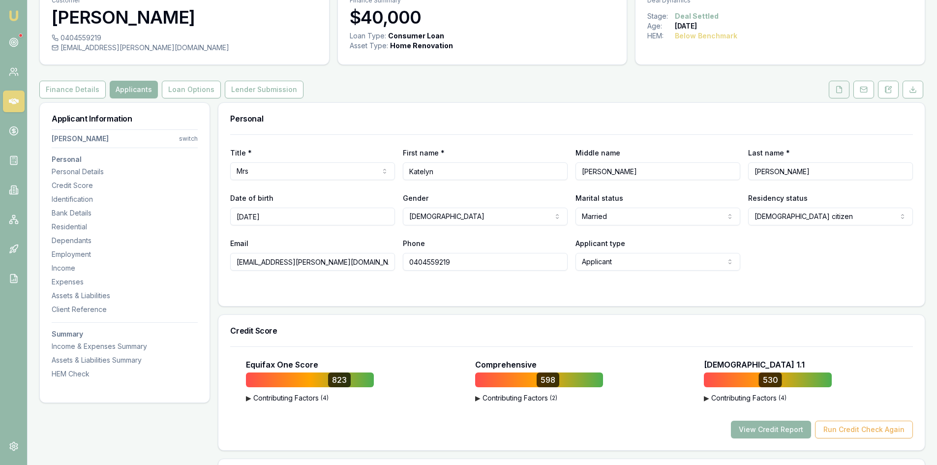
click at [841, 91] on icon at bounding box center [839, 90] width 8 height 8
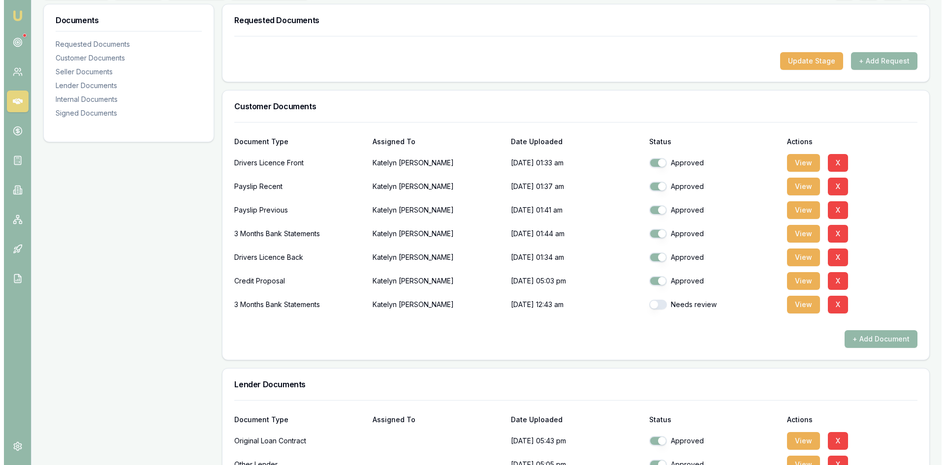
scroll to position [197, 0]
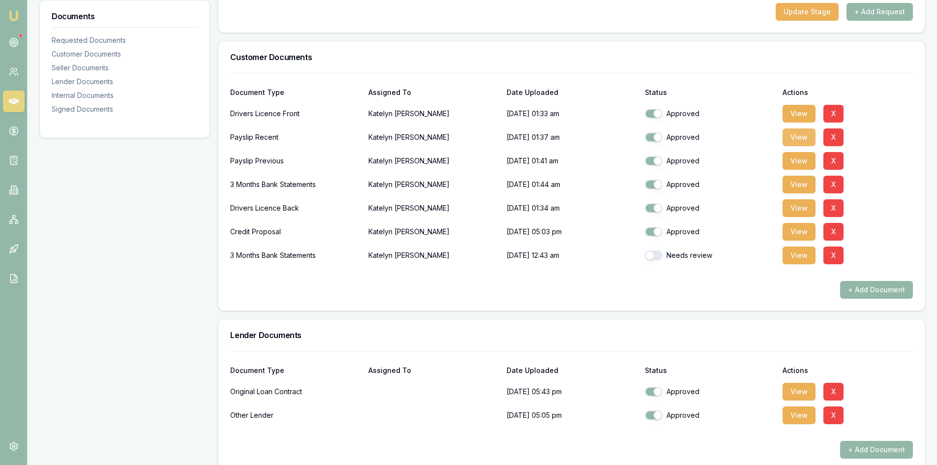
click at [796, 138] on button "View" at bounding box center [799, 137] width 33 height 18
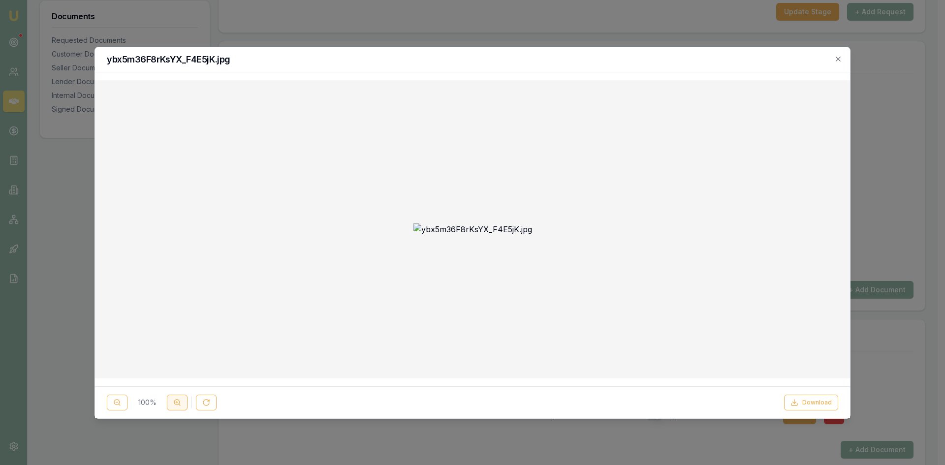
click at [181, 404] on icon at bounding box center [177, 403] width 8 height 8
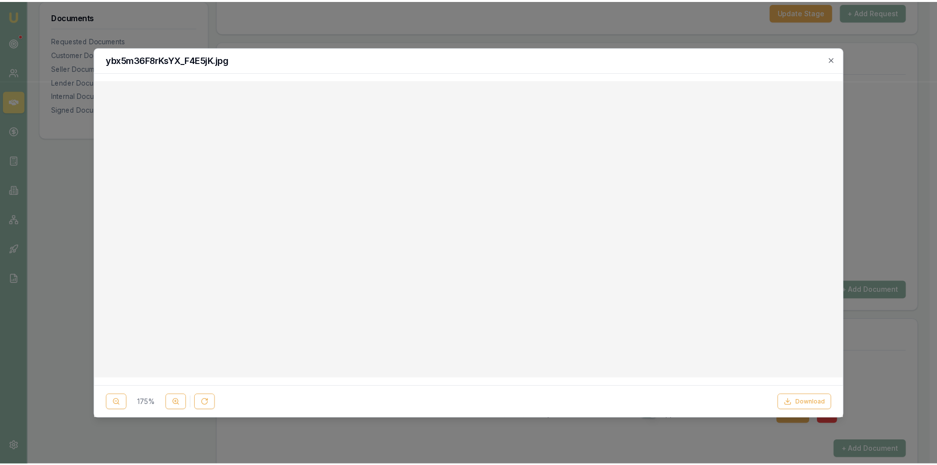
scroll to position [98, 0]
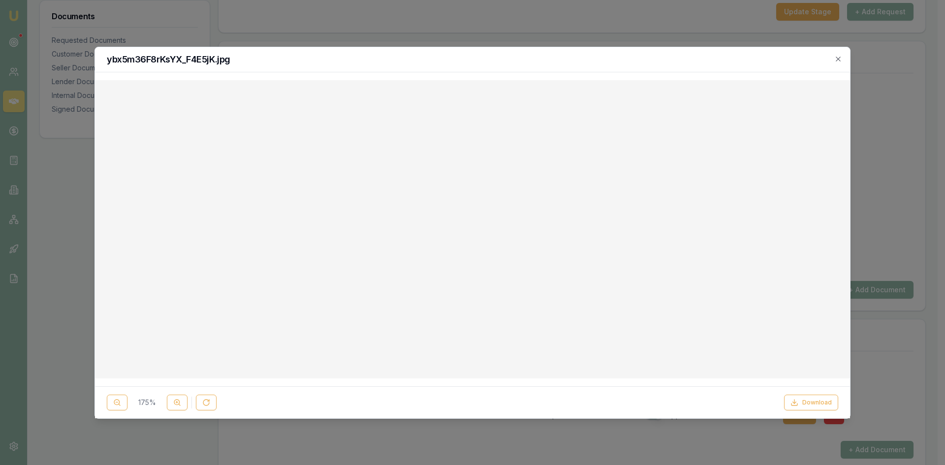
click at [837, 58] on icon "button" at bounding box center [838, 59] width 8 height 8
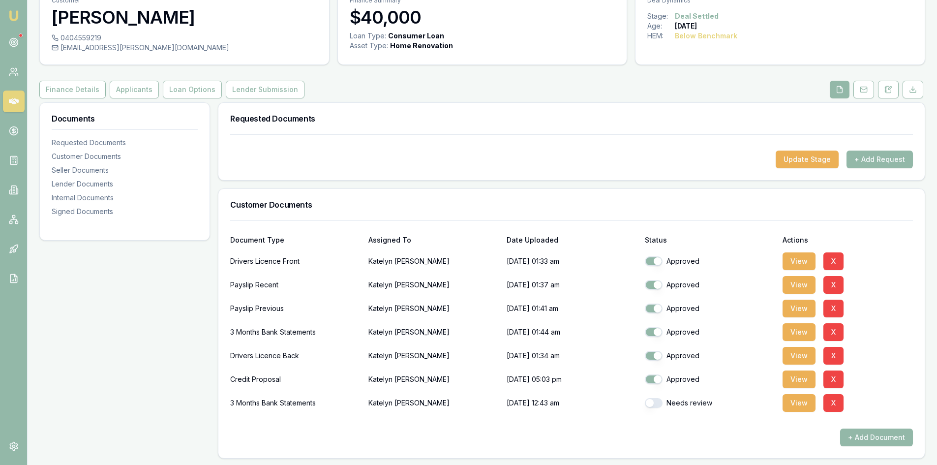
scroll to position [0, 0]
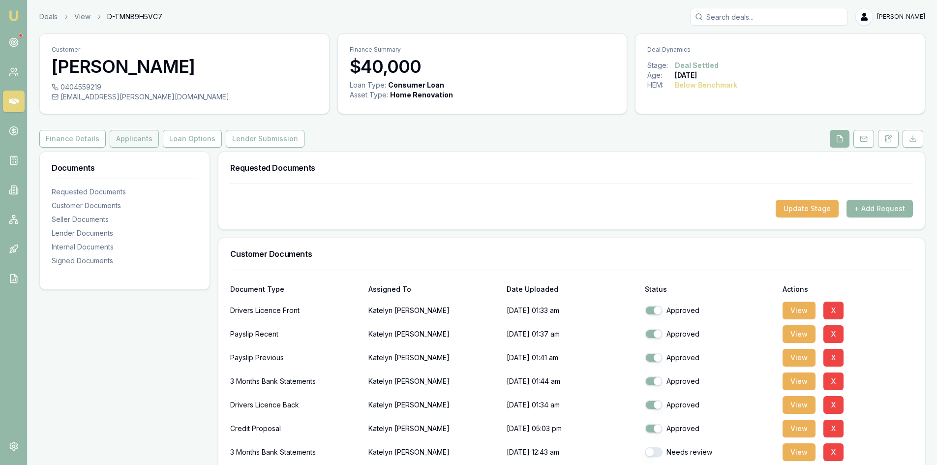
click at [129, 144] on button "Applicants" at bounding box center [134, 139] width 49 height 18
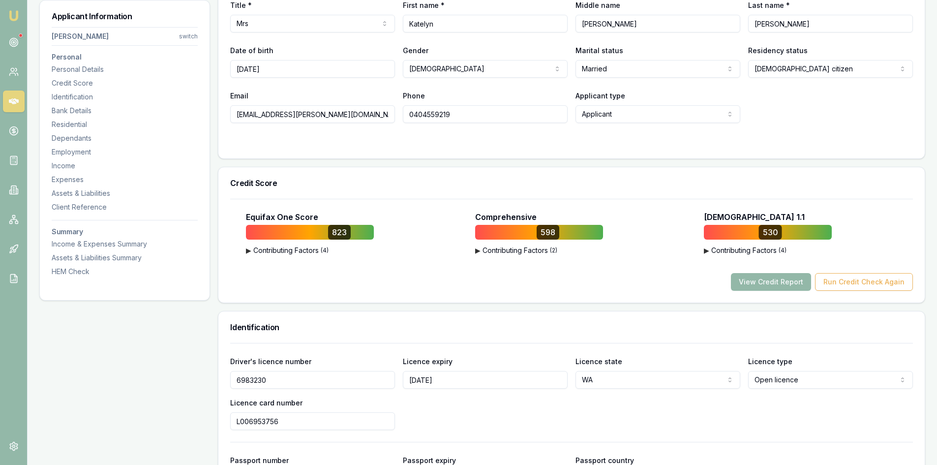
scroll to position [344, 0]
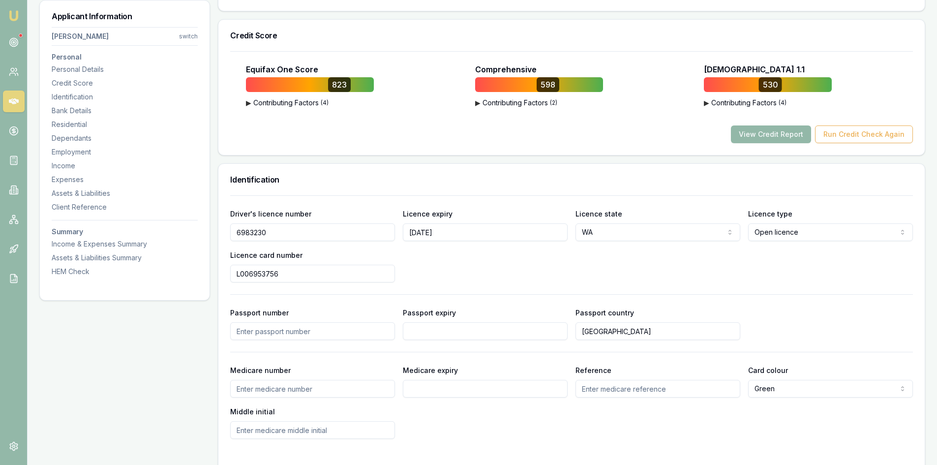
click at [248, 233] on input "6983230" at bounding box center [312, 232] width 165 height 18
click at [249, 274] on input "L006953756" at bounding box center [312, 274] width 165 height 18
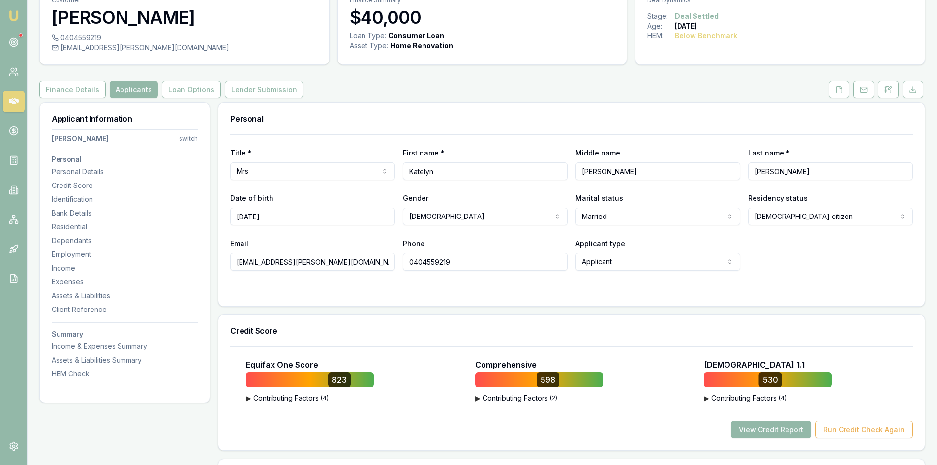
scroll to position [0, 0]
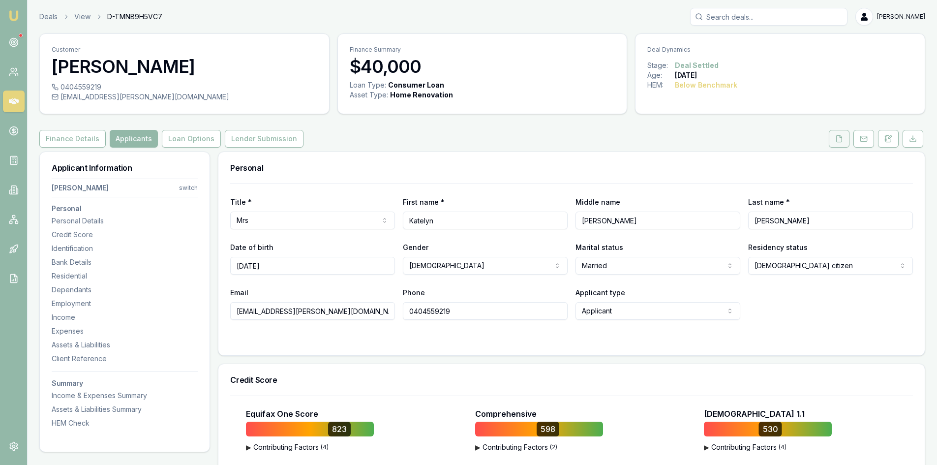
click at [846, 140] on button at bounding box center [839, 139] width 21 height 18
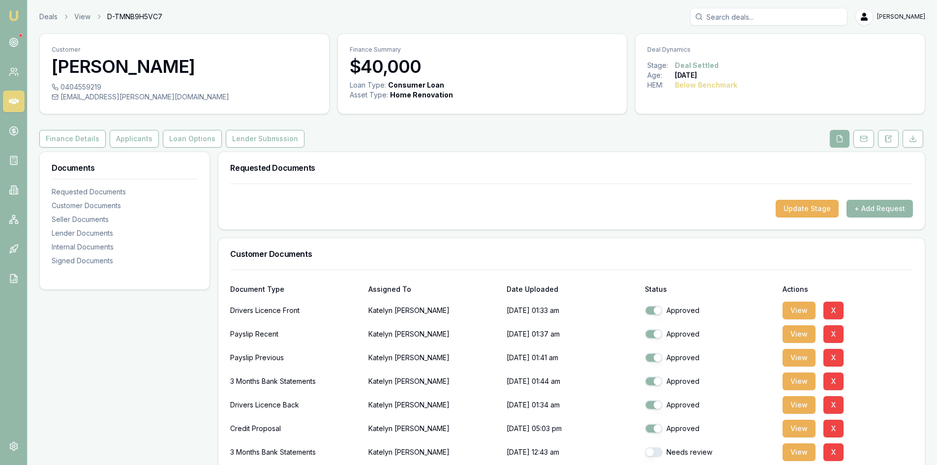
scroll to position [98, 0]
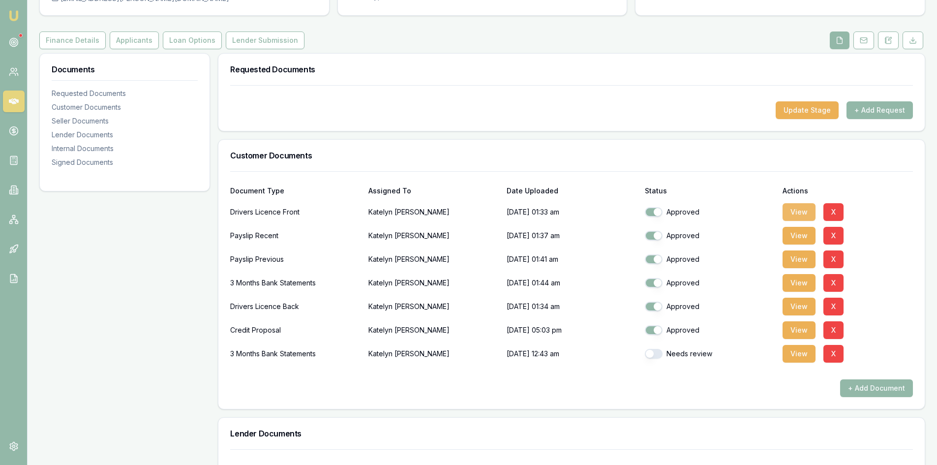
click at [809, 210] on button "View" at bounding box center [799, 212] width 33 height 18
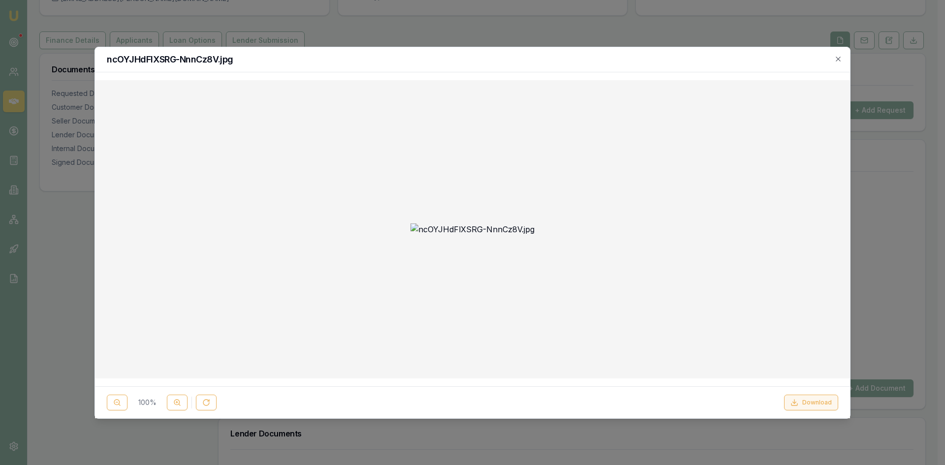
click at [813, 404] on button "Download" at bounding box center [811, 403] width 54 height 16
click at [524, 33] on div at bounding box center [472, 232] width 945 height 465
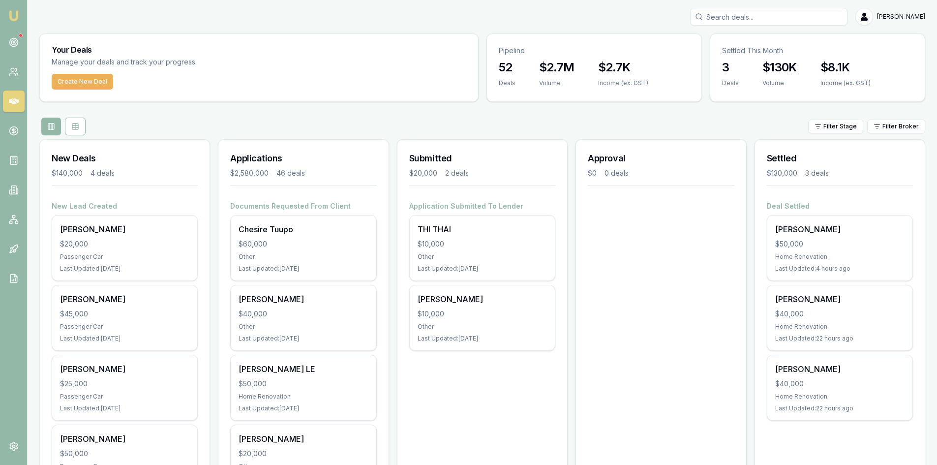
click at [779, 19] on input "Search deals" at bounding box center [768, 17] width 157 height 18
type input "k"
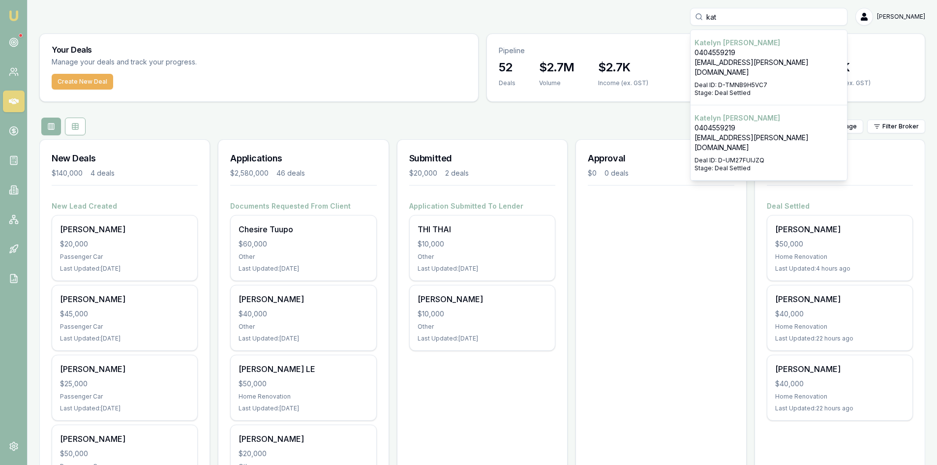
type input "kat"
click at [756, 77] on div "Select deal for Katelyn Scanlan" at bounding box center [769, 79] width 149 height 4
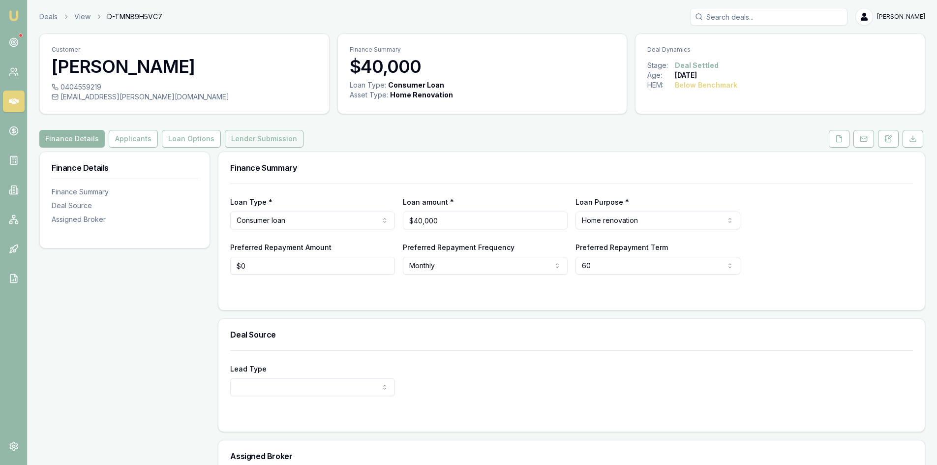
click at [250, 137] on button "Lender Submission" at bounding box center [264, 139] width 79 height 18
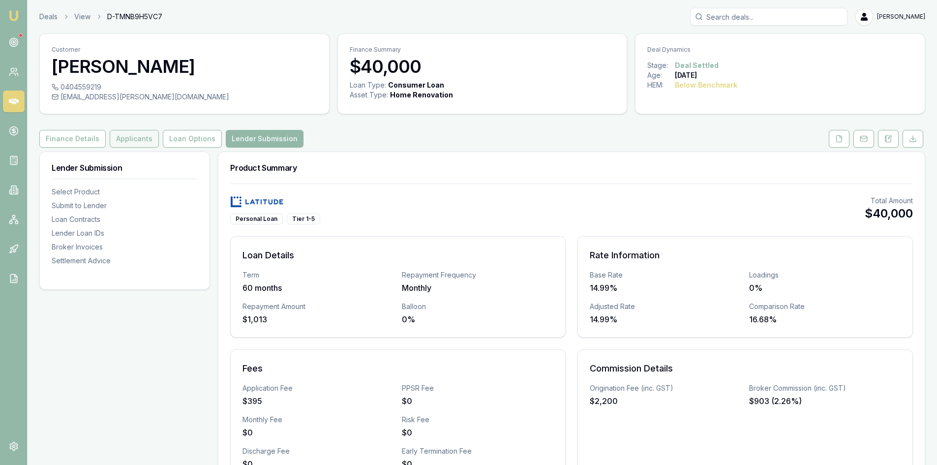
click at [120, 143] on button "Applicants" at bounding box center [134, 139] width 49 height 18
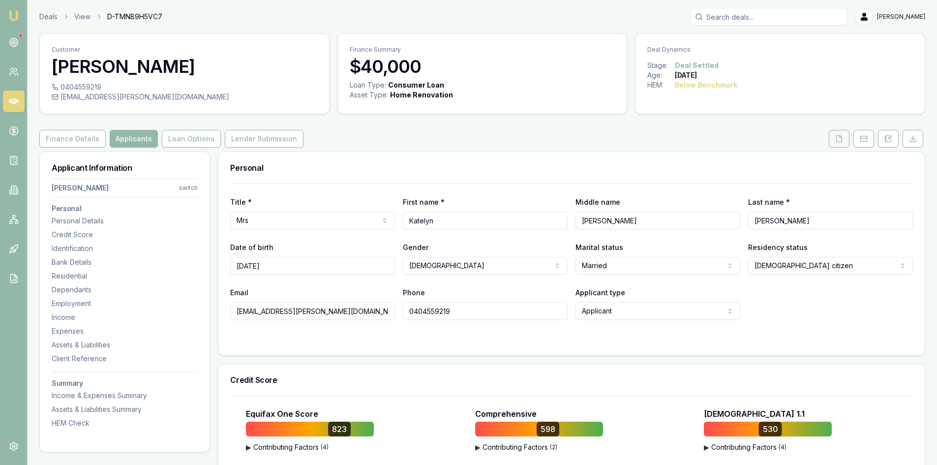
click at [842, 143] on button at bounding box center [839, 139] width 21 height 18
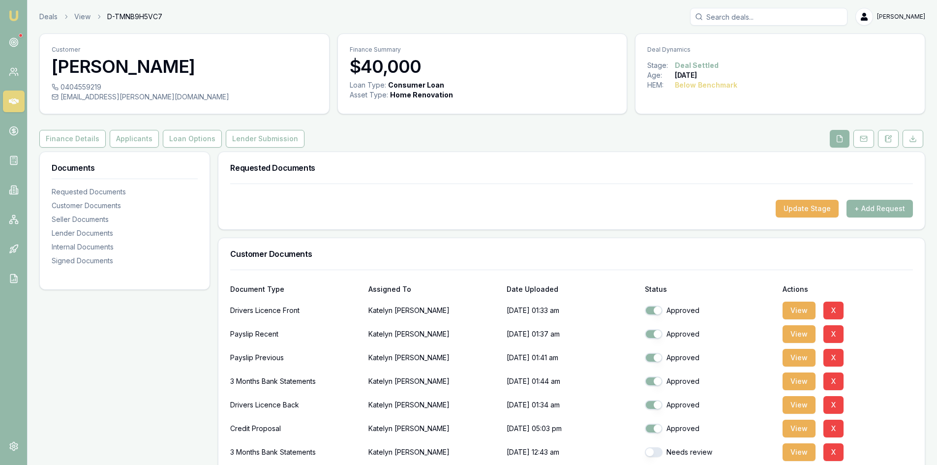
scroll to position [197, 0]
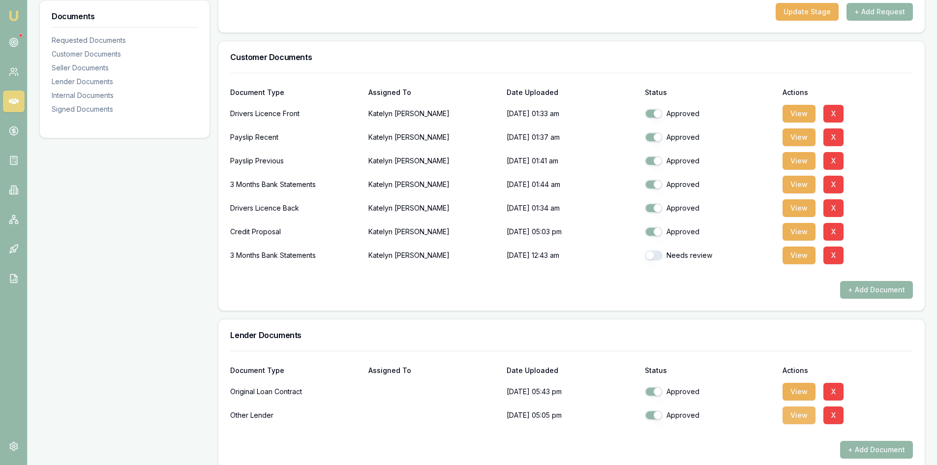
click at [804, 412] on button "View" at bounding box center [799, 415] width 33 height 18
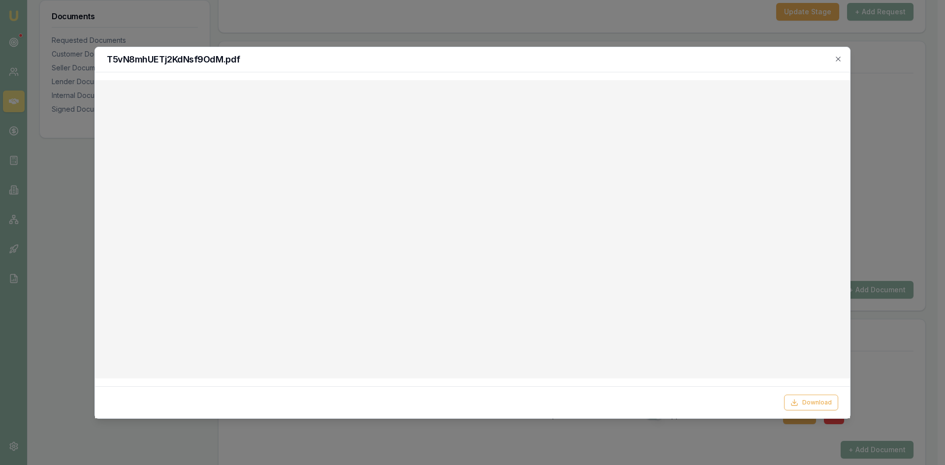
click at [838, 59] on icon "button" at bounding box center [837, 59] width 4 height 4
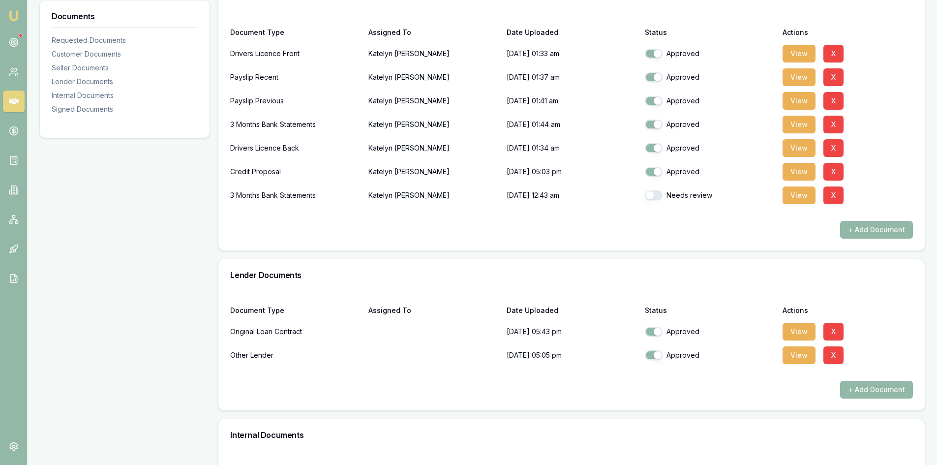
scroll to position [306, 0]
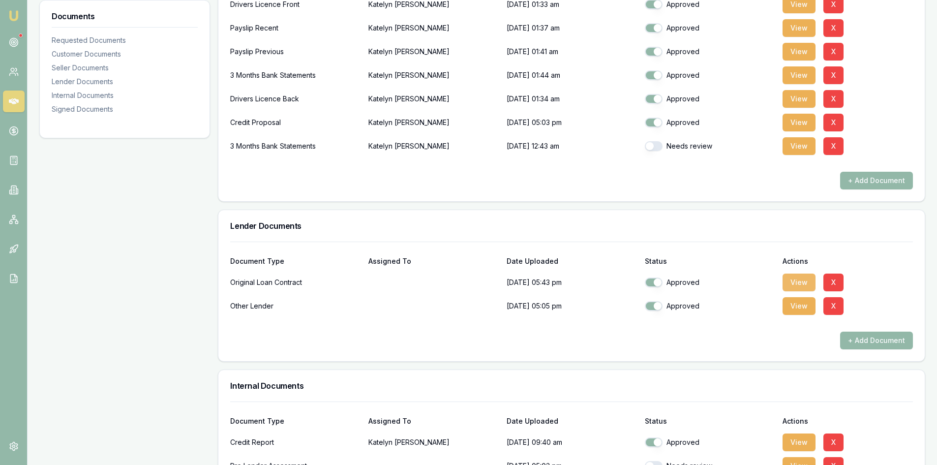
click at [806, 281] on button "View" at bounding box center [799, 283] width 33 height 18
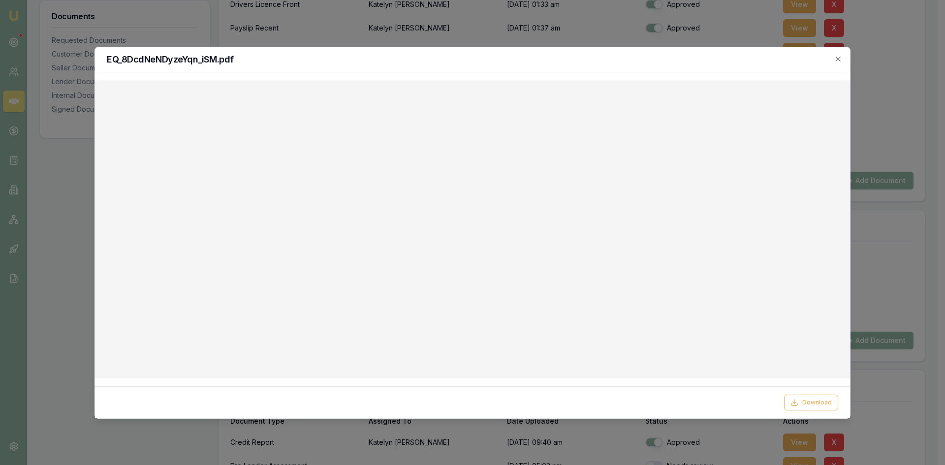
click at [845, 59] on div "EQ_8DcdNeNDyzeYqn_iSM.pdf" at bounding box center [472, 59] width 755 height 25
click at [841, 60] on icon "button" at bounding box center [838, 59] width 8 height 8
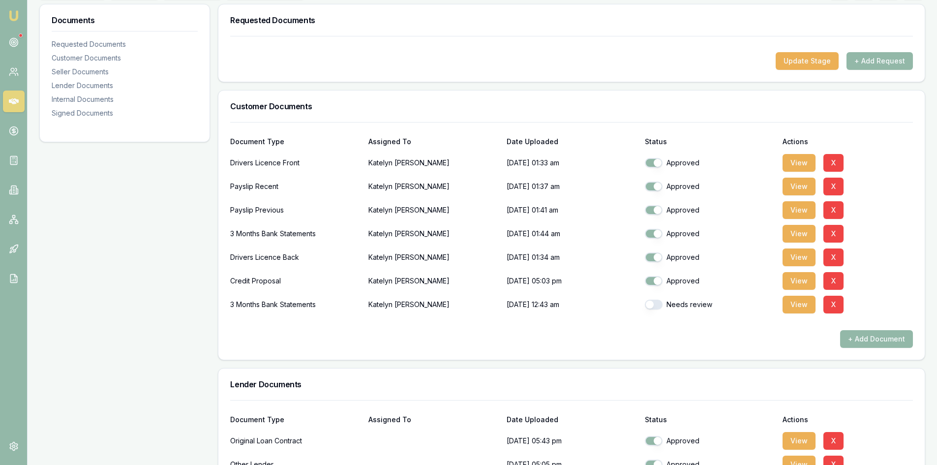
scroll to position [246, 0]
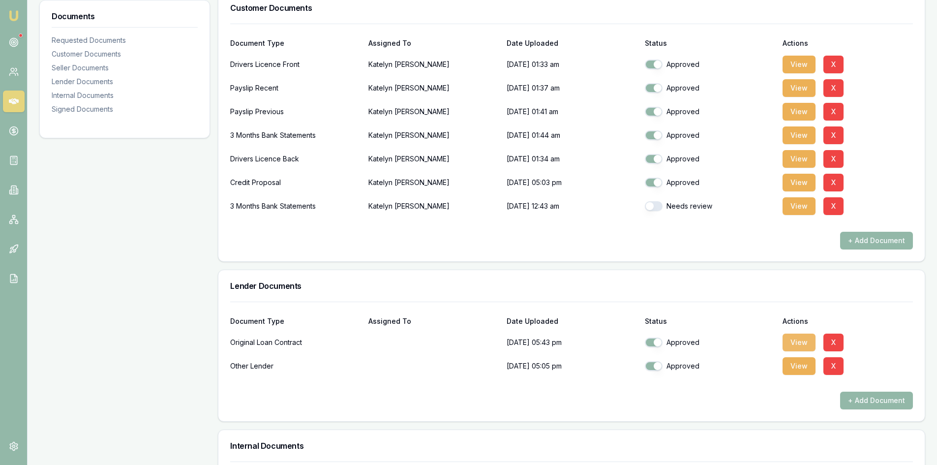
click at [809, 343] on button "View" at bounding box center [799, 343] width 33 height 18
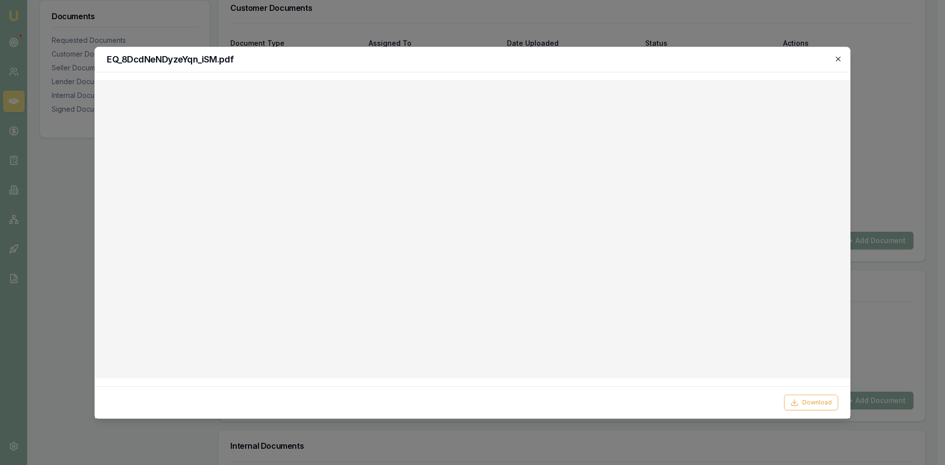
drag, startPoint x: 838, startPoint y: 57, endPoint x: 768, endPoint y: 94, distance: 79.5
click at [837, 57] on icon "button" at bounding box center [838, 59] width 8 height 8
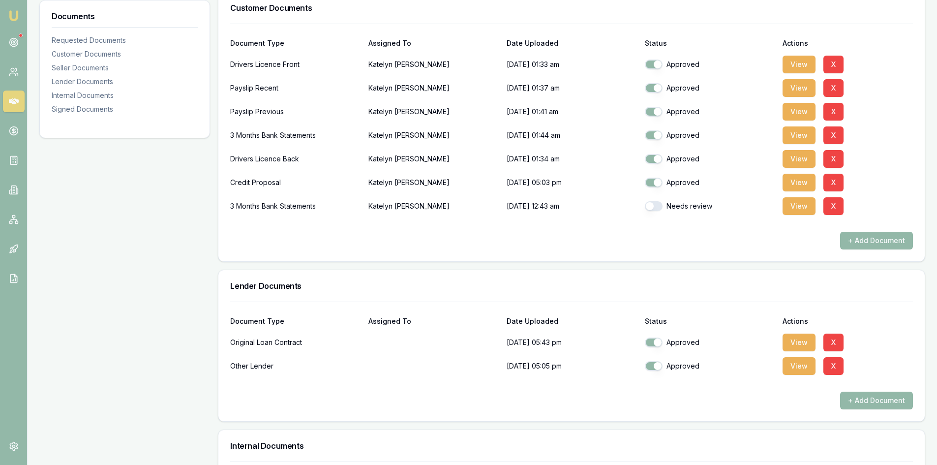
scroll to position [148, 0]
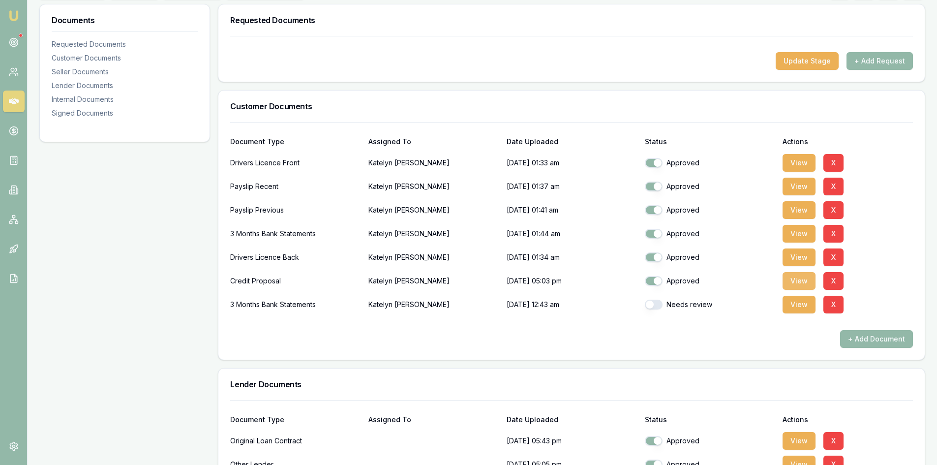
click at [792, 279] on button "View" at bounding box center [799, 281] width 33 height 18
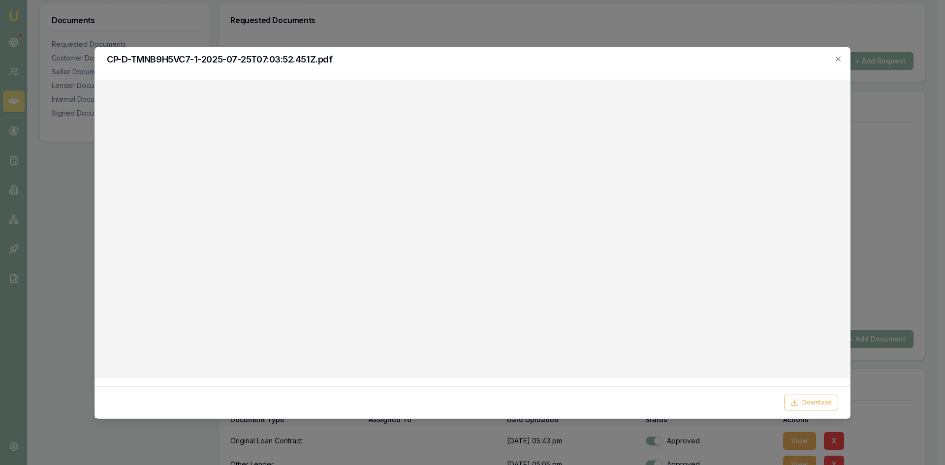
click at [839, 63] on div "CP-D-TMNB9H5VC7-1-2025-07-25T07:03:52.451Z.pdf" at bounding box center [472, 59] width 755 height 25
click at [840, 57] on icon "button" at bounding box center [837, 59] width 4 height 4
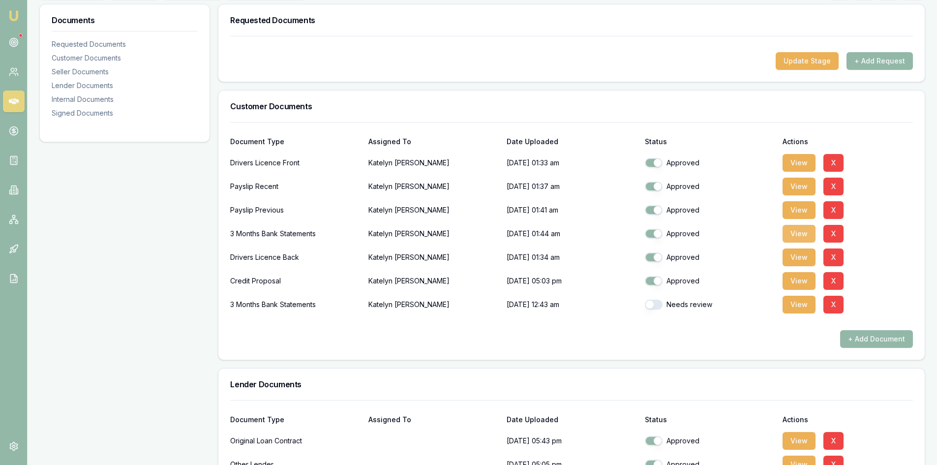
click at [800, 238] on button "View" at bounding box center [799, 234] width 33 height 18
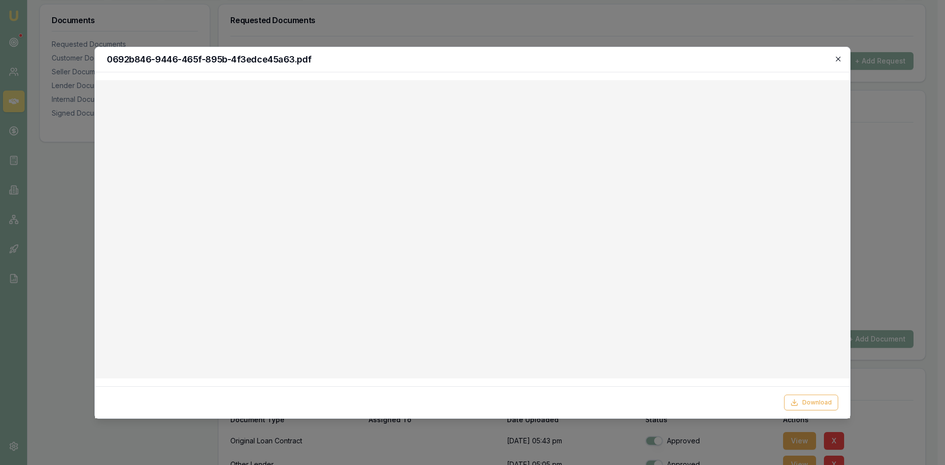
click at [838, 57] on icon "button" at bounding box center [838, 59] width 8 height 8
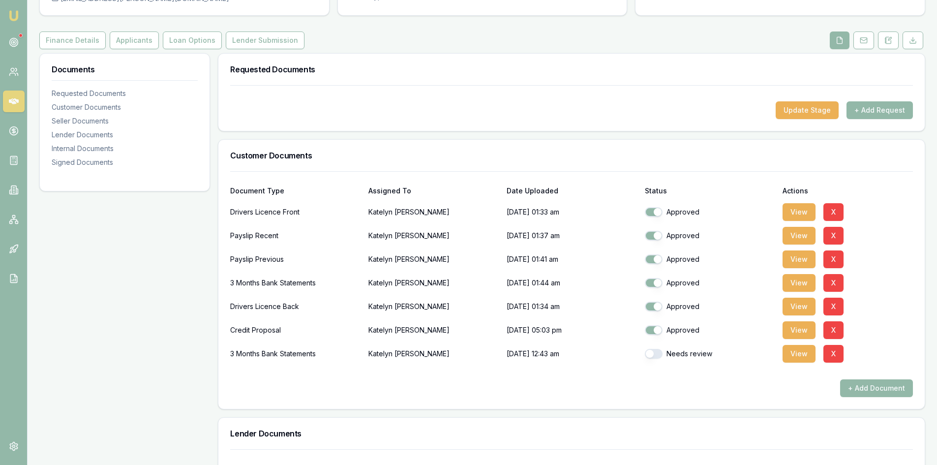
scroll to position [0, 0]
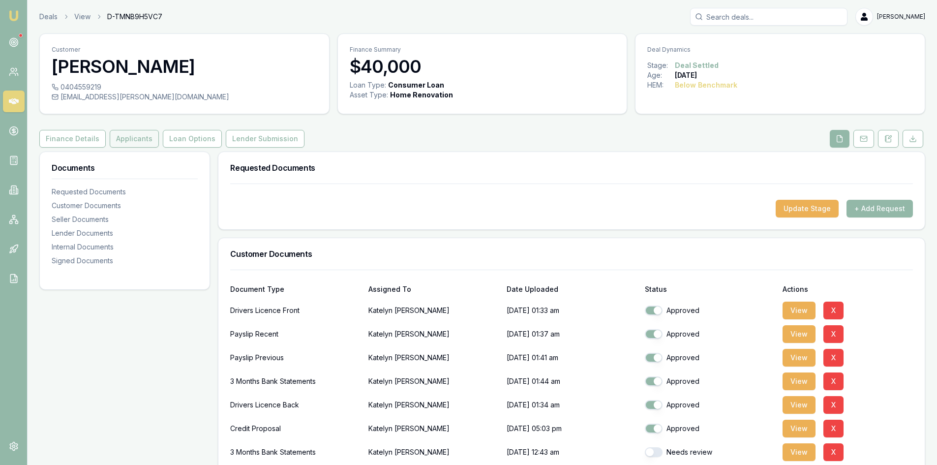
click at [121, 143] on button "Applicants" at bounding box center [134, 139] width 49 height 18
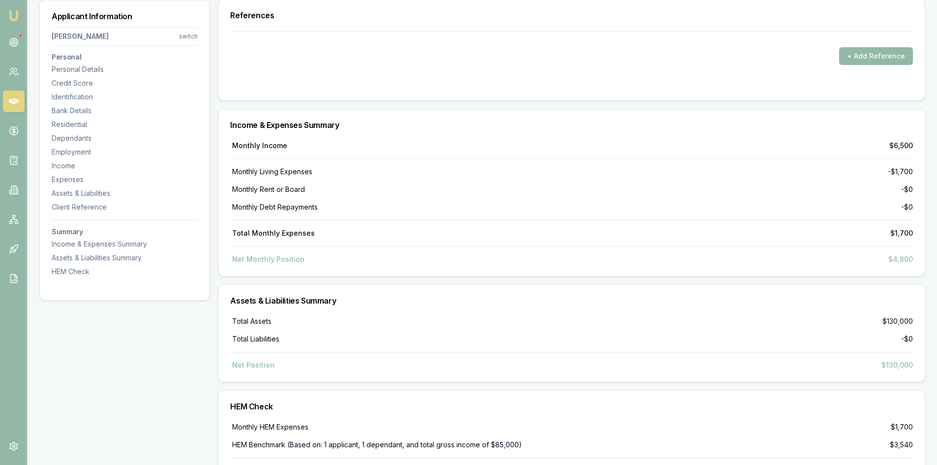
scroll to position [2606, 0]
